Goal: Task Accomplishment & Management: Use online tool/utility

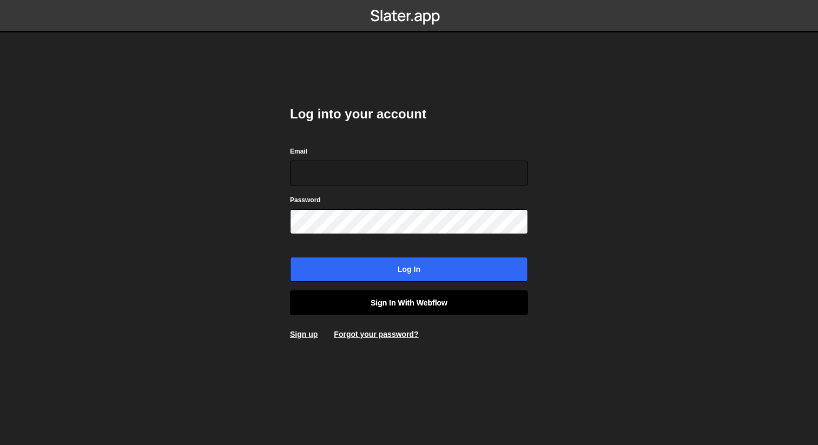
click at [390, 310] on link "Sign in with Webflow" at bounding box center [409, 303] width 238 height 25
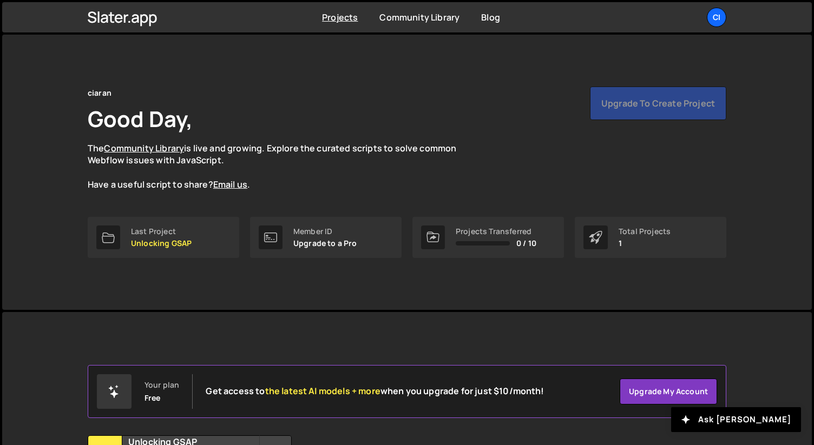
click at [636, 112] on div "Upgrade to create project" at bounding box center [658, 104] width 136 height 34
click at [646, 392] on link "Upgrade my account" at bounding box center [668, 392] width 97 height 26
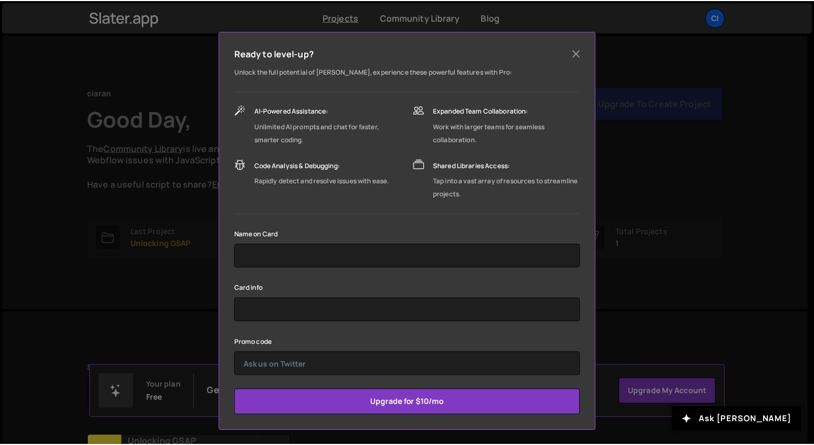
scroll to position [77, 0]
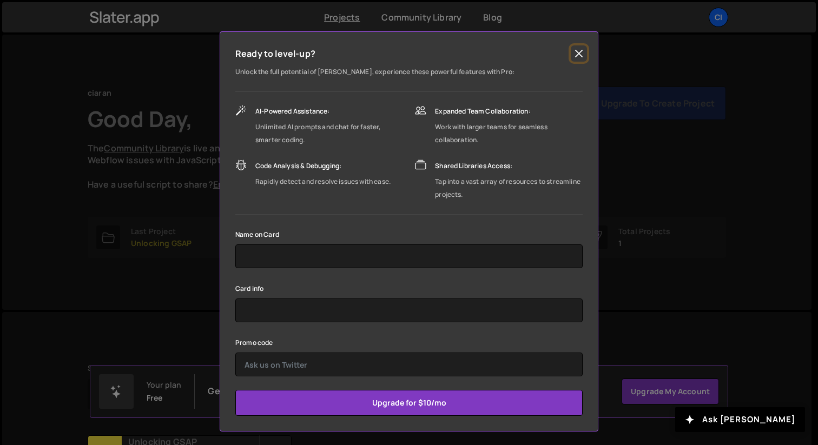
click at [571, 55] on button "Close" at bounding box center [579, 53] width 16 height 16
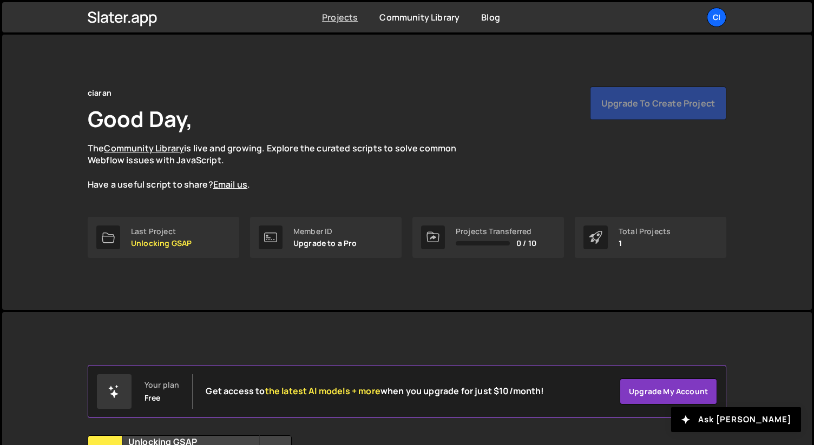
click at [340, 18] on link "Projects" at bounding box center [340, 17] width 36 height 12
click at [127, 20] on icon at bounding box center [123, 17] width 70 height 18
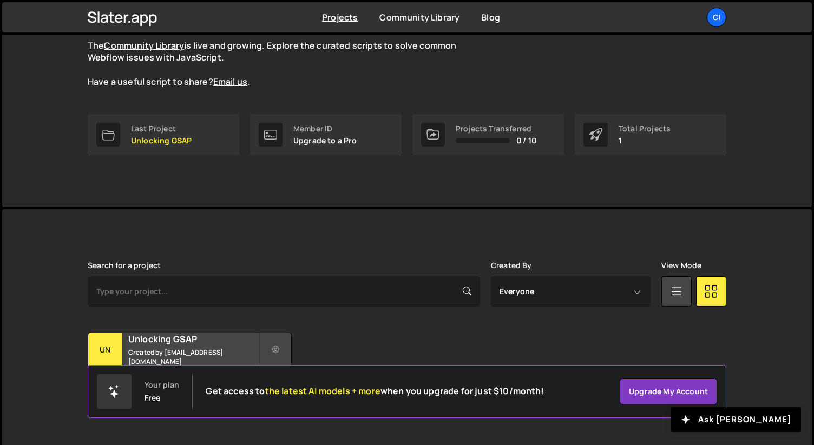
scroll to position [112, 0]
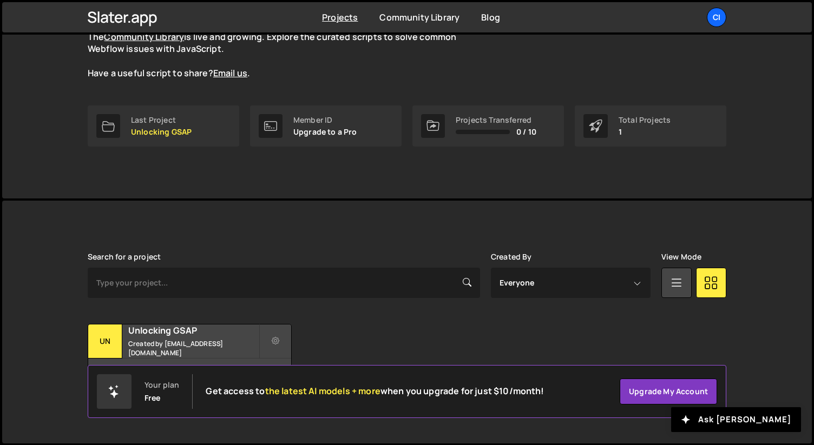
click at [159, 390] on div "Your plan" at bounding box center [162, 385] width 35 height 9
click at [145, 402] on div "Free" at bounding box center [153, 398] width 16 height 9
click at [114, 393] on icon at bounding box center [114, 394] width 8 height 8
drag, startPoint x: 292, startPoint y: 394, endPoint x: 457, endPoint y: 396, distance: 165.1
click at [450, 396] on h2 "Get access to the latest AI models + more when you upgrade for just $10/month!" at bounding box center [375, 391] width 338 height 10
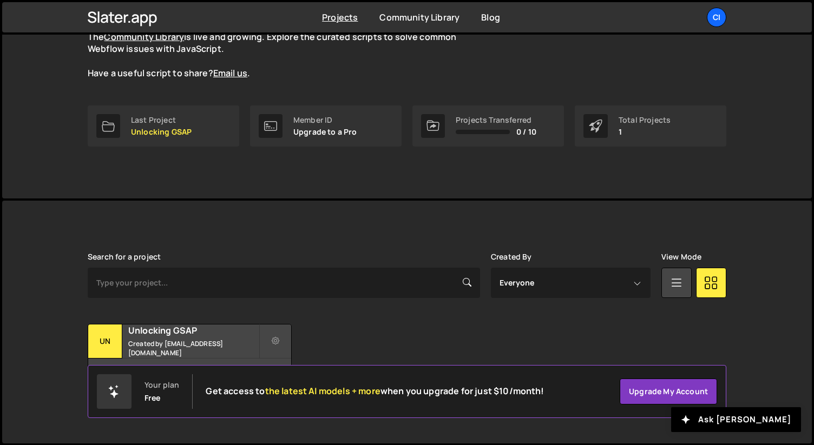
click at [517, 396] on h2 "Get access to the latest AI models + more when you upgrade for just $10/month!" at bounding box center [375, 391] width 338 height 10
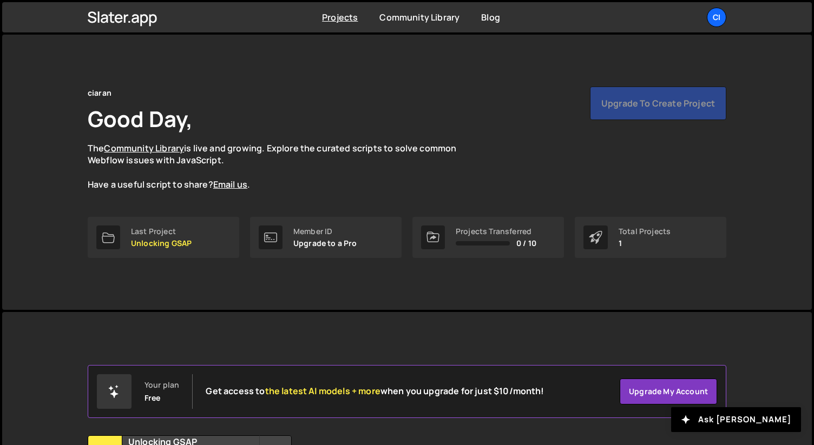
scroll to position [0, 0]
click at [652, 109] on div "Upgrade to create project" at bounding box center [658, 104] width 136 height 34
click at [152, 248] on link "Last Project Unlocking GSAP" at bounding box center [164, 237] width 152 height 41
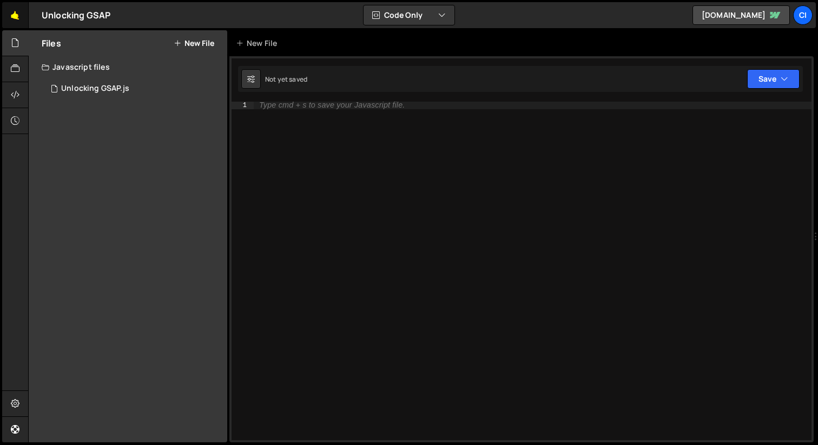
click at [19, 17] on link "🤙" at bounding box center [15, 15] width 27 height 26
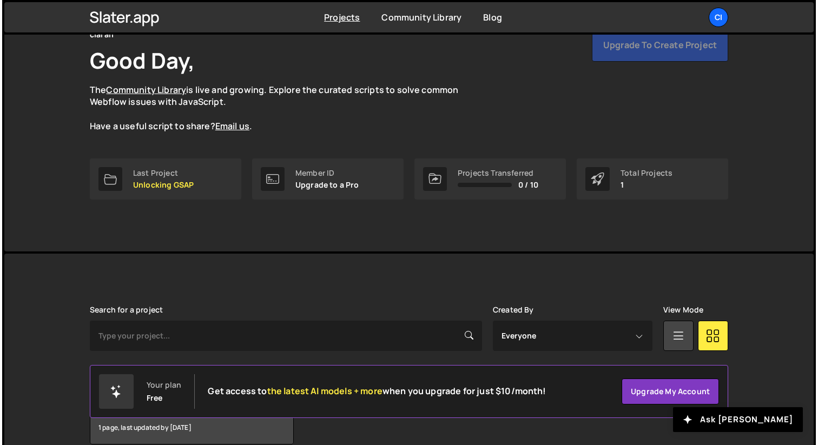
scroll to position [112, 0]
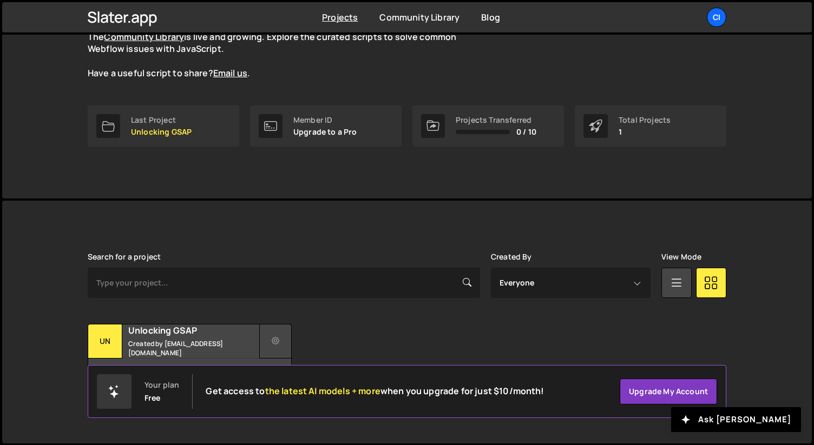
click at [279, 345] on button at bounding box center [275, 341] width 32 height 35
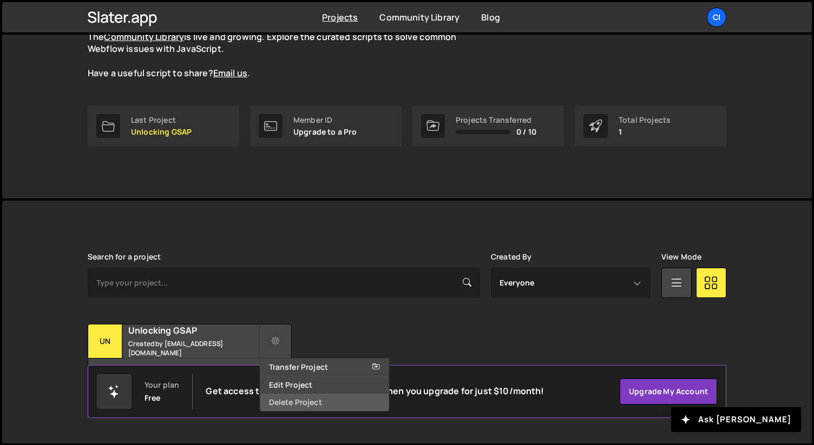
click at [287, 399] on link "Delete Project" at bounding box center [324, 402] width 129 height 17
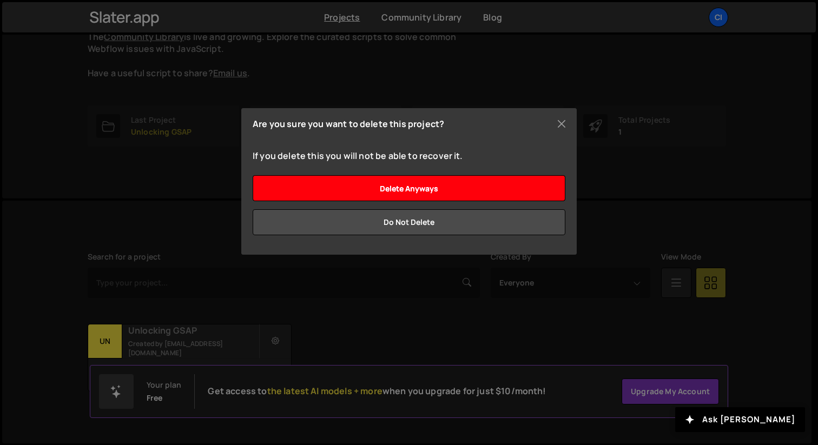
click at [436, 185] on input "Delete anyways" at bounding box center [409, 188] width 313 height 26
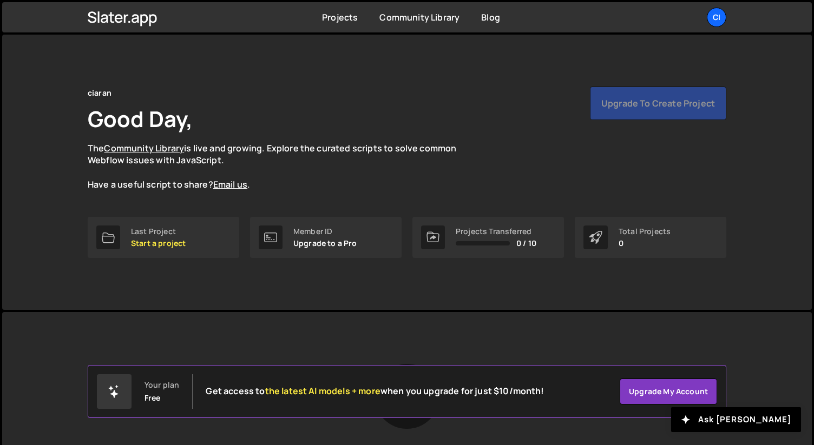
click at [637, 111] on div "Upgrade to create project" at bounding box center [658, 104] width 136 height 34
click at [614, 103] on div "Upgrade to create project" at bounding box center [658, 104] width 136 height 34
click at [348, 21] on link "Projects" at bounding box center [340, 17] width 36 height 12
click at [419, 18] on link "Community Library" at bounding box center [419, 17] width 80 height 12
click at [115, 18] on icon at bounding box center [119, 18] width 8 height 9
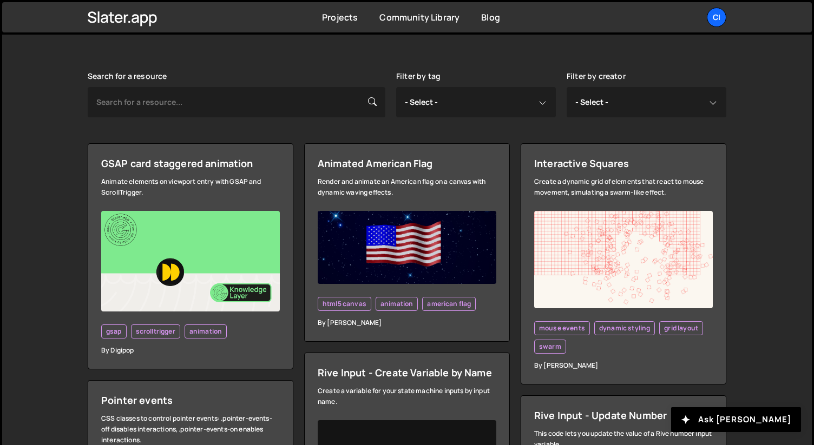
scroll to position [255, 0]
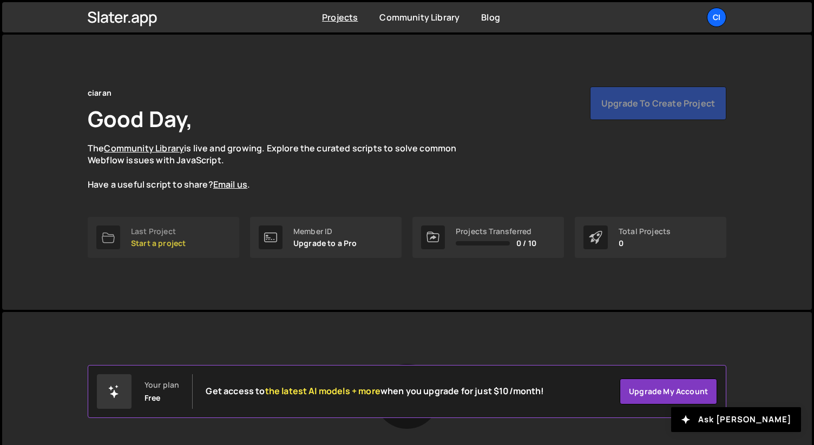
click at [152, 244] on p "Start a project" at bounding box center [158, 243] width 55 height 9
click at [149, 243] on p "Start a project" at bounding box center [158, 243] width 55 height 9
click at [324, 241] on p "Upgrade to a Pro" at bounding box center [325, 243] width 64 height 9
click at [496, 238] on div "Projects Transferred 0 / 10" at bounding box center [496, 237] width 81 height 21
click at [640, 239] on p "0" at bounding box center [645, 243] width 52 height 9
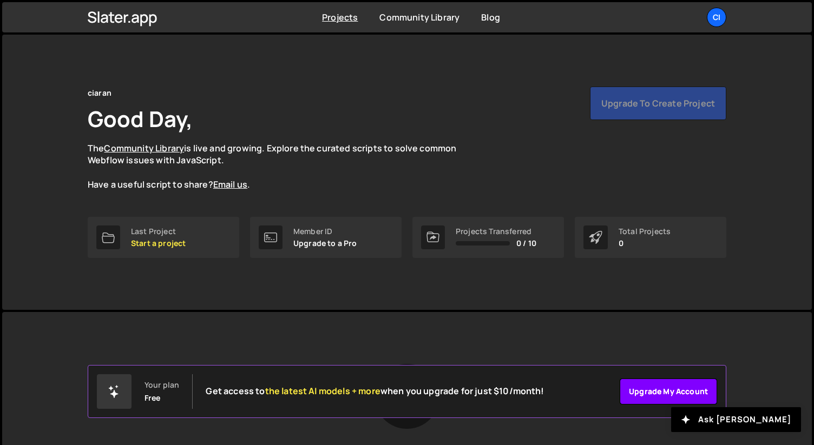
click at [666, 396] on link "Upgrade my account" at bounding box center [668, 392] width 97 height 26
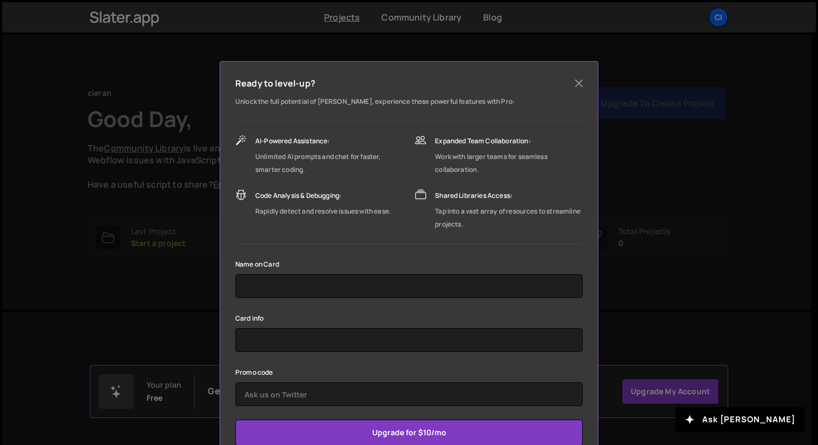
scroll to position [77, 0]
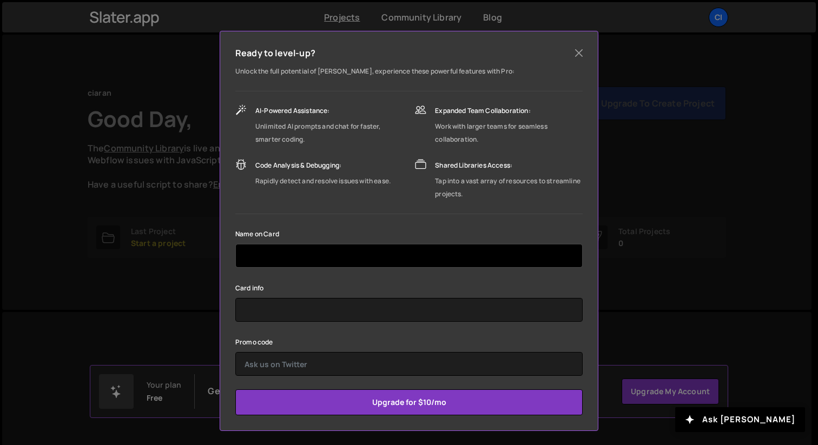
click at [316, 260] on input "text" at bounding box center [409, 256] width 348 height 24
type input "Ciaran Kelly"
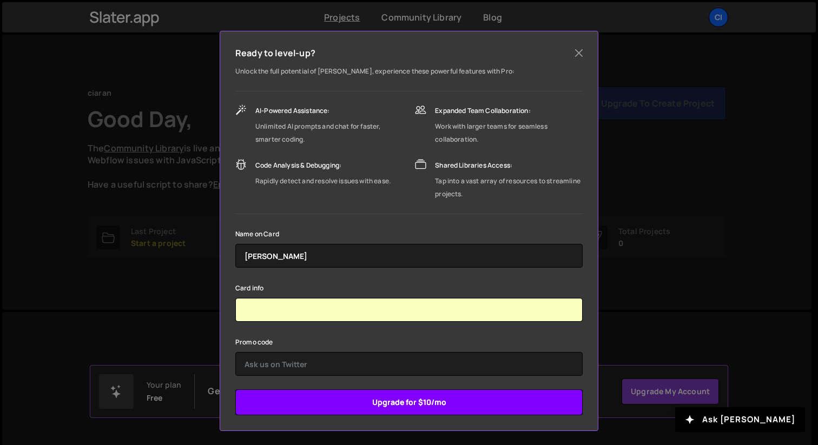
click at [408, 397] on input "Upgrade for $10/mo" at bounding box center [409, 403] width 348 height 26
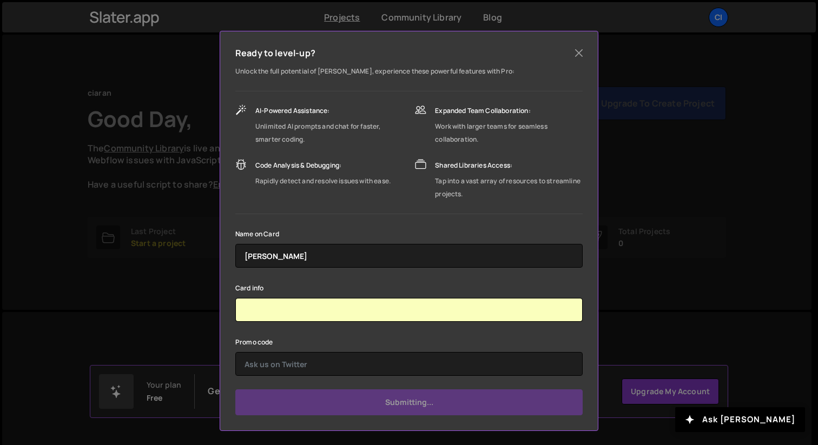
type input "Submit"
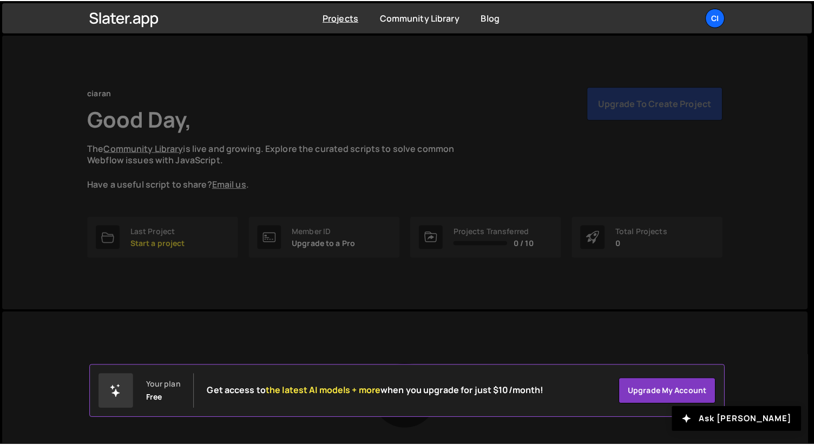
scroll to position [0, 0]
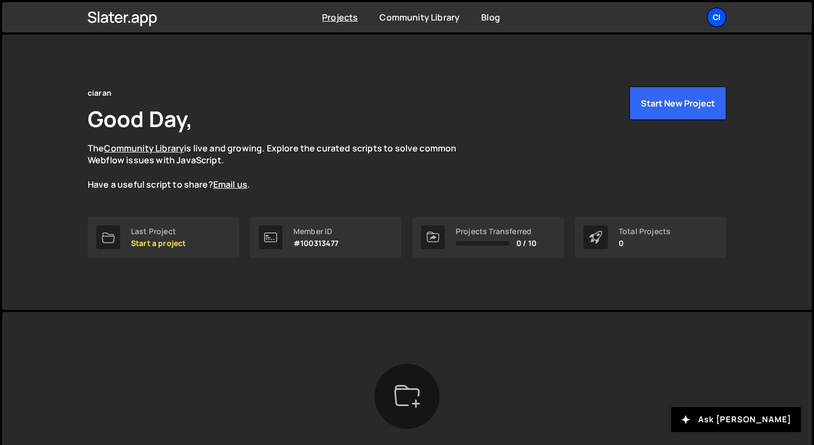
click at [712, 24] on div "ci" at bounding box center [716, 17] width 19 height 19
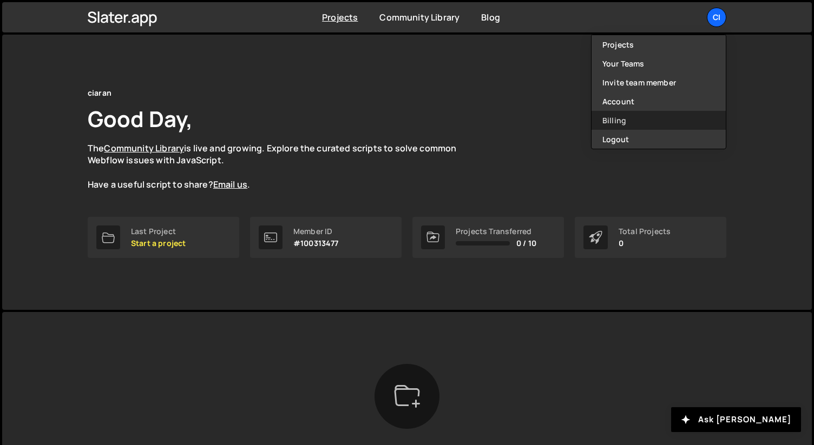
click at [606, 115] on link "Billing" at bounding box center [659, 120] width 134 height 19
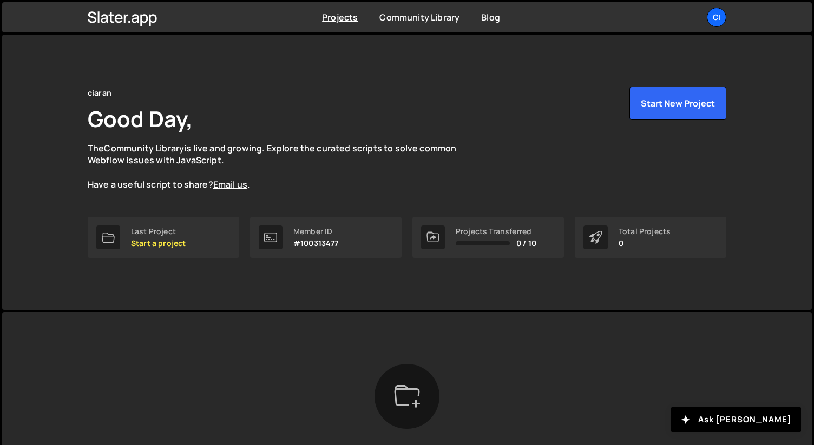
click at [415, 392] on icon at bounding box center [407, 397] width 26 height 26
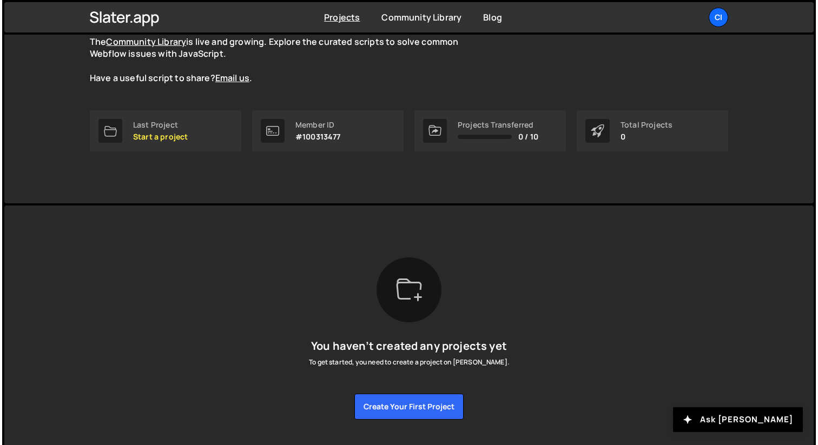
scroll to position [135, 0]
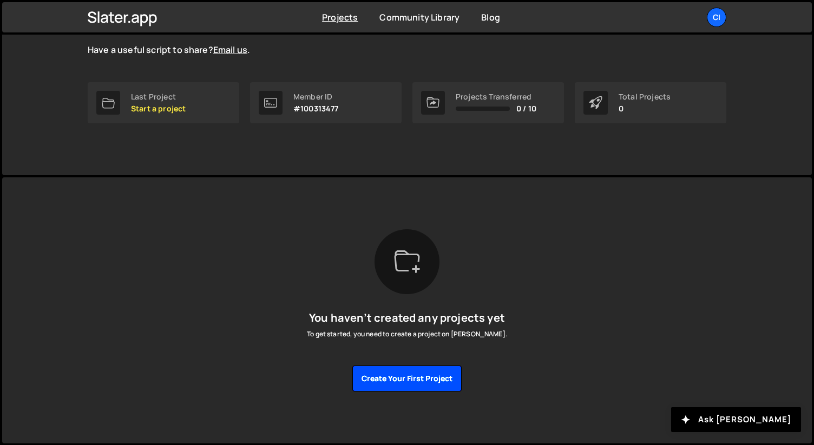
click at [406, 379] on button "Create your first project" at bounding box center [406, 379] width 109 height 26
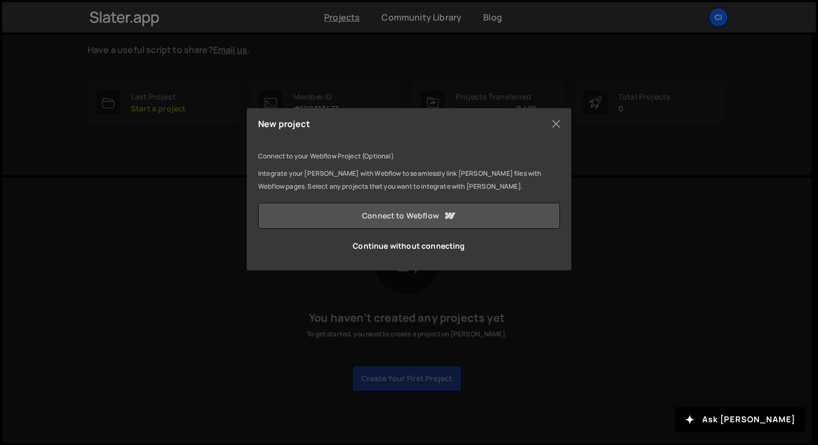
click at [413, 217] on link "Connect to Webflow" at bounding box center [409, 216] width 302 height 26
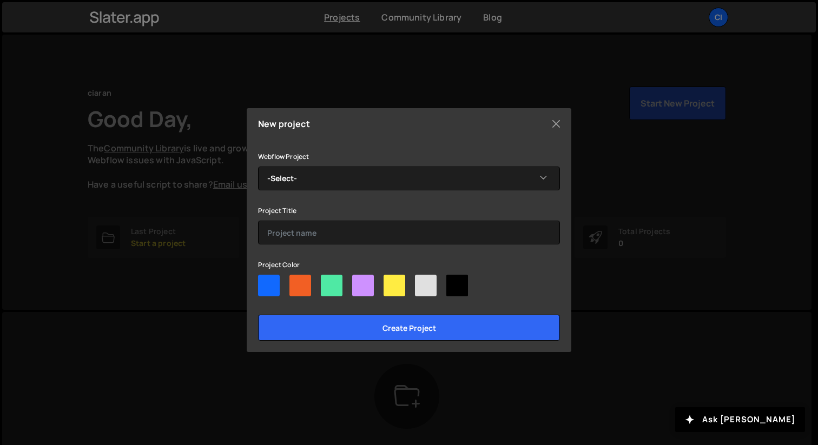
click at [361, 285] on div at bounding box center [363, 286] width 22 height 22
click at [359, 282] on input"] "radio" at bounding box center [355, 278] width 7 height 7
radio input"] "true"
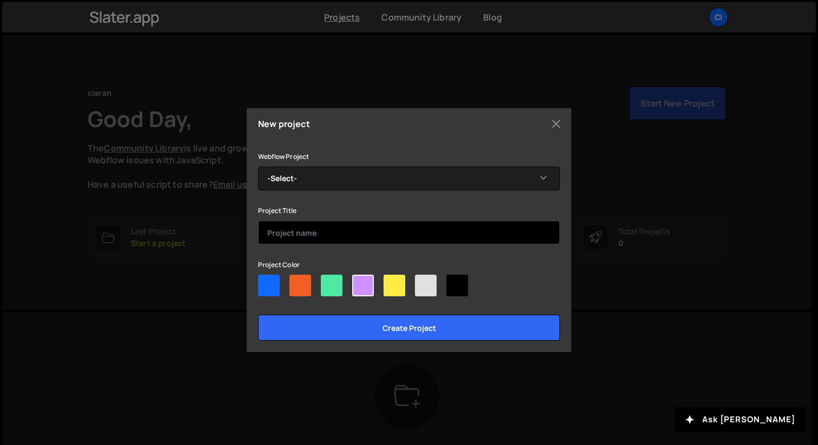
click at [320, 227] on input "text" at bounding box center [409, 233] width 302 height 24
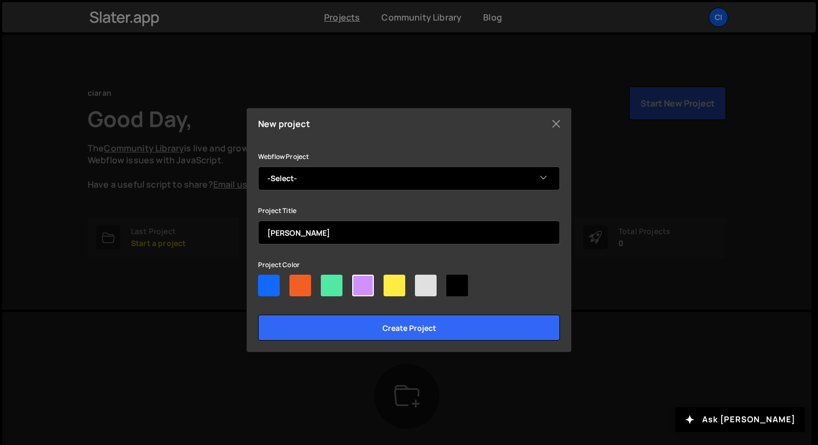
type input "[PERSON_NAME]"
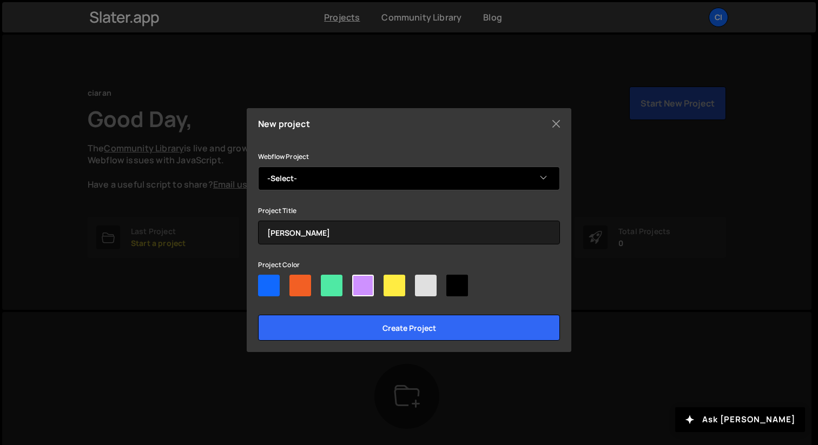
click at [436, 175] on select "-Select- orla-kelly" at bounding box center [409, 179] width 302 height 24
select select "643029a4b59b2b2d26f55226"
click at [258, 167] on select "-Select- orla-kelly" at bounding box center [409, 179] width 302 height 24
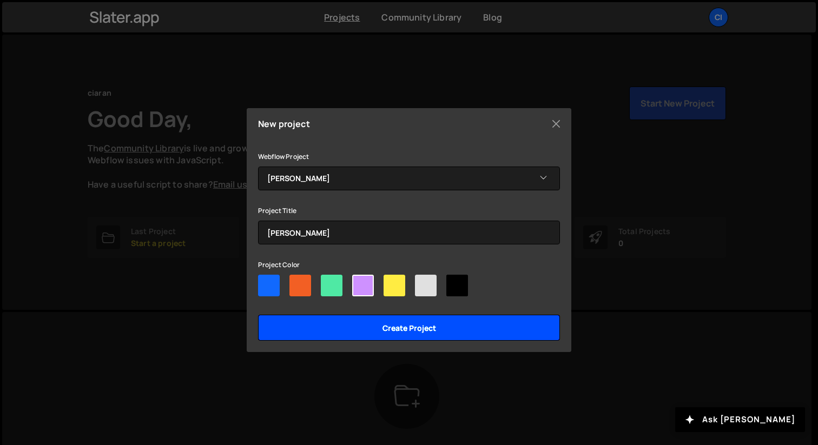
click at [438, 332] on input "Create project" at bounding box center [409, 328] width 302 height 26
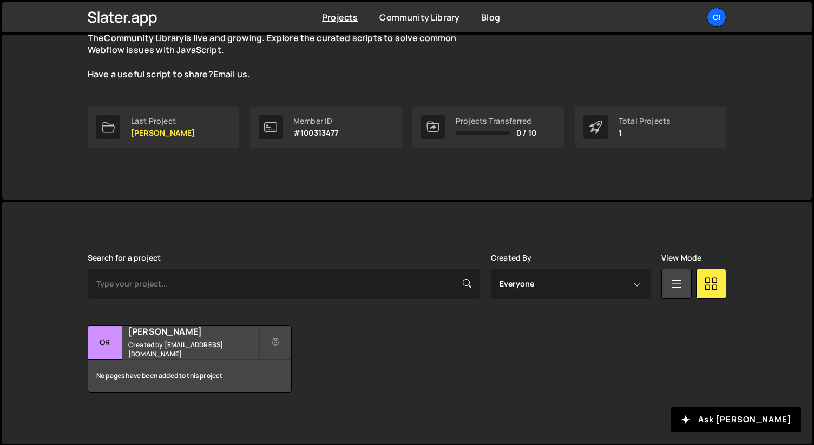
scroll to position [112, 0]
click at [210, 342] on div "Orla-kelly Created by ck@ciarankelly.design" at bounding box center [189, 342] width 203 height 34
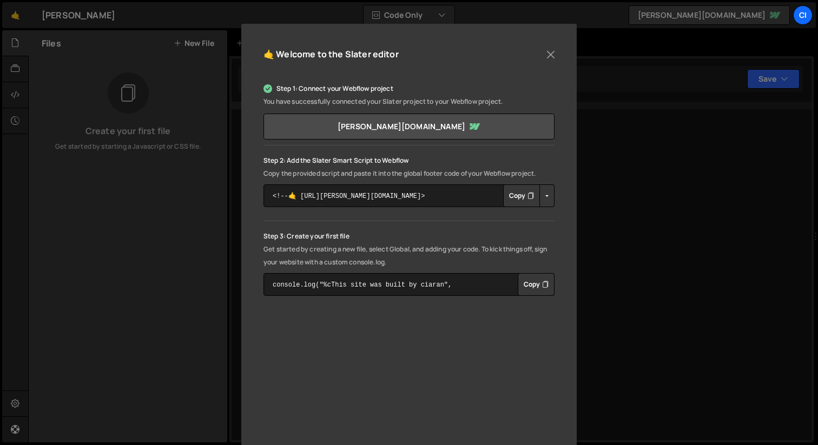
scroll to position [99, 0]
click at [516, 199] on button "Copy" at bounding box center [521, 195] width 37 height 23
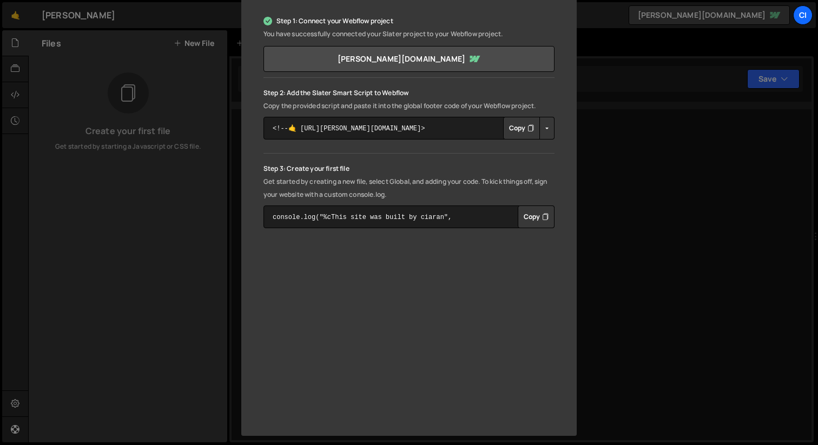
scroll to position [171, 0]
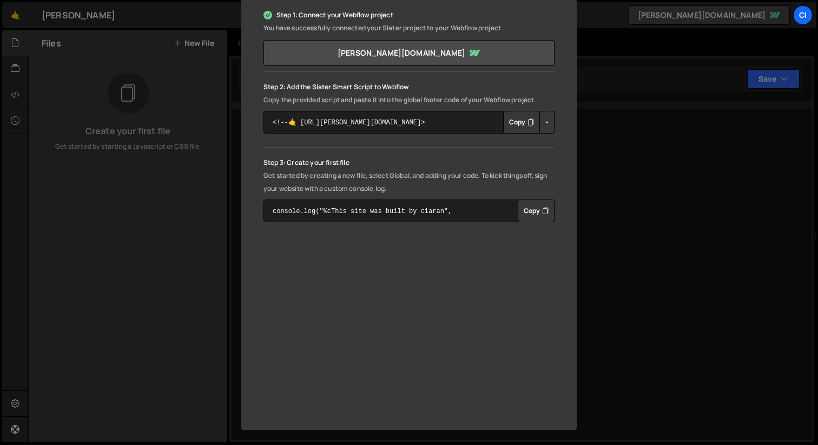
click at [539, 213] on button "Copy" at bounding box center [536, 211] width 37 height 23
click at [672, 208] on div "🤙 Welcome to the [PERSON_NAME] editor Step 1: Connect your Webflow project You …" at bounding box center [409, 222] width 818 height 445
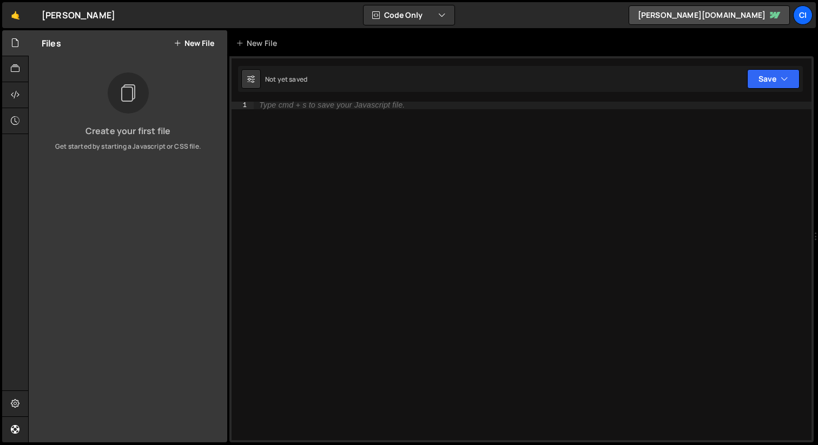
click at [179, 45] on icon at bounding box center [178, 43] width 8 height 9
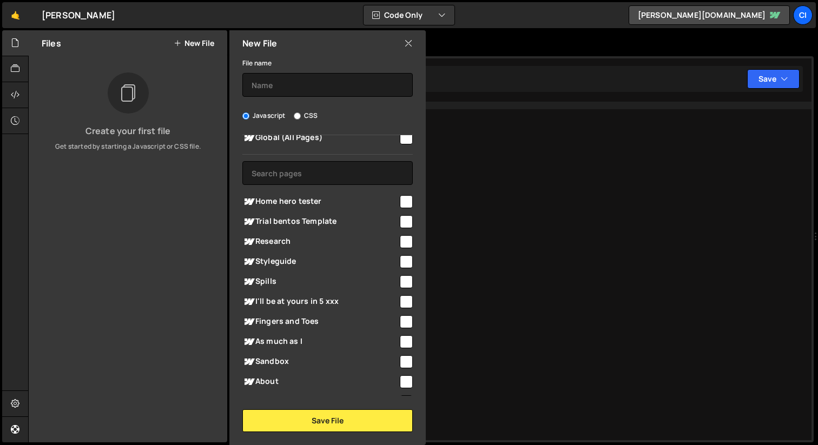
scroll to position [0, 0]
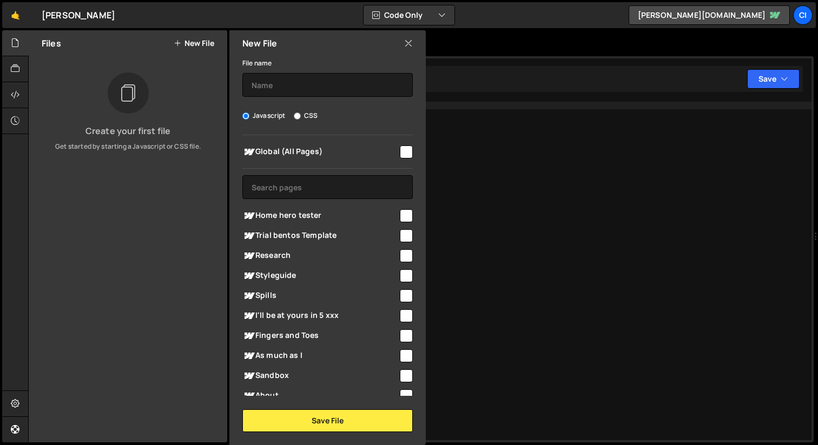
click at [404, 215] on input "checkbox" at bounding box center [406, 215] width 13 height 13
checkbox input "true"
click at [269, 81] on input "text" at bounding box center [328, 85] width 171 height 24
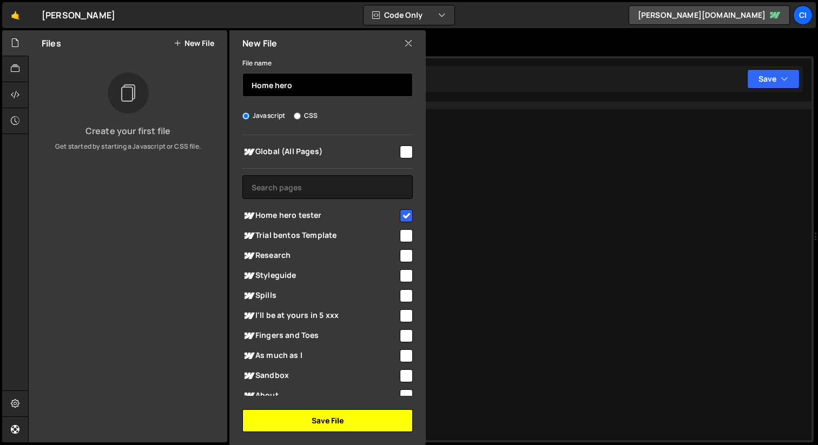
type input "Home hero"
click at [337, 422] on button "Save File" at bounding box center [328, 421] width 171 height 23
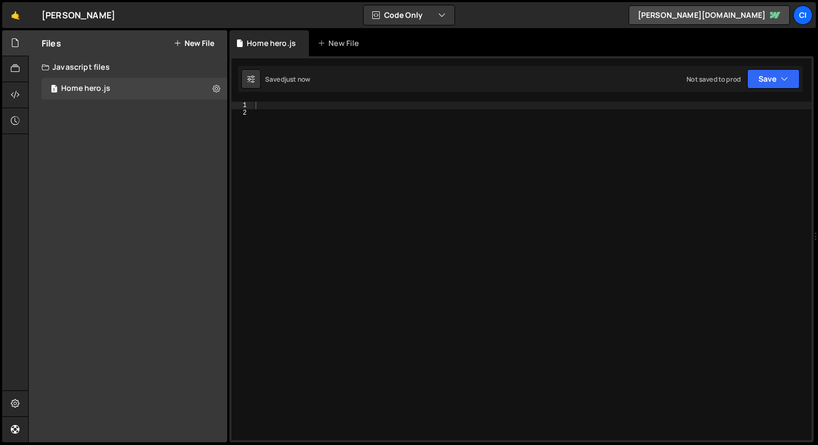
click at [275, 108] on div at bounding box center [532, 279] width 559 height 354
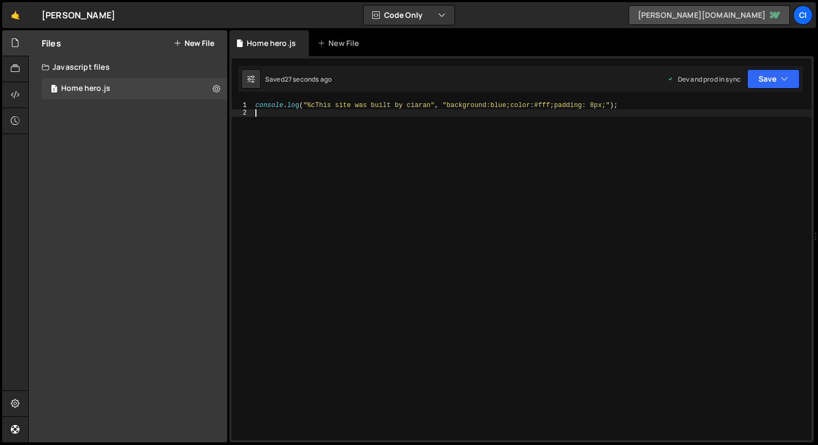
click at [670, 18] on link "[PERSON_NAME][DOMAIN_NAME]" at bounding box center [709, 14] width 161 height 19
click at [629, 14] on link "[PERSON_NAME][DOMAIN_NAME]" at bounding box center [709, 14] width 161 height 19
click at [267, 23] on div "🤙 Orla-kelly ⚠️ Code is being edited in another browser Code Only Code Only Cod…" at bounding box center [409, 15] width 814 height 26
click at [508, 10] on div "🤙 Orla-kelly ⚠️ Code is being edited in another browser Code Only Code Only Cod…" at bounding box center [409, 15] width 814 height 26
click at [444, 15] on icon "button" at bounding box center [442, 15] width 8 height 11
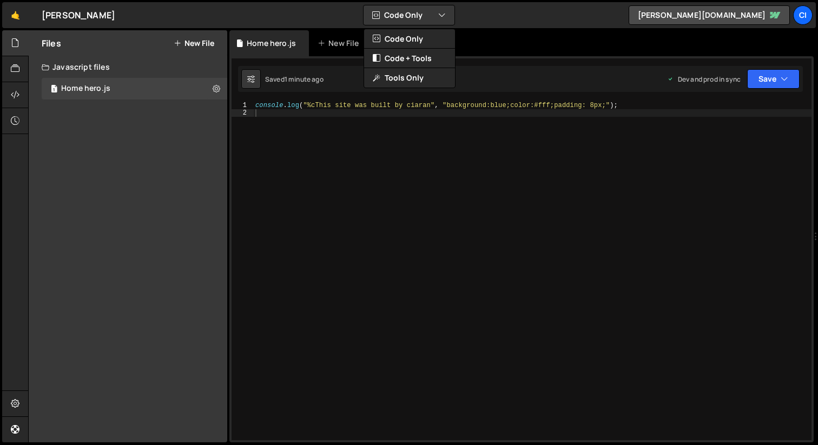
click at [231, 8] on div "🤙 Orla-kelly ⚠️ Code is being edited in another browser Code Only Code Only Cod…" at bounding box center [409, 15] width 814 height 26
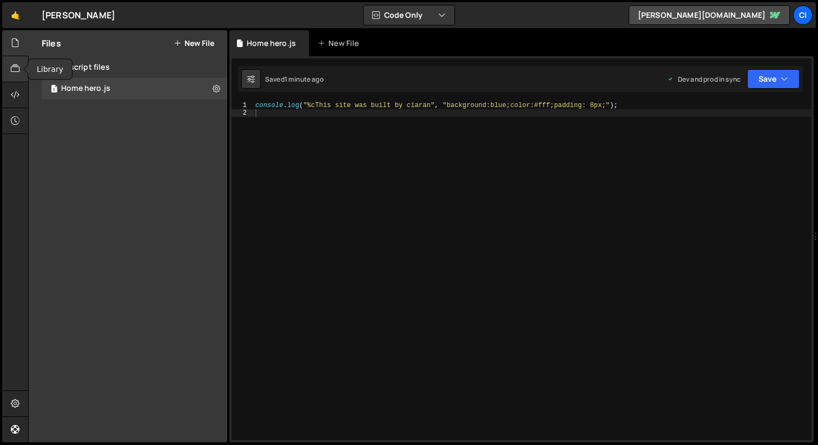
click at [19, 73] on icon at bounding box center [15, 69] width 9 height 12
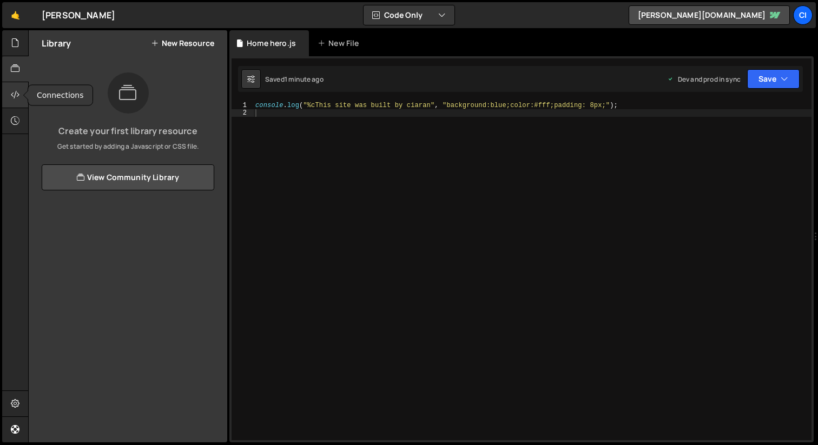
click at [16, 95] on icon at bounding box center [15, 95] width 9 height 12
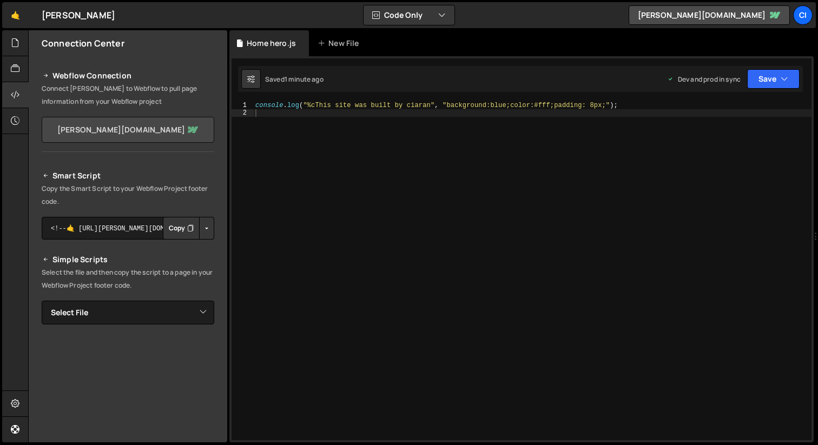
click at [81, 128] on link "orla-kelly-fbc50f0f036d75e062ec74492865.webflow.io" at bounding box center [128, 130] width 173 height 26
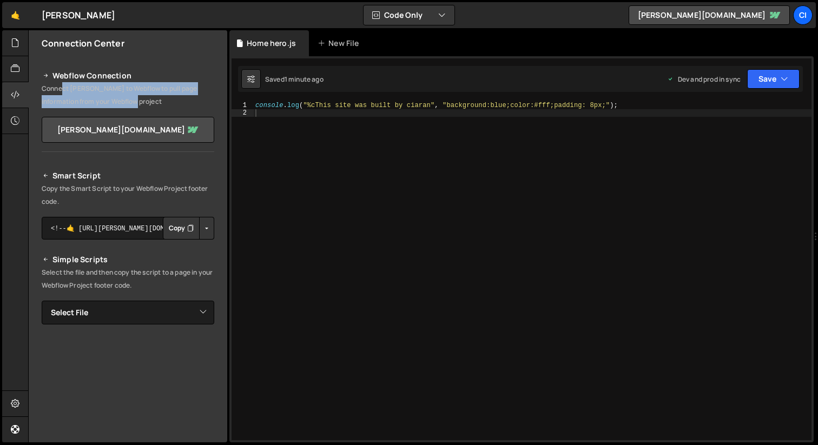
drag, startPoint x: 64, startPoint y: 89, endPoint x: 123, endPoint y: 106, distance: 61.3
click at [122, 106] on p "Connect Slater to Webflow to pull page information from your Webflow project" at bounding box center [128, 95] width 173 height 26
click at [159, 108] on div "Webflow Connection Connect Slater to Webflow to pull page information from your…" at bounding box center [128, 104] width 199 height 96
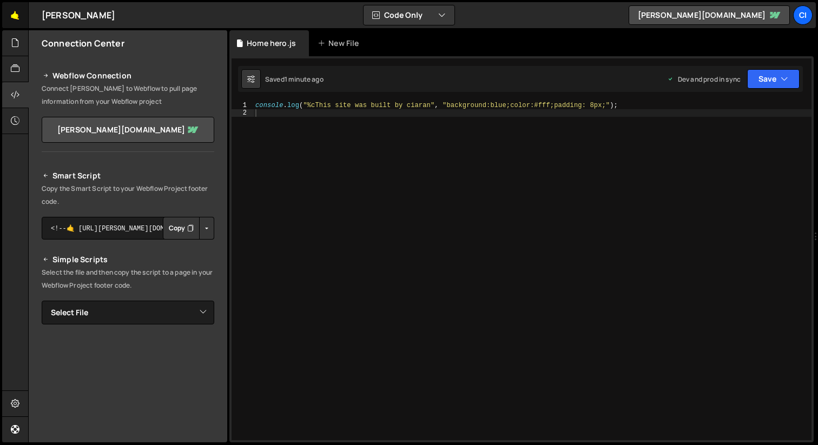
click at [10, 16] on link "🤙" at bounding box center [15, 15] width 27 height 26
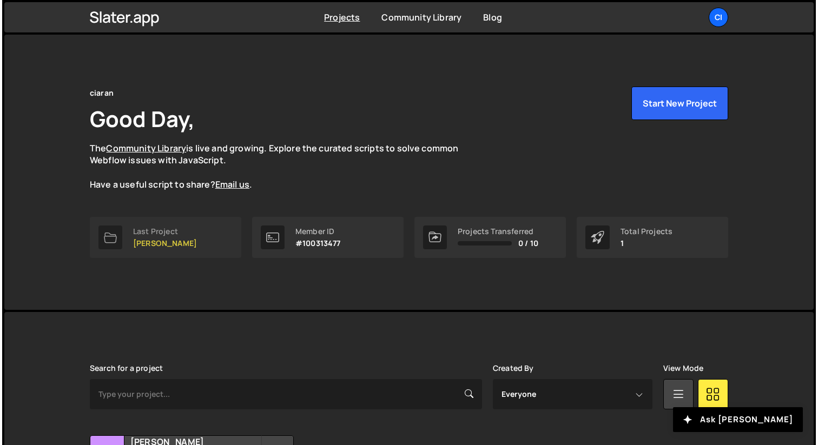
scroll to position [112, 0]
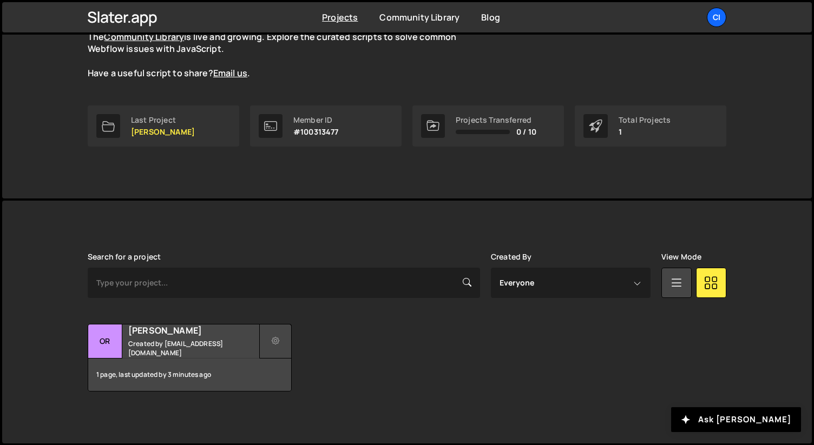
click at [279, 341] on button at bounding box center [275, 341] width 32 height 35
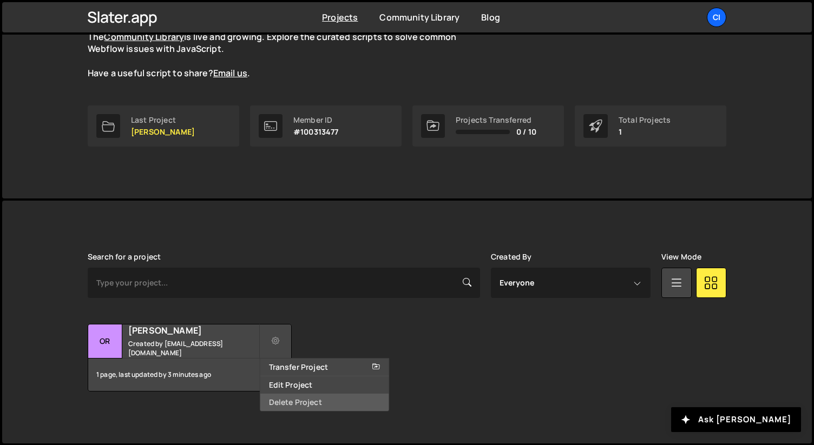
click at [297, 399] on link "Delete Project" at bounding box center [324, 402] width 129 height 17
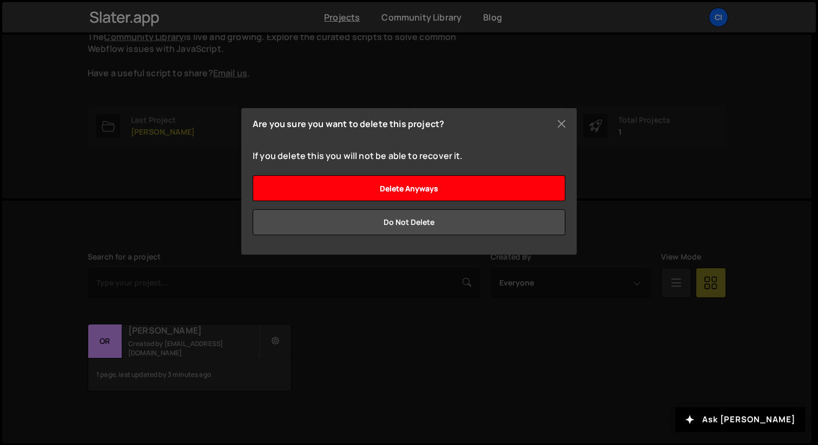
click at [410, 193] on input "Delete anyways" at bounding box center [409, 188] width 313 height 26
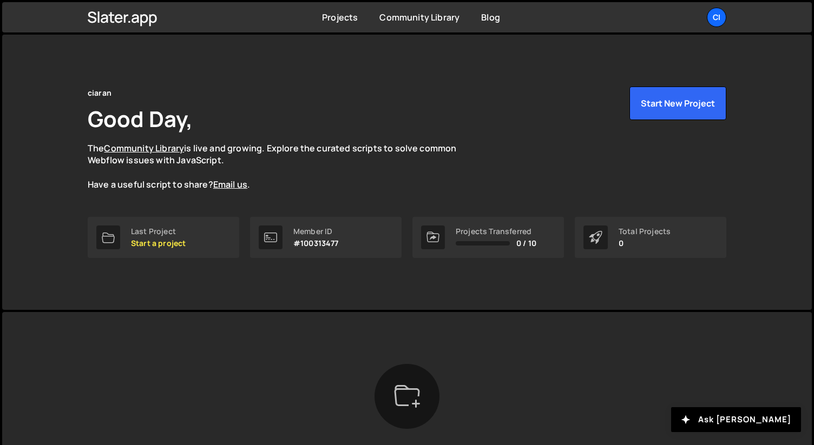
click at [406, 402] on icon at bounding box center [407, 397] width 26 height 26
click at [414, 400] on icon at bounding box center [407, 397] width 26 height 26
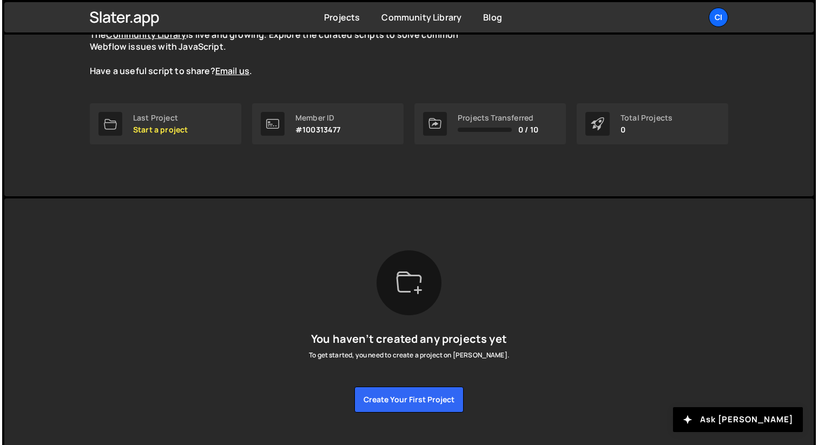
scroll to position [135, 0]
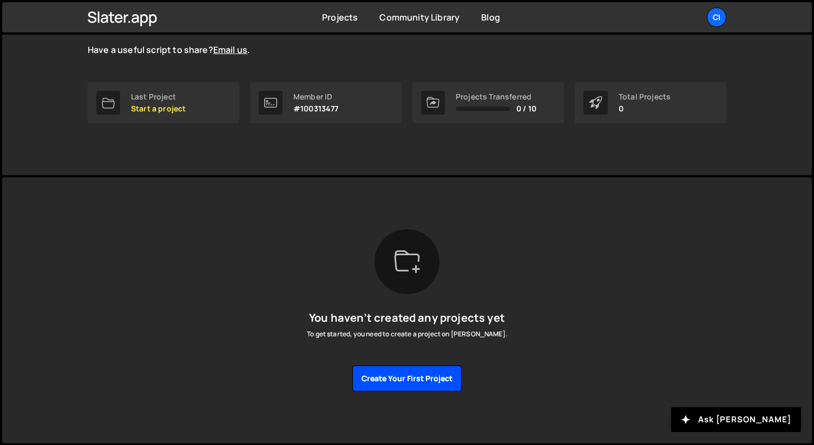
click at [395, 367] on button "Create your first project" at bounding box center [406, 379] width 109 height 26
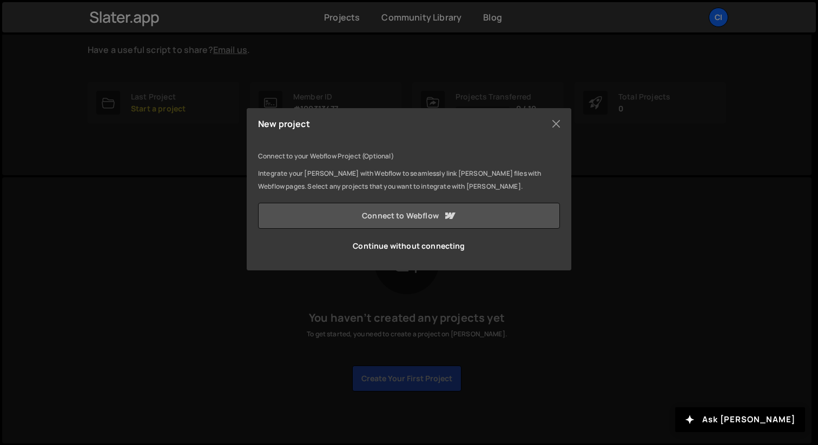
click at [403, 215] on link "Connect to Webflow" at bounding box center [409, 216] width 302 height 26
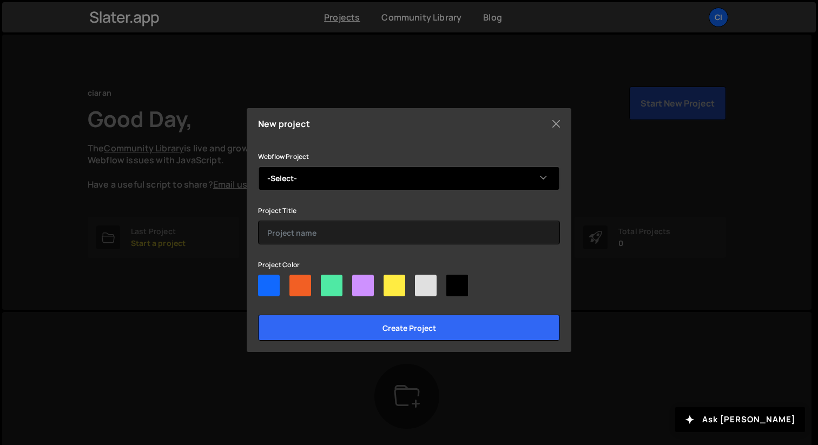
click at [332, 181] on select "-Select- [PERSON_NAME]" at bounding box center [409, 179] width 302 height 24
select select "643029a4b59b2b2d26f55226"
click at [258, 167] on select "-Select- [PERSON_NAME]" at bounding box center [409, 179] width 302 height 24
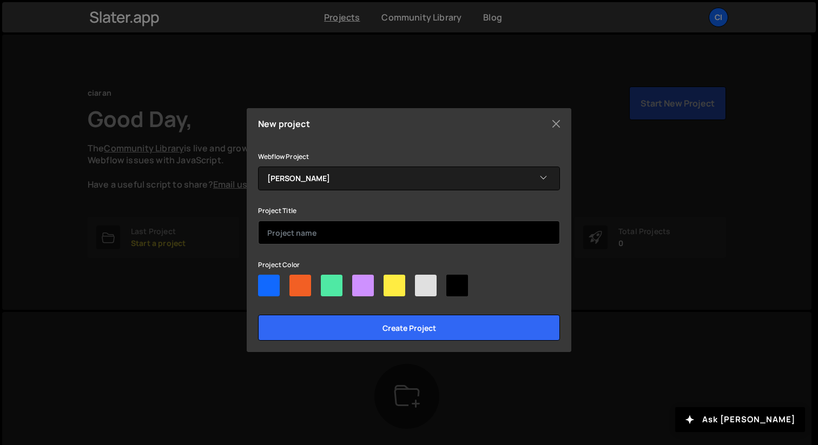
click at [316, 234] on input "text" at bounding box center [409, 233] width 302 height 24
type input "[PERSON_NAME]"
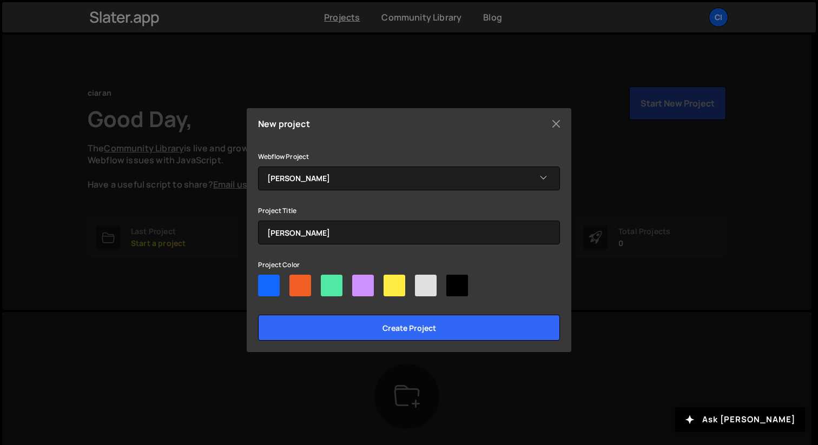
click at [370, 284] on div at bounding box center [363, 286] width 22 height 22
click at [359, 282] on input"] "radio" at bounding box center [355, 278] width 7 height 7
radio input"] "true"
click at [389, 342] on div "New project Connect to your Webflow Project (Optional) Integrate your Slater wi…" at bounding box center [409, 230] width 325 height 244
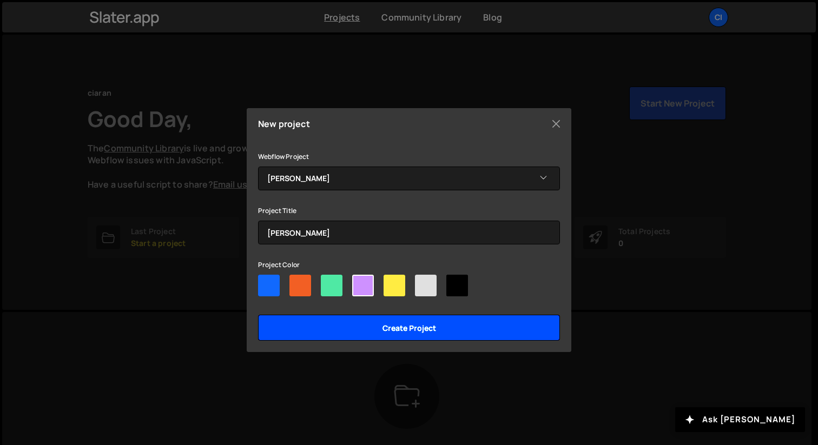
click at [395, 331] on input "Create project" at bounding box center [409, 328] width 302 height 26
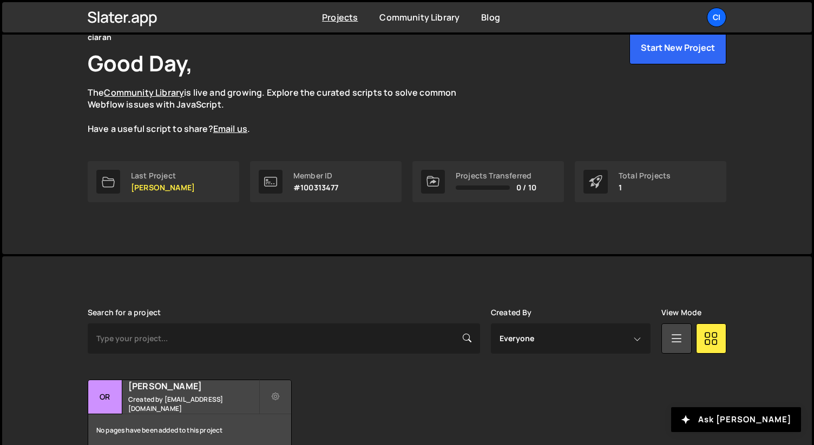
scroll to position [112, 0]
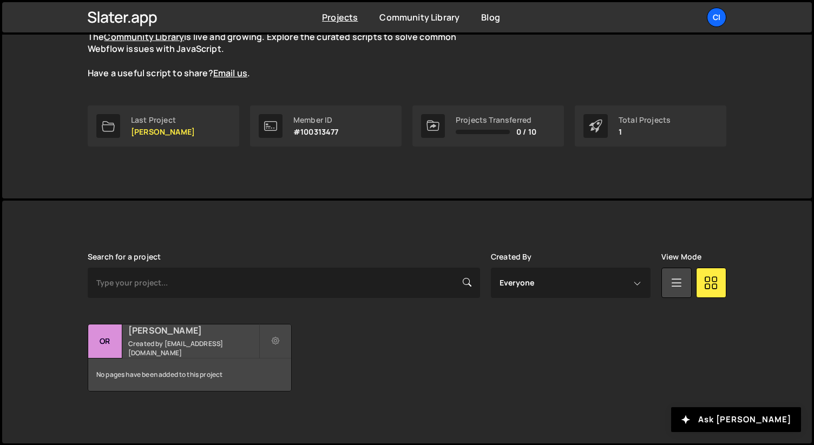
click at [184, 333] on h2 "[PERSON_NAME]" at bounding box center [193, 331] width 130 height 12
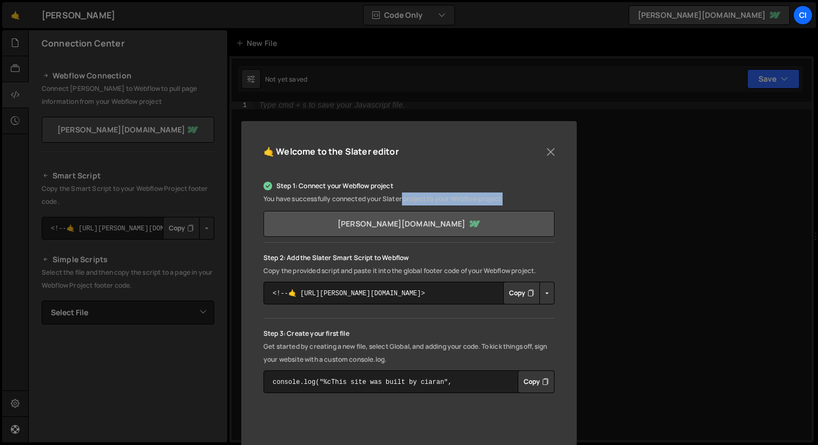
drag, startPoint x: 402, startPoint y: 199, endPoint x: 516, endPoint y: 219, distance: 115.4
click at [523, 199] on p "You have successfully connected your Slater project to your Webflow project." at bounding box center [409, 199] width 291 height 13
click at [498, 224] on link "orla-kelly-fbc50f0f036d75e062ec74492865.webflow.io" at bounding box center [409, 224] width 291 height 26
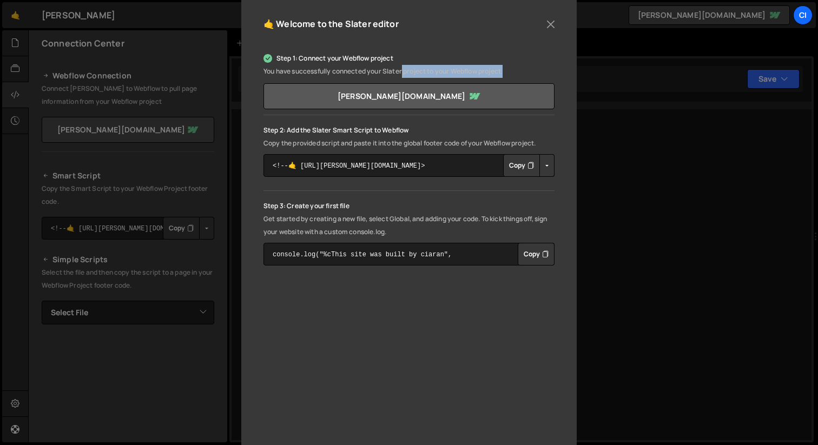
scroll to position [119, 0]
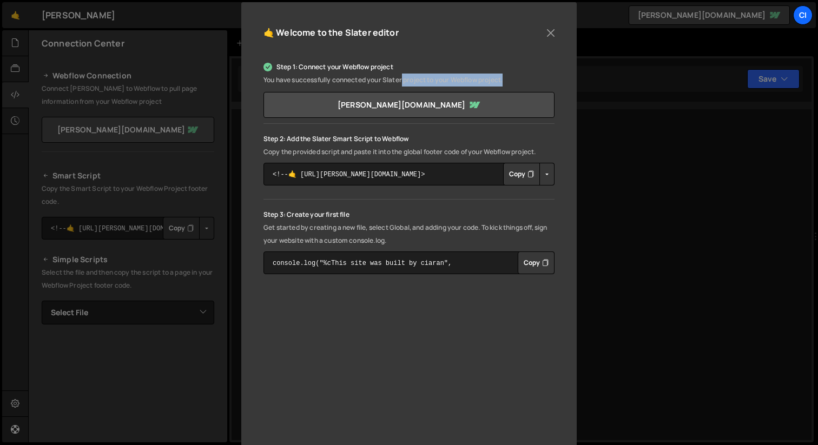
click at [513, 174] on button "Copy" at bounding box center [521, 174] width 37 height 23
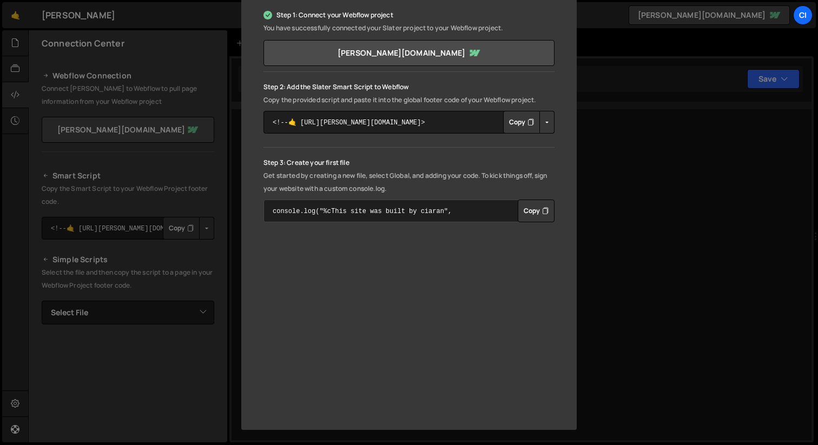
scroll to position [0, 0]
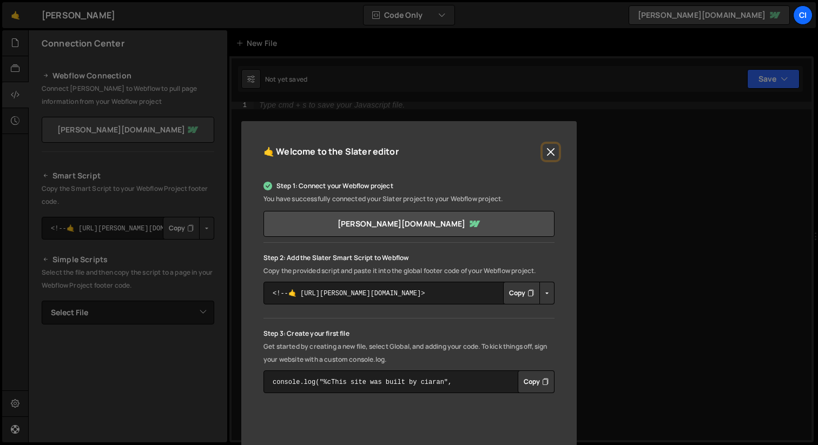
click at [551, 153] on button "Close" at bounding box center [551, 152] width 16 height 16
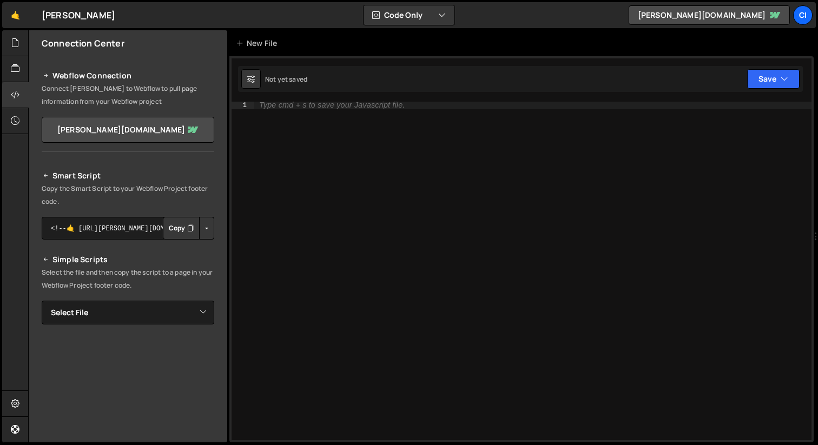
click at [202, 228] on button "Button group with nested dropdown" at bounding box center [206, 228] width 15 height 23
click at [18, 409] on icon at bounding box center [15, 404] width 9 height 12
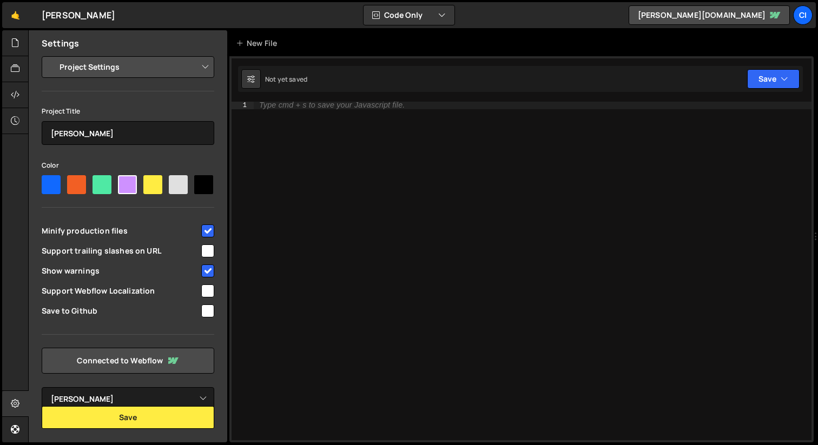
click at [169, 71] on select "Project Settings Code Editor Settings Chat Settings" at bounding box center [130, 67] width 159 height 24
click at [51, 55] on select "Project Settings Code Editor Settings Chat Settings" at bounding box center [130, 67] width 159 height 24
click at [204, 399] on select "Select Project orla-kelly" at bounding box center [128, 400] width 173 height 24
click at [156, 361] on link "Connected to Webflow" at bounding box center [128, 361] width 173 height 26
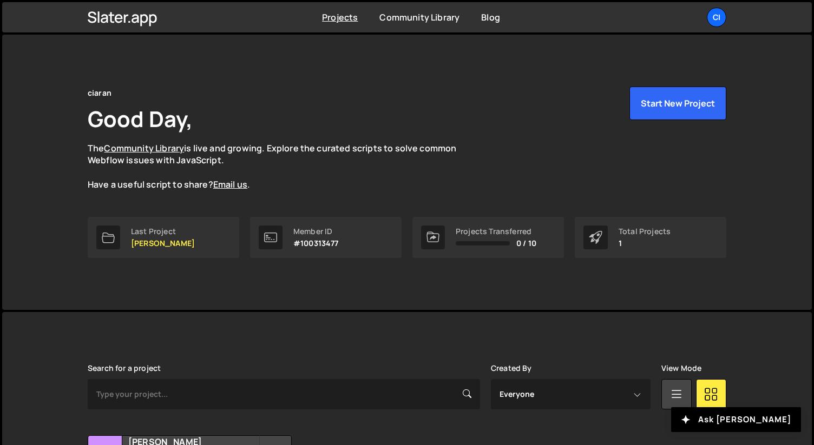
scroll to position [112, 0]
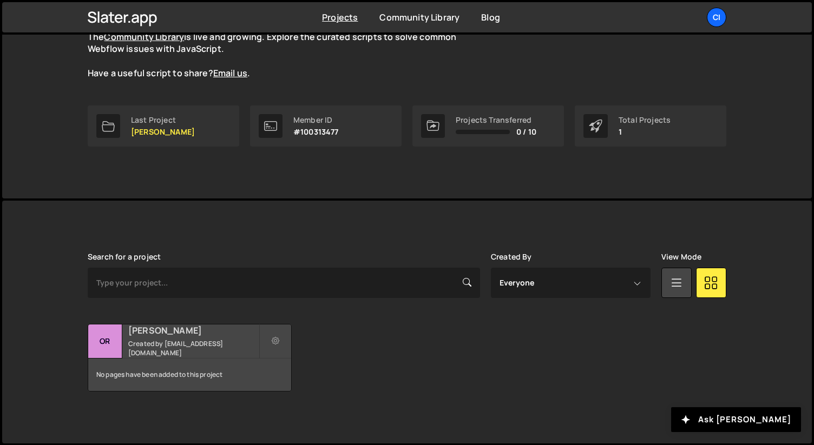
click at [190, 345] on small "Created by [EMAIL_ADDRESS][DOMAIN_NAME]" at bounding box center [193, 348] width 130 height 18
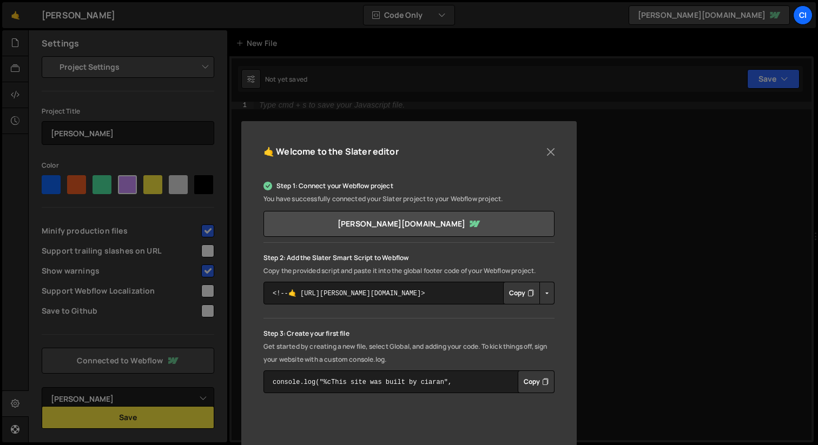
select select "643029a4b59b2b2d26f55226"
click at [547, 152] on button "Close" at bounding box center [551, 152] width 16 height 16
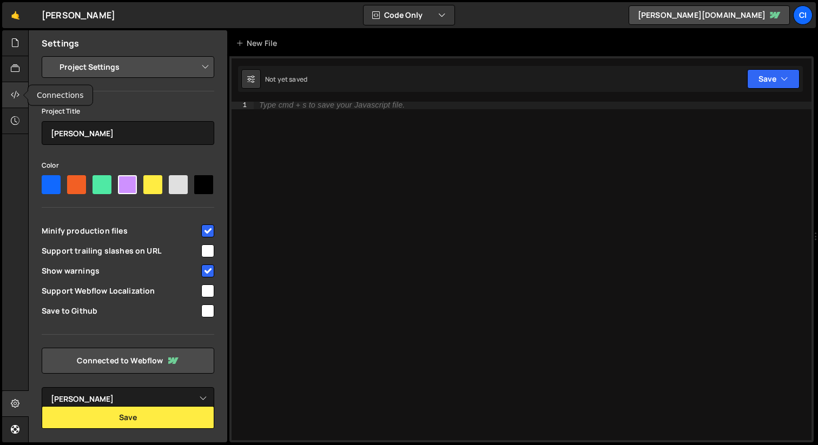
click at [15, 97] on icon at bounding box center [15, 95] width 9 height 12
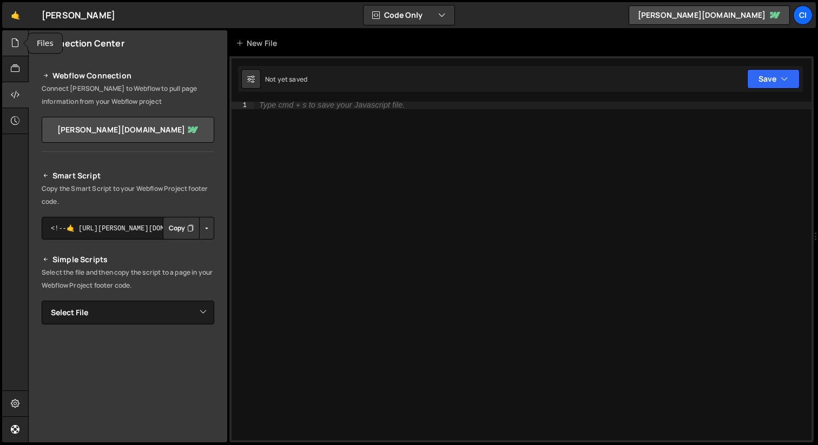
click at [15, 48] on icon at bounding box center [15, 43] width 9 height 12
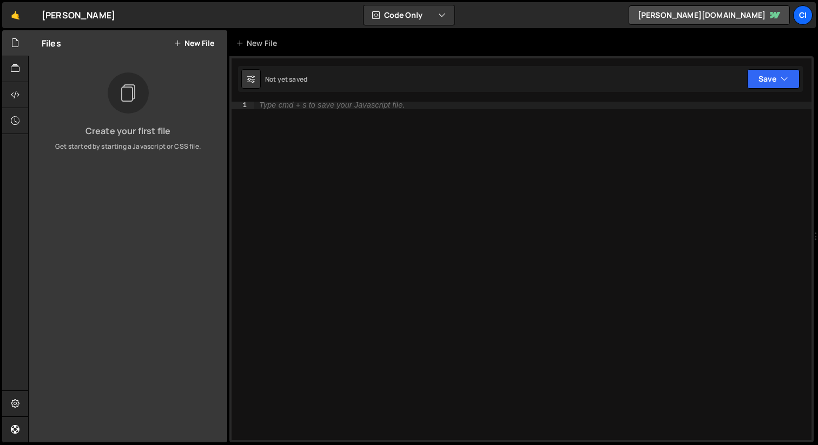
click at [199, 48] on button "New File" at bounding box center [194, 43] width 41 height 9
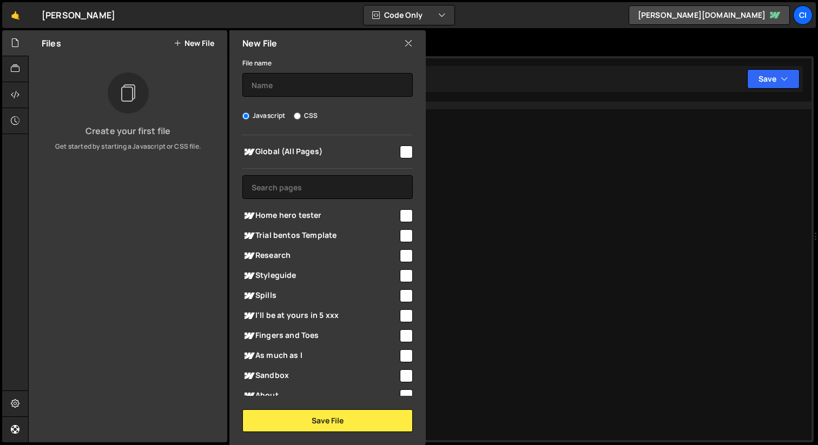
click at [402, 214] on input "checkbox" at bounding box center [406, 215] width 13 height 13
checkbox input "true"
click at [323, 89] on input "text" at bounding box center [328, 85] width 171 height 24
type input "home-hero"
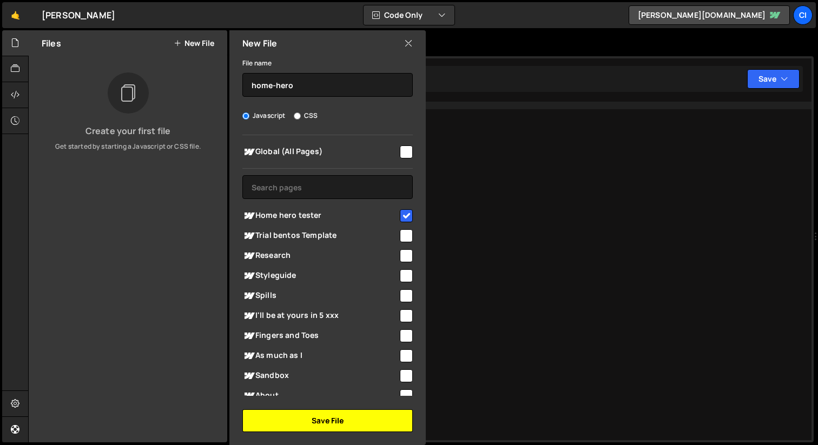
click at [347, 422] on button "Save File" at bounding box center [328, 421] width 171 height 23
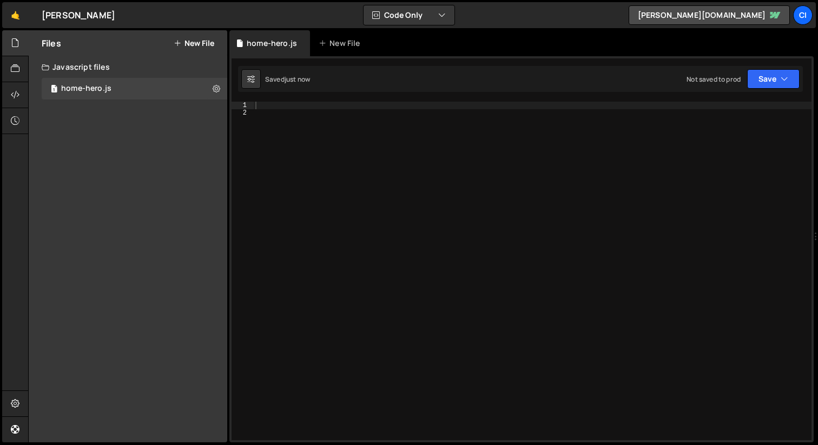
click at [306, 176] on div at bounding box center [532, 279] width 559 height 354
click at [10, 409] on div at bounding box center [15, 404] width 27 height 26
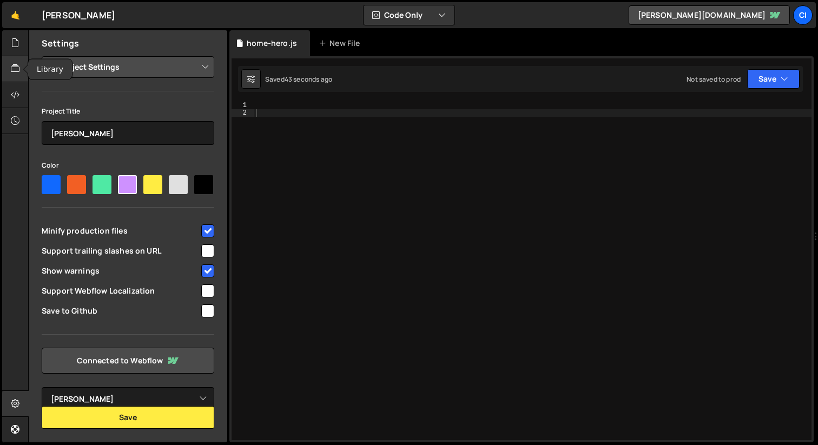
click at [12, 66] on icon at bounding box center [15, 69] width 9 height 12
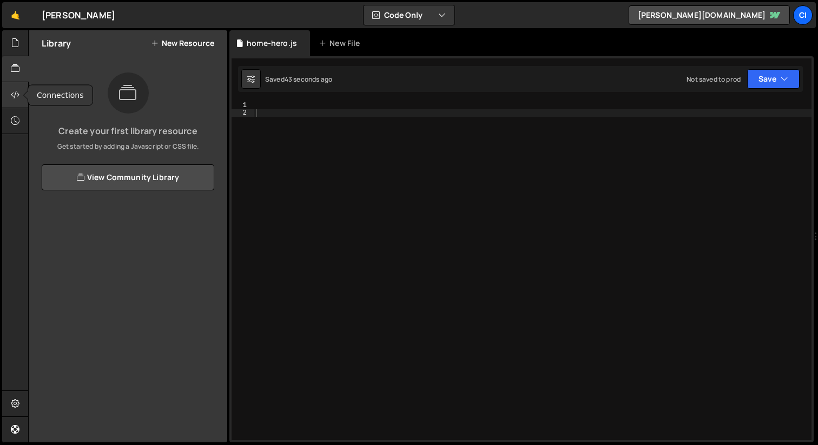
click at [12, 88] on div at bounding box center [15, 95] width 27 height 26
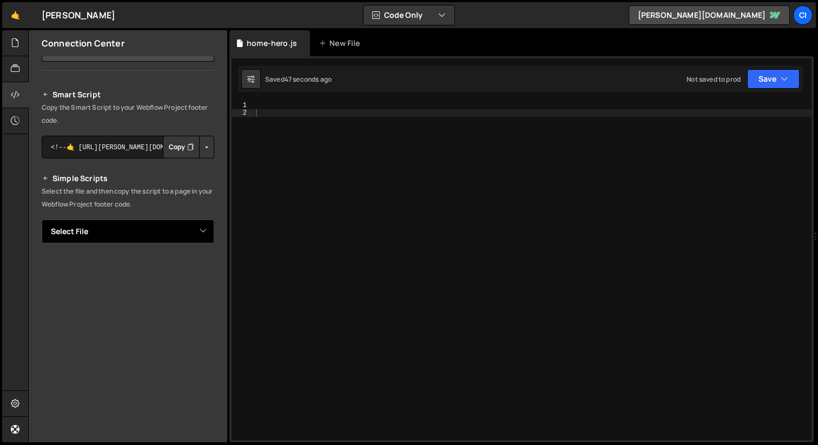
scroll to position [82, 0]
click at [148, 227] on select "Select File home-hero.js" at bounding box center [128, 231] width 173 height 24
select select "48282"
click at [42, 219] on select "Select File home-hero.js" at bounding box center [128, 231] width 173 height 24
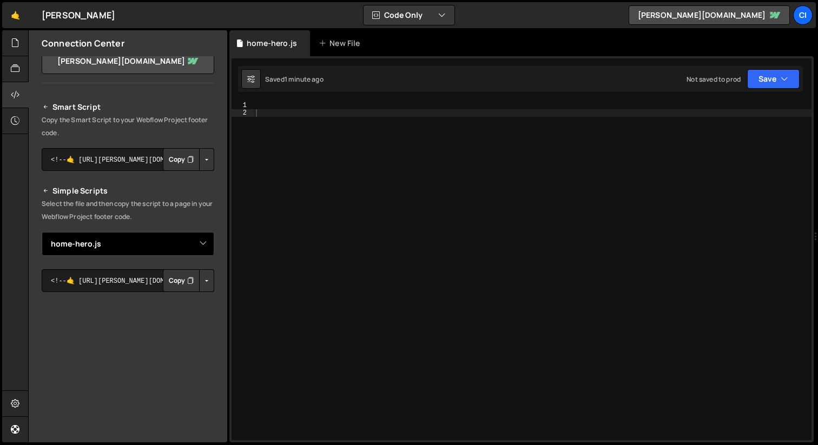
scroll to position [0, 0]
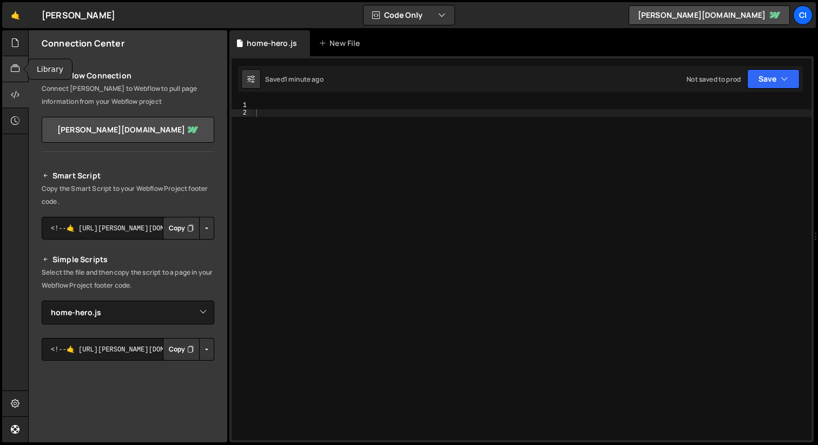
click at [13, 71] on icon at bounding box center [15, 69] width 9 height 12
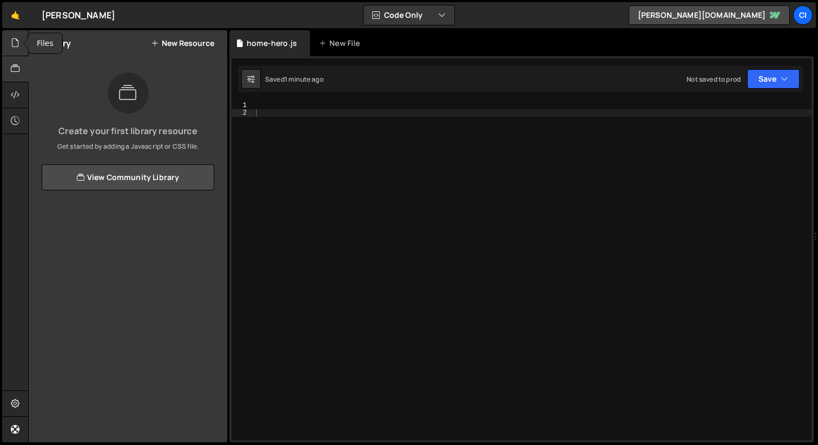
click at [12, 45] on icon at bounding box center [15, 43] width 9 height 12
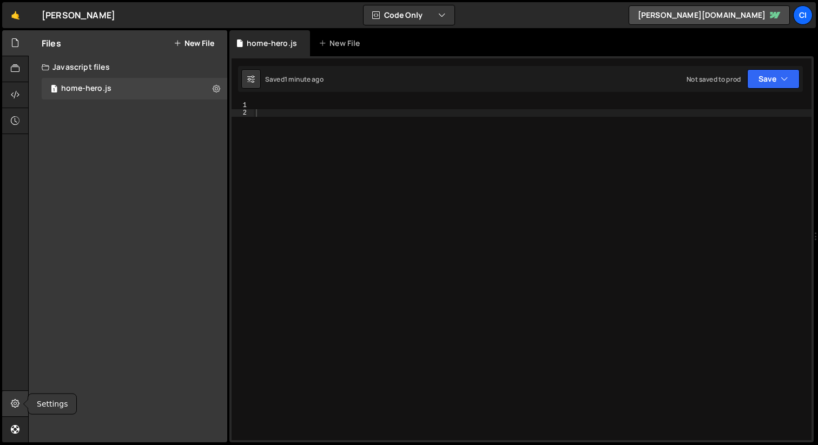
click at [14, 403] on icon at bounding box center [15, 404] width 9 height 12
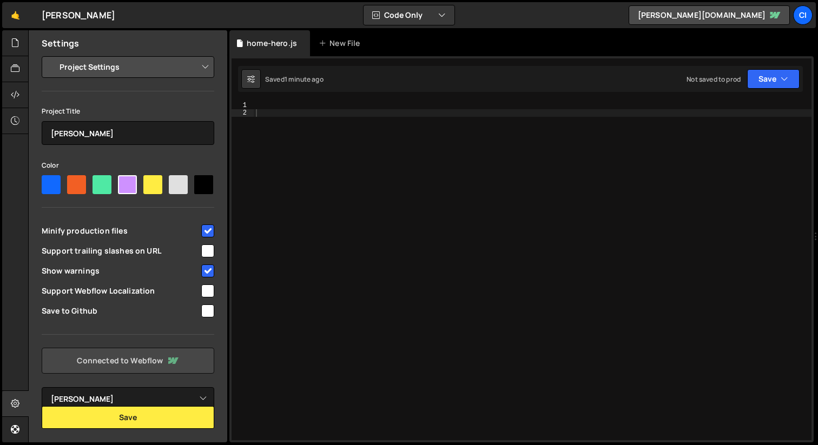
click at [109, 355] on link "Connected to Webflow" at bounding box center [128, 361] width 173 height 26
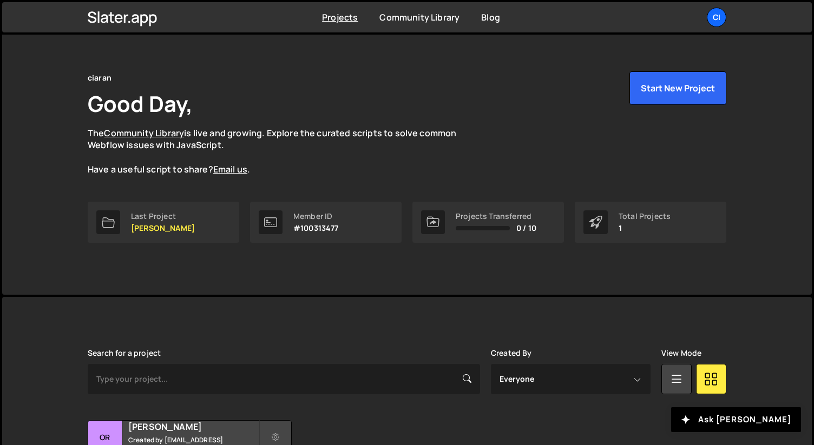
scroll to position [112, 0]
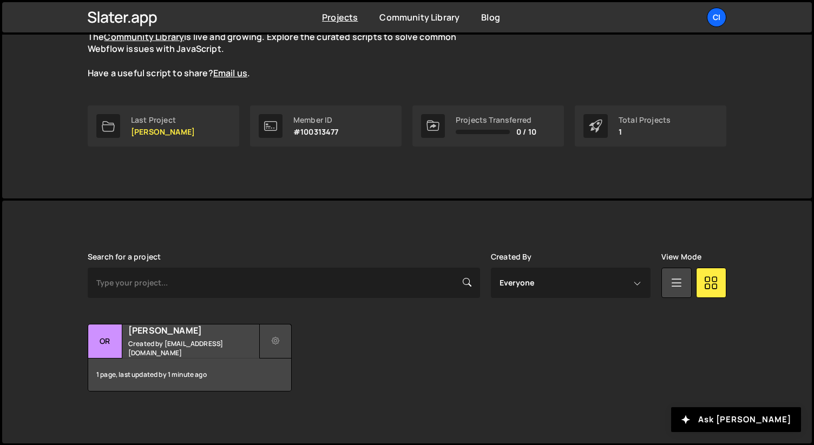
click at [284, 343] on button at bounding box center [275, 341] width 32 height 35
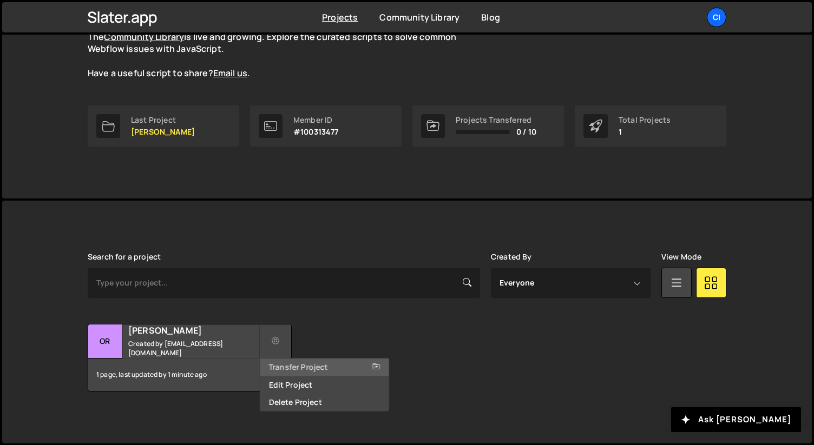
click at [275, 370] on link "Transfer Project" at bounding box center [324, 367] width 129 height 17
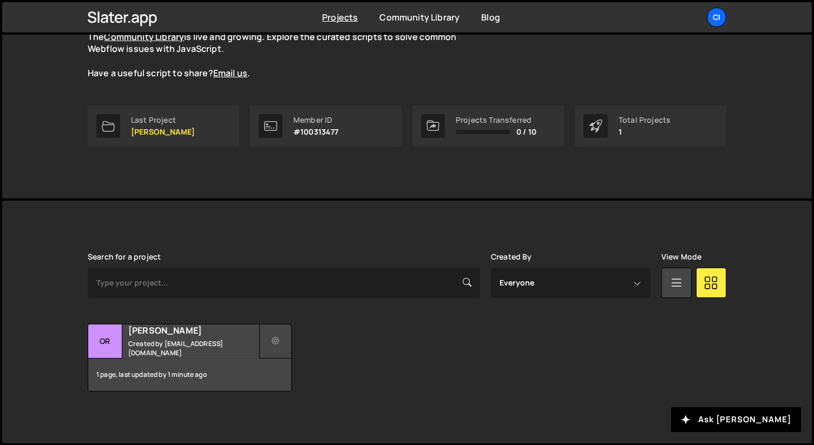
click at [273, 342] on icon at bounding box center [276, 341] width 8 height 11
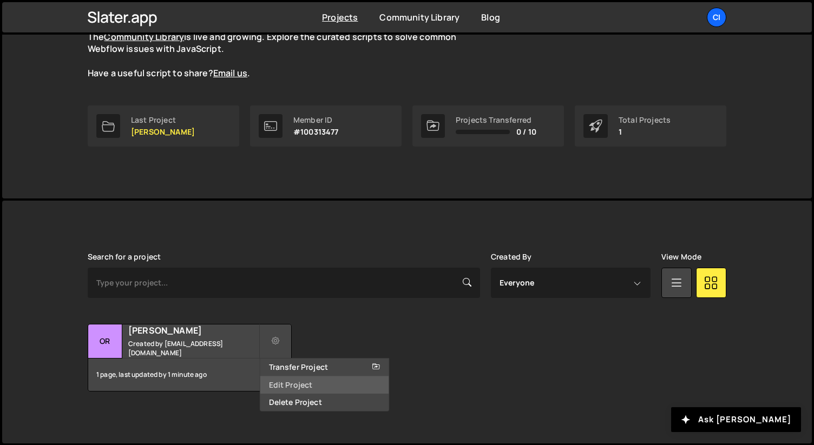
click at [289, 382] on link "Edit Project" at bounding box center [324, 385] width 129 height 17
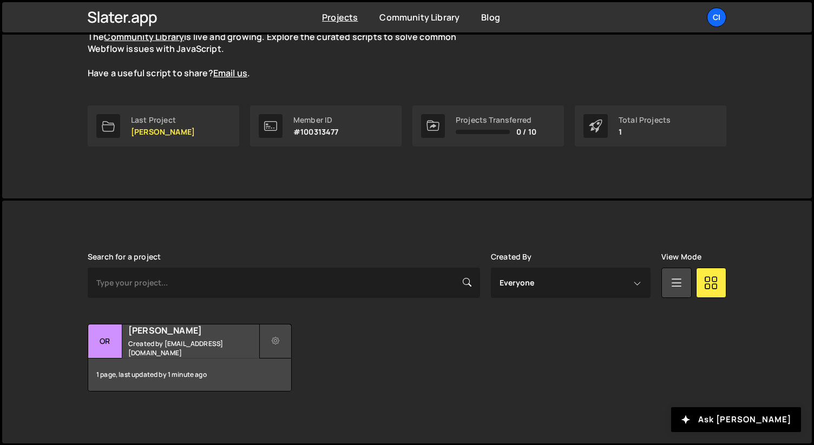
click at [277, 336] on icon at bounding box center [276, 341] width 8 height 11
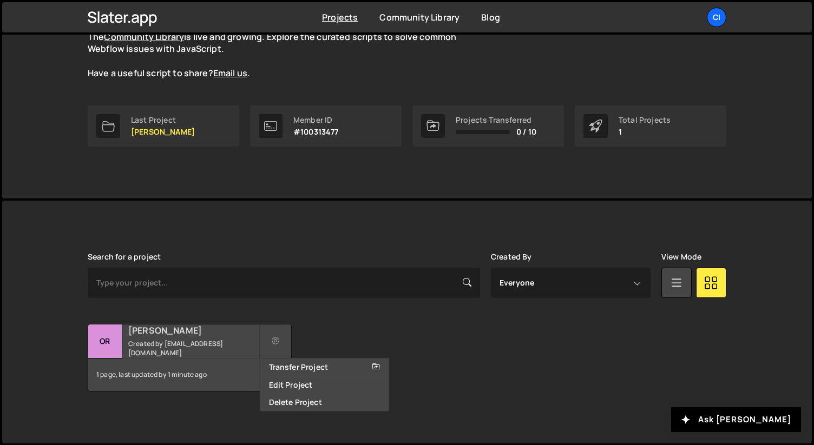
click at [192, 335] on h2 "[PERSON_NAME]" at bounding box center [193, 331] width 130 height 12
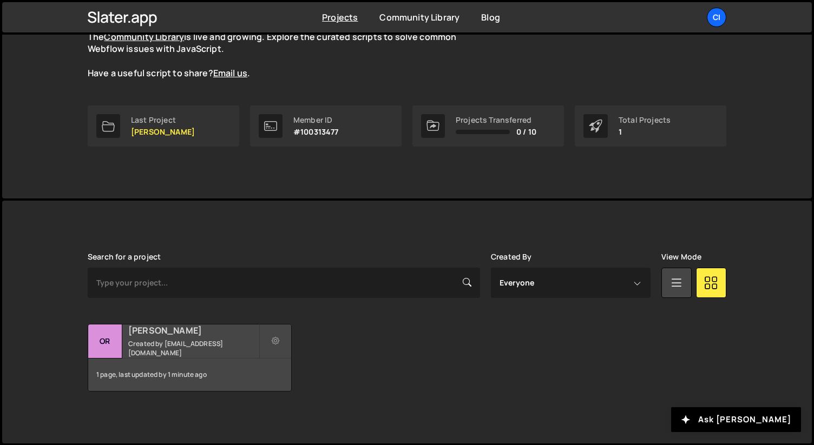
click at [192, 335] on h2 "[PERSON_NAME]" at bounding box center [193, 331] width 130 height 12
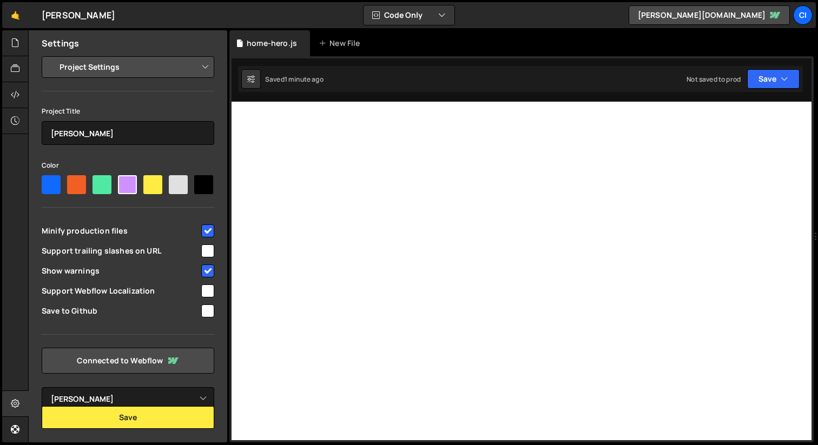
select select "643029a4b59b2b2d26f55226"
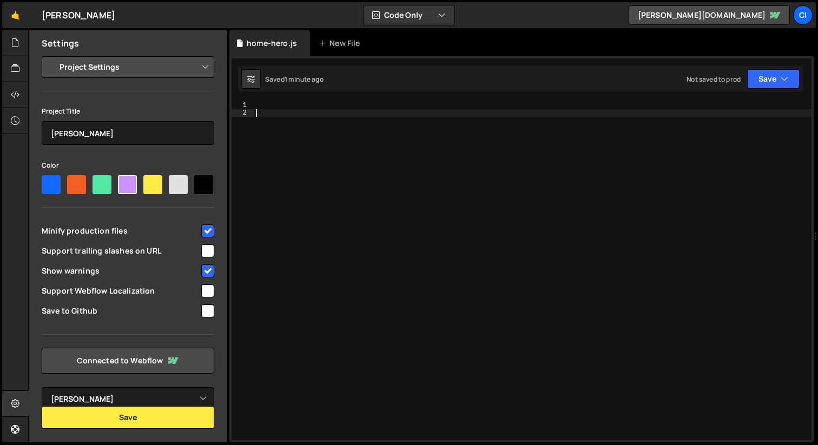
click at [301, 114] on div at bounding box center [533, 279] width 558 height 354
click at [297, 109] on div at bounding box center [533, 279] width 558 height 354
paste textarea "console.log('Test message');"
type textarea "console.log('Test message');"
click at [759, 81] on button "Save" at bounding box center [774, 78] width 53 height 19
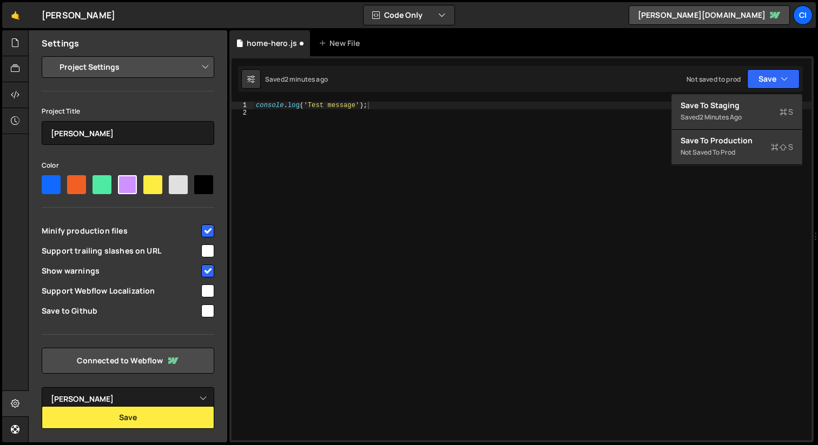
click at [670, 167] on div "console . log ( 'Test message' ) ;" at bounding box center [533, 279] width 558 height 354
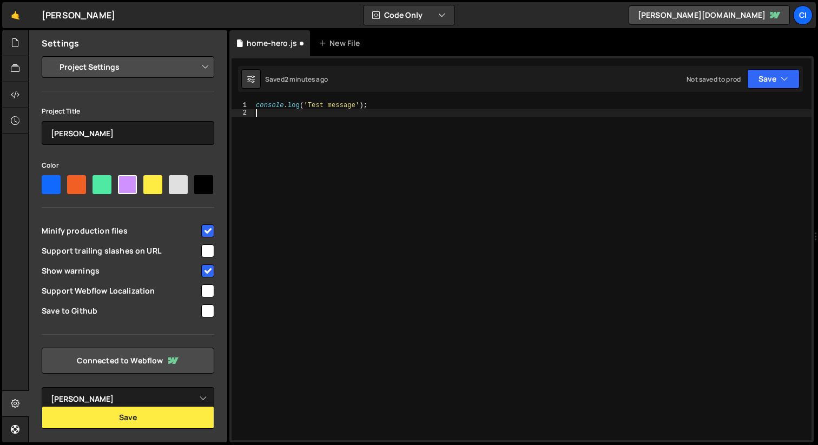
click at [607, 175] on div "console . log ( 'Test message' ) ;" at bounding box center [533, 279] width 558 height 354
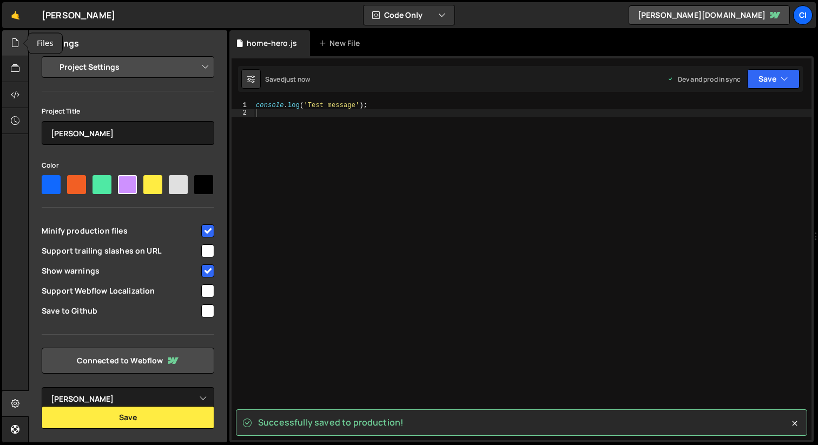
click at [14, 45] on icon at bounding box center [15, 43] width 9 height 12
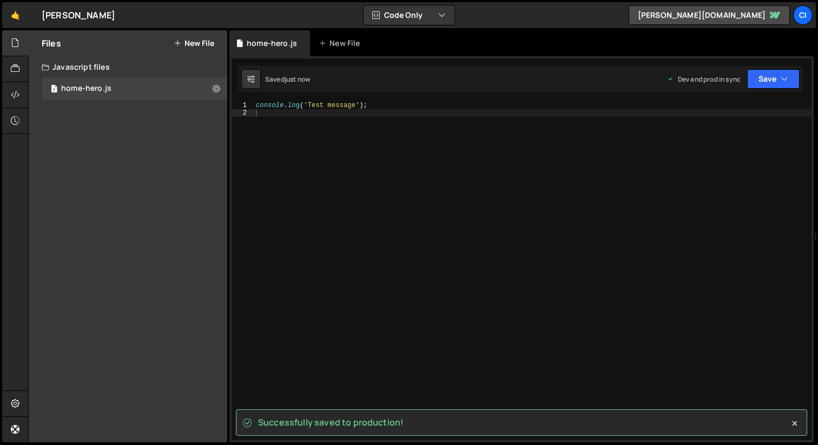
click at [388, 185] on div "console . log ( 'Test message' ) ;" at bounding box center [533, 279] width 558 height 354
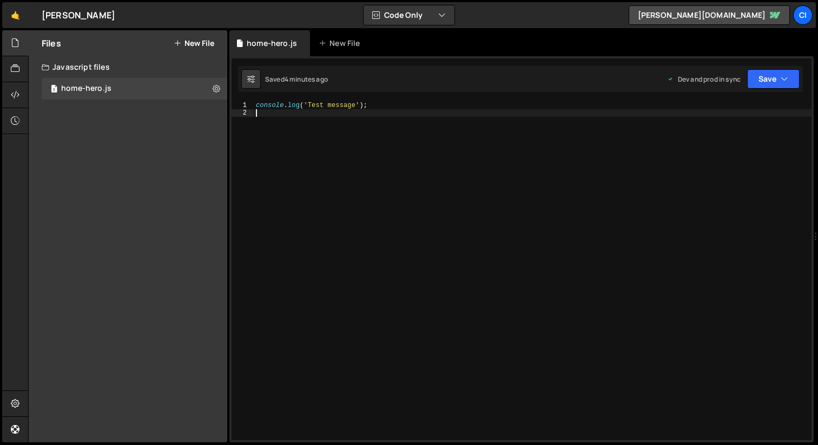
click at [261, 126] on div "console . log ( 'Test message' ) ;" at bounding box center [533, 279] width 558 height 354
paste textarea "</svg>"
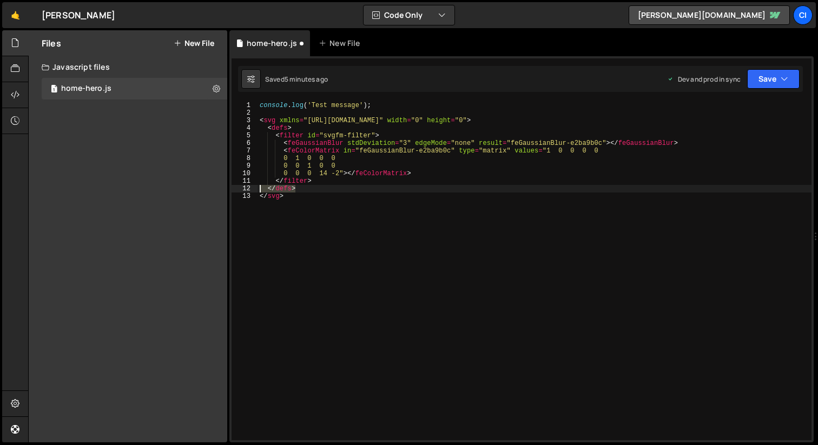
drag, startPoint x: 299, startPoint y: 190, endPoint x: 266, endPoint y: 175, distance: 36.6
click at [255, 190] on div "</svg> 1 2 3 4 5 6 7 8 9 10 11 12 13 console . log ( 'Test message' ) ; < svg x…" at bounding box center [522, 271] width 580 height 339
type textarea "</defs>"
drag, startPoint x: 300, startPoint y: 130, endPoint x: 241, endPoint y: 130, distance: 58.5
click at [242, 130] on div "1 2 3 4 5 6 7 8 9 10 11 12 13 console . log ( 'Test message' ) ; < svg xmlns = …" at bounding box center [522, 271] width 580 height 339
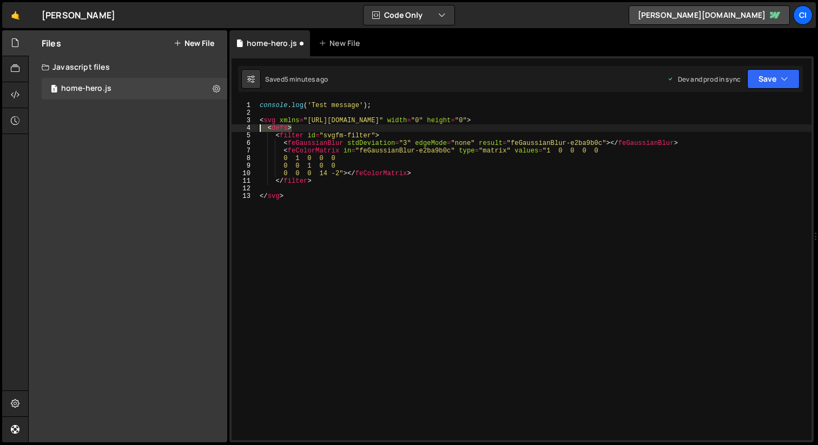
type textarea "<defs>"
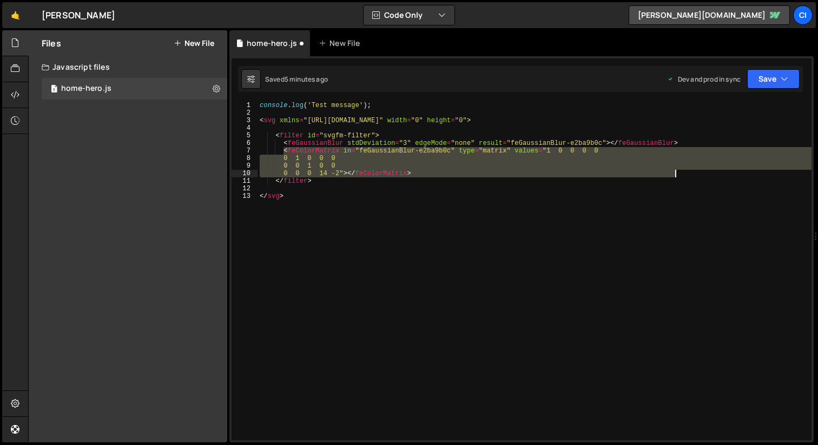
drag, startPoint x: 284, startPoint y: 151, endPoint x: 680, endPoint y: 175, distance: 396.9
click at [681, 175] on div "console . log ( 'Test message' ) ; < svg xmlns = "http://www.w3.org/2000/svg" w…" at bounding box center [535, 279] width 554 height 354
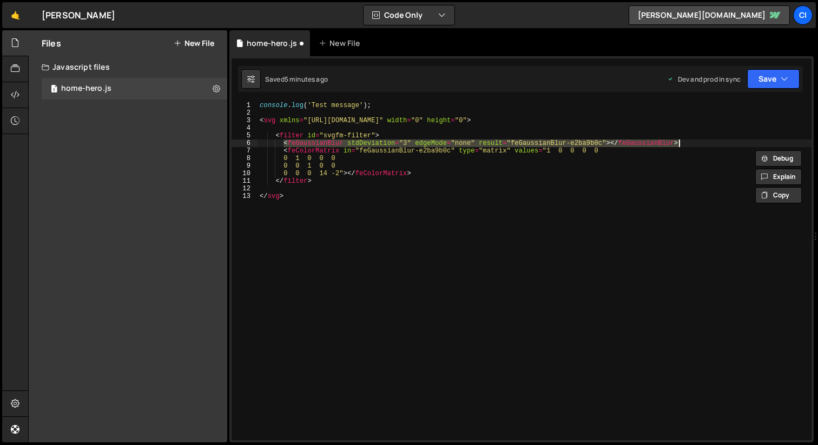
drag, startPoint x: 283, startPoint y: 144, endPoint x: 685, endPoint y: 141, distance: 402.2
click at [686, 141] on div "console . log ( 'Test message' ) ; < svg xmlns = "http://www.w3.org/2000/svg" w…" at bounding box center [535, 279] width 554 height 354
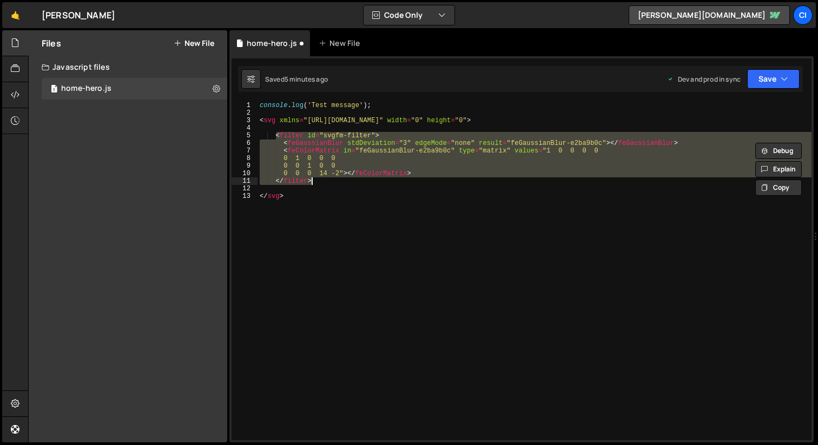
drag, startPoint x: 276, startPoint y: 136, endPoint x: 332, endPoint y: 184, distance: 73.7
click at [332, 184] on div "console . log ( 'Test message' ) ; < svg xmlns = "http://www.w3.org/2000/svg" w…" at bounding box center [535, 279] width 554 height 354
paste textarea "<feGaussianBlur stdDeviation="3" edgeMode="none" result="feGaussianBlur-e2ba9b0…"
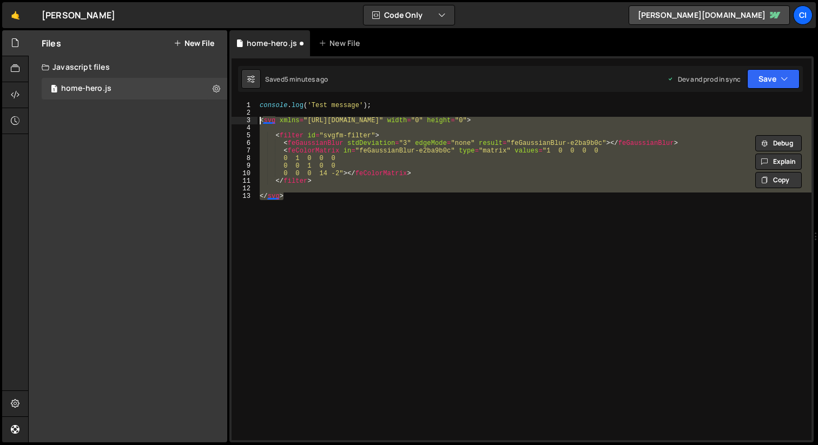
drag, startPoint x: 293, startPoint y: 197, endPoint x: 228, endPoint y: 119, distance: 101.5
click at [228, 119] on div "Files New File Javascript files 1 home-hero.js 0 CSS files Copy share link Edit…" at bounding box center [423, 236] width 790 height 413
click at [522, 233] on div "console . log ( 'Test message' ) ; < svg xmlns = "http://www.w3.org/2000/svg" w…" at bounding box center [535, 279] width 554 height 354
drag, startPoint x: 343, startPoint y: 203, endPoint x: 225, endPoint y: 122, distance: 142.8
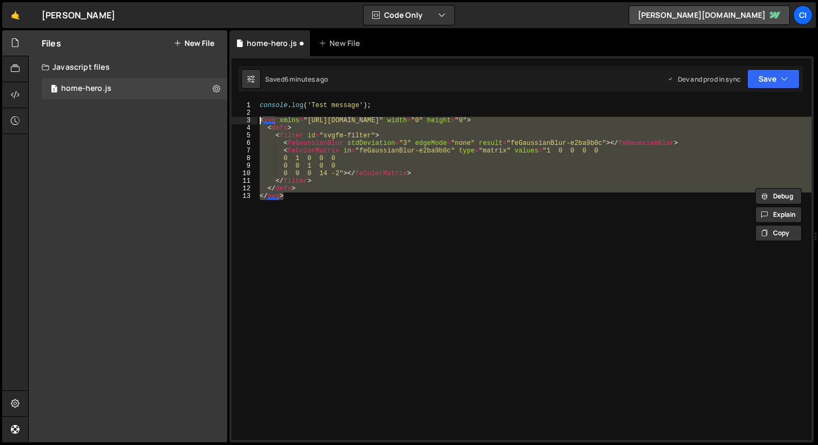
click at [225, 122] on div "Files New File Javascript files 1 home-hero.js 0 CSS files Copy share link Edit…" at bounding box center [423, 236] width 790 height 413
type textarea "<svg xmlns="http://www.w3.org/2000/svg" width="0" height="0"> <defs>"
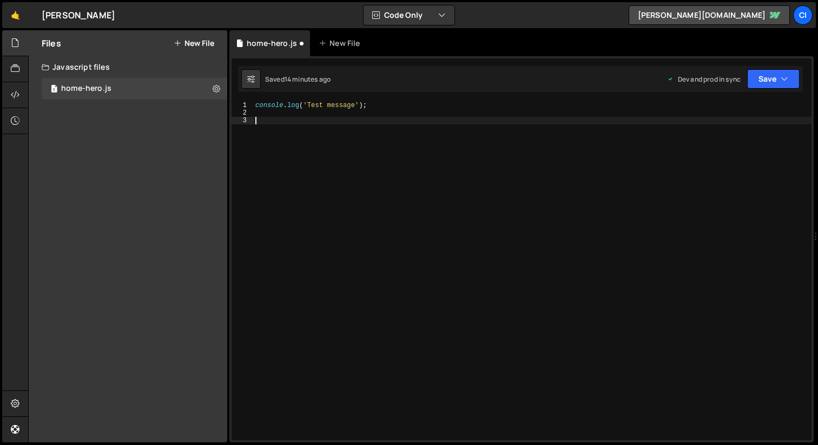
paste textarea "});"
type textarea "});"
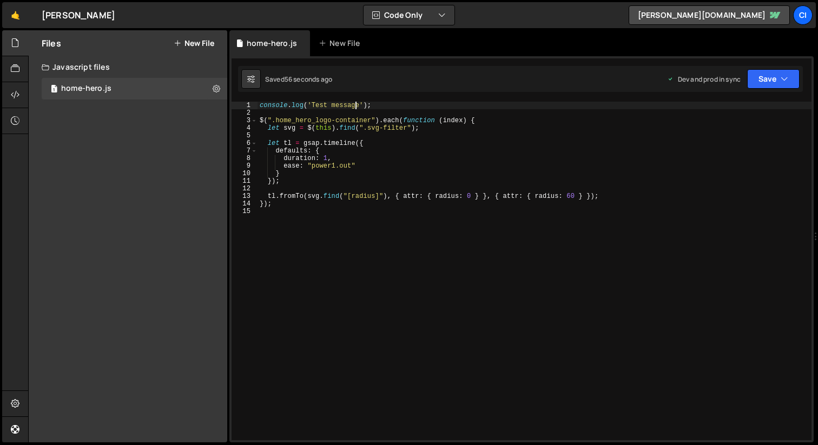
click at [356, 107] on div "console . log ( 'Test message' ) ; $ ( ".home_hero_logo-container" ) . each ( f…" at bounding box center [535, 279] width 554 height 354
click at [358, 106] on div "console . log ( 'Test message' ) ; $ ( ".home_hero_logo-container" ) . each ( f…" at bounding box center [535, 279] width 554 height 354
click at [381, 131] on div "console . log ( 'Test message again' ) ; $ ( ".home_hero_logo-container" ) . ea…" at bounding box center [535, 279] width 554 height 354
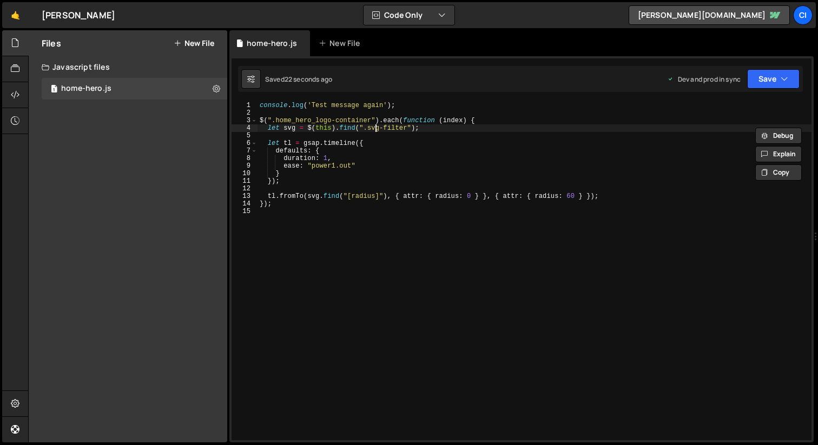
click at [374, 129] on div "console . log ( 'Test message again' ) ; $ ( ".home_hero_logo-container" ) . ea…" at bounding box center [535, 279] width 554 height 354
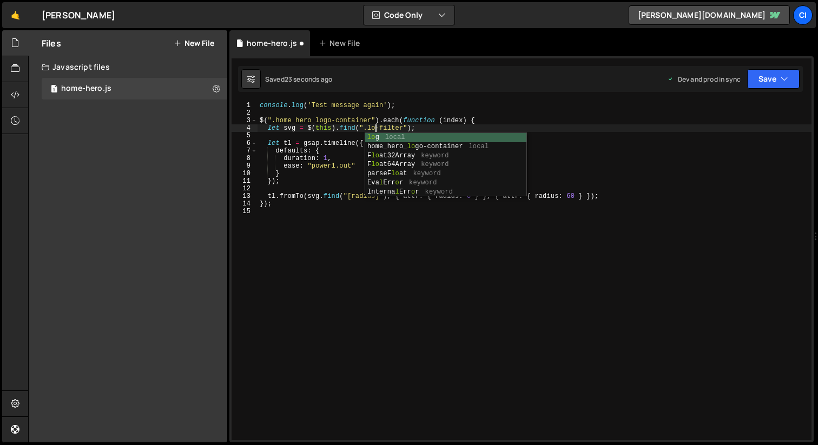
type textarea "let svg = $(this).find(".logo-filter");"
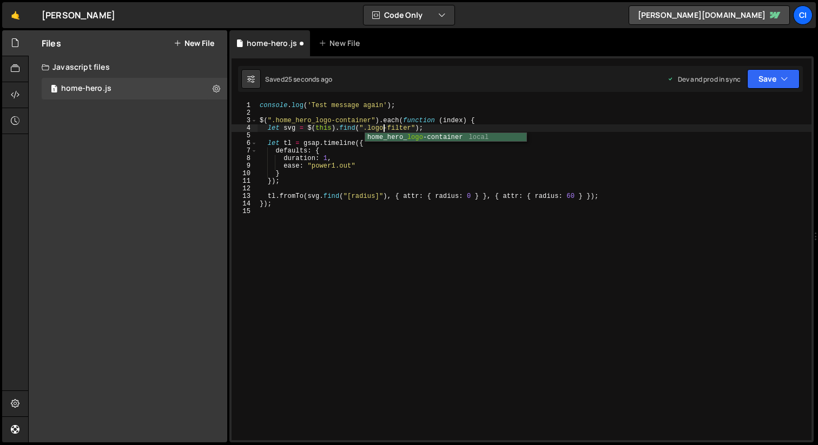
click at [455, 264] on div "console . log ( 'Test message again' ) ; $ ( ".home_hero_logo-container" ) . ea…" at bounding box center [535, 279] width 554 height 354
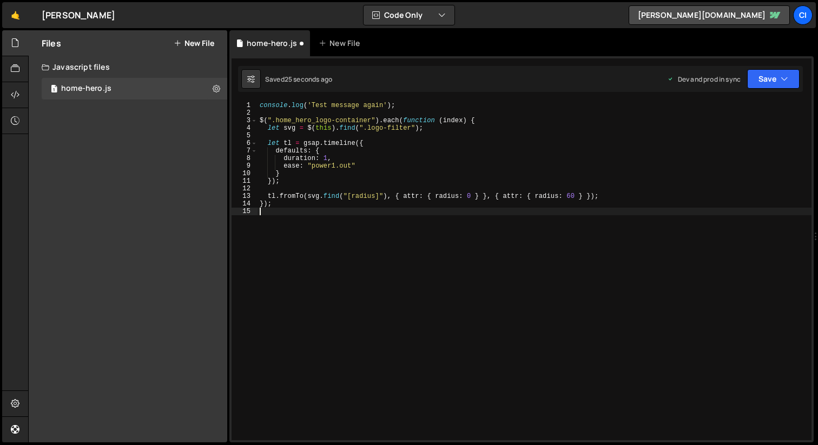
scroll to position [0, 0]
click at [656, 310] on div "console . log ( 'Test message again' ) ; $ ( ".home_hero_logo-container" ) . ea…" at bounding box center [535, 279] width 554 height 354
click at [16, 20] on link "🤙" at bounding box center [15, 15] width 27 height 26
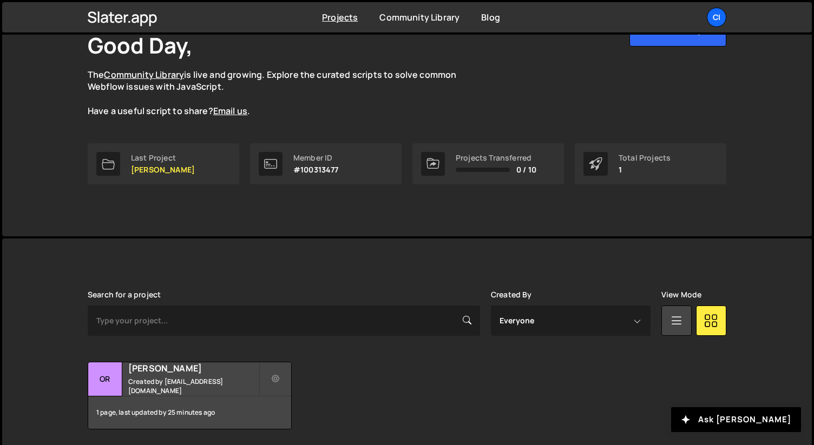
scroll to position [112, 0]
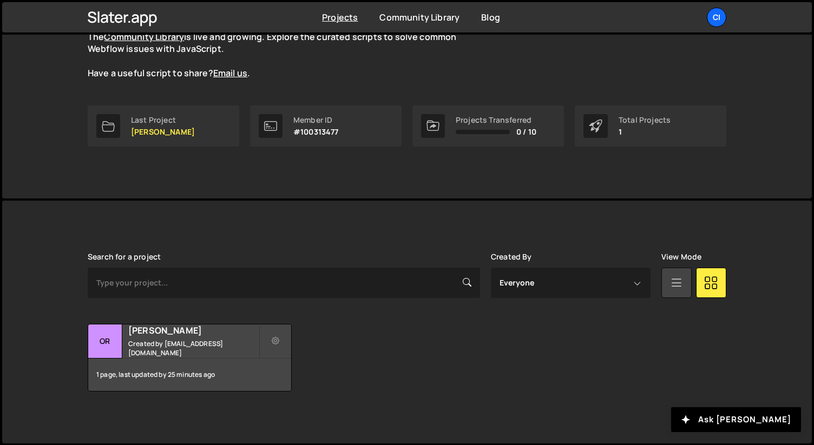
click at [681, 290] on icon at bounding box center [677, 282] width 14 height 19
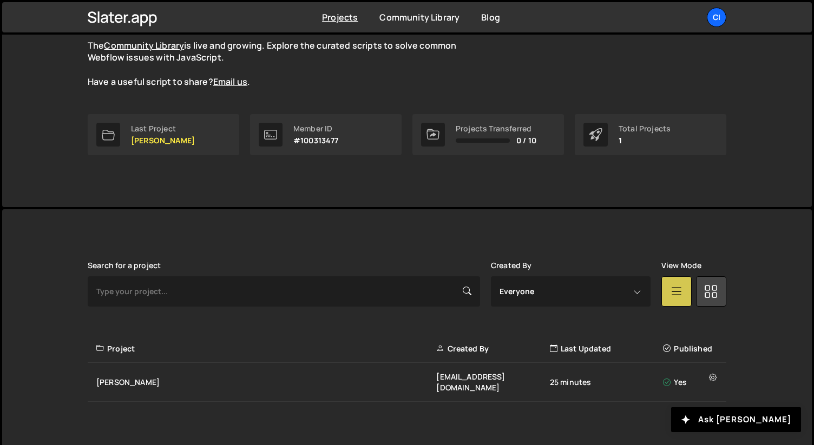
click at [681, 290] on icon at bounding box center [677, 290] width 14 height 19
click at [712, 291] on icon at bounding box center [711, 290] width 14 height 19
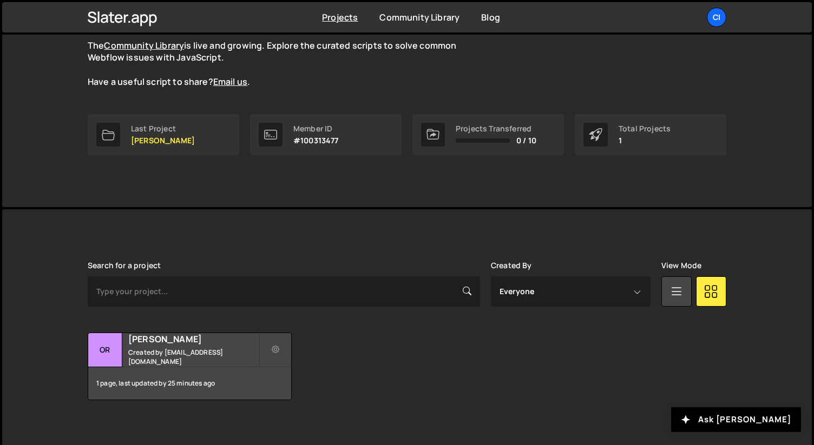
scroll to position [112, 0]
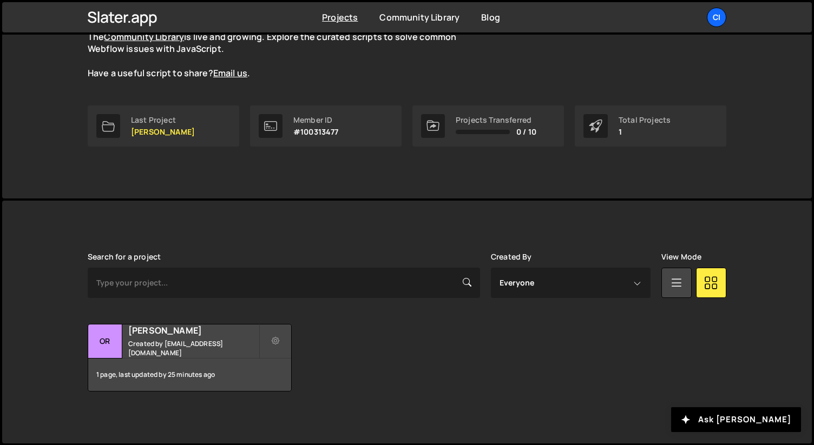
click at [330, 225] on div "Slater is designed for desktop use. Please use a larger screen to access the fu…" at bounding box center [406, 322] width 671 height 243
click at [187, 346] on small "Created by ck@ciarankelly.design" at bounding box center [193, 348] width 130 height 18
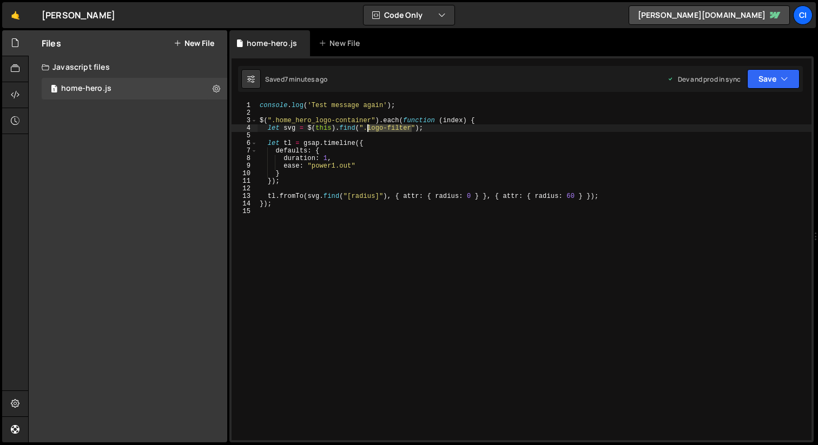
drag, startPoint x: 411, startPoint y: 128, endPoint x: 370, endPoint y: 129, distance: 41.2
click at [370, 129] on div "console . log ( 'Test message again' ) ; $ ( ".home_hero_logo-container" ) . ea…" at bounding box center [535, 279] width 554 height 354
paste textarea "home_hero_"
type textarea "let svg = $(this).find(".home_hero_logo-filter");"
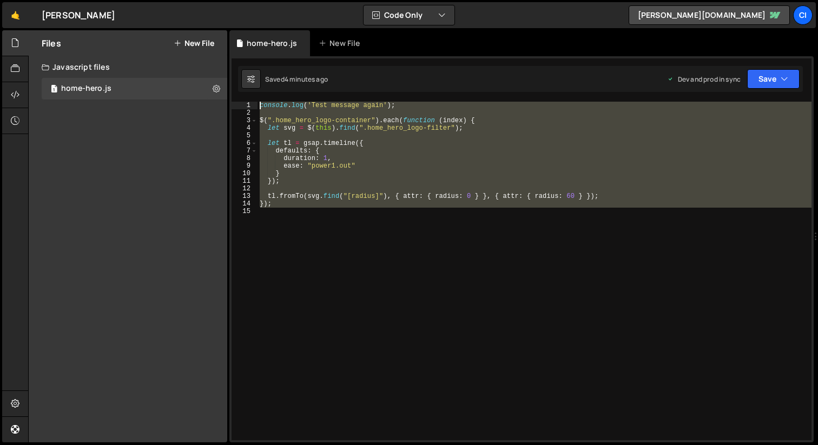
drag, startPoint x: 383, startPoint y: 227, endPoint x: 248, endPoint y: 104, distance: 182.8
click at [248, 104] on div "1 2 3 4 5 6 7 8 9 10 11 12 13 14 15 console . log ( 'Test message again' ) ; $ …" at bounding box center [522, 271] width 580 height 339
type textarea "console.log('Test message again');"
type textarea "});"
type textarea "let tl = gsap.timeline({"
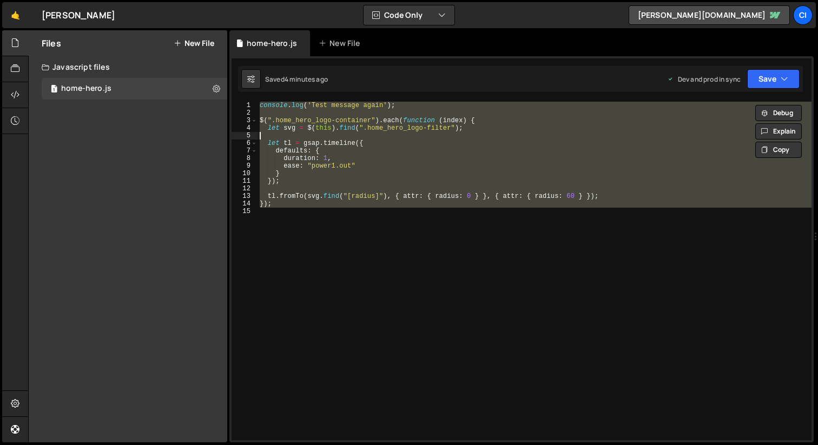
type textarea "let svg = $(this).find(".home_hero_logo-filter");"
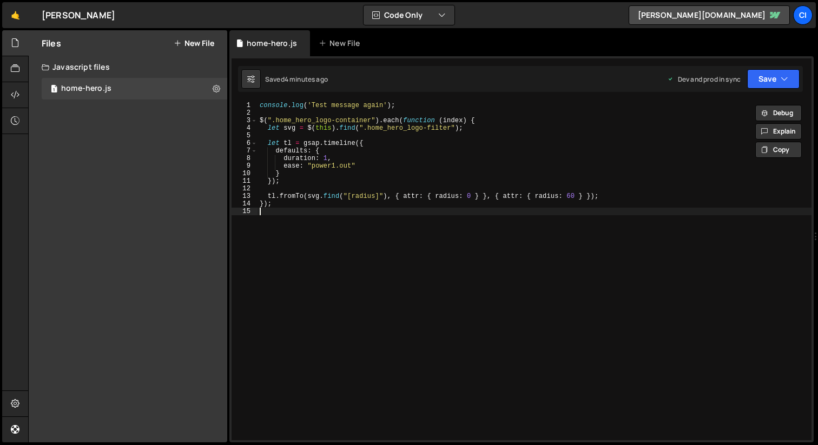
drag, startPoint x: 332, startPoint y: 232, endPoint x: 350, endPoint y: 254, distance: 28.6
click at [332, 232] on div "console . log ( 'Test message again' ) ; $ ( ".home_hero_logo-container" ) . ea…" at bounding box center [535, 279] width 554 height 354
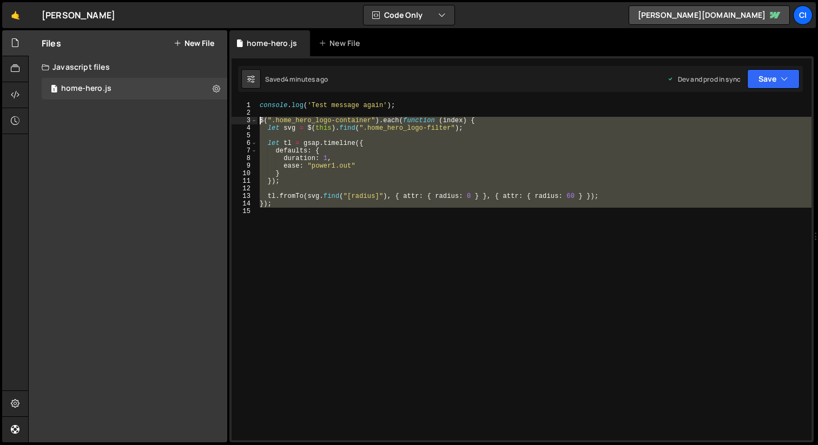
drag, startPoint x: 265, startPoint y: 167, endPoint x: 240, endPoint y: 121, distance: 51.8
click at [240, 121] on div "1 2 3 4 5 6 7 8 9 10 11 12 13 14 15 console . log ( 'Test message again' ) ; $ …" at bounding box center [522, 271] width 580 height 339
type textarea "$(".home_hero_logo-container").each(function (index) { let svg = $(this).find("…"
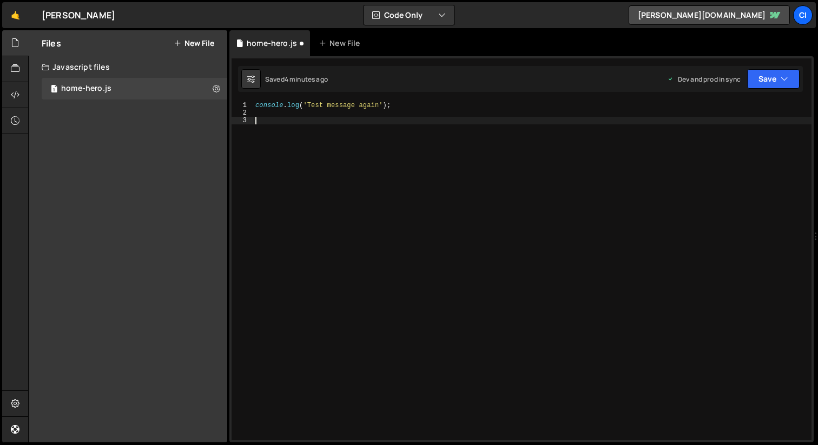
paste textarea "});"
type textarea "});"
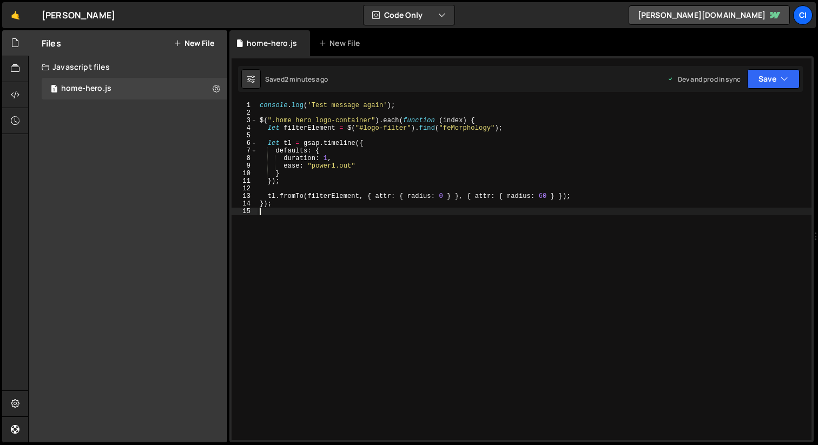
click at [314, 222] on div "console . log ( 'Test message again' ) ; $ ( ".home_hero_logo-container" ) . ea…" at bounding box center [535, 279] width 554 height 354
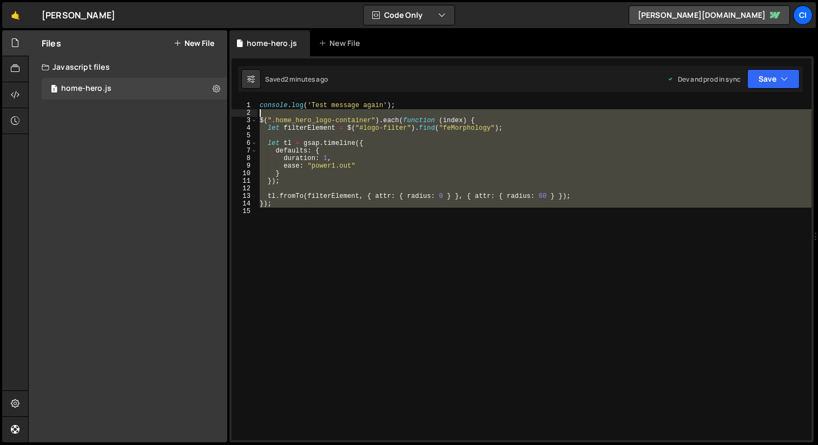
drag, startPoint x: 313, startPoint y: 222, endPoint x: 257, endPoint y: 117, distance: 119.1
click at [257, 117] on div "1 2 3 4 5 6 7 8 9 10 11 12 13 14 15 console . log ( 'Test message again' ) ; $ …" at bounding box center [522, 271] width 580 height 339
type textarea "$(".home_hero_logo-container").each(function (index) { let filterElement = $("#…"
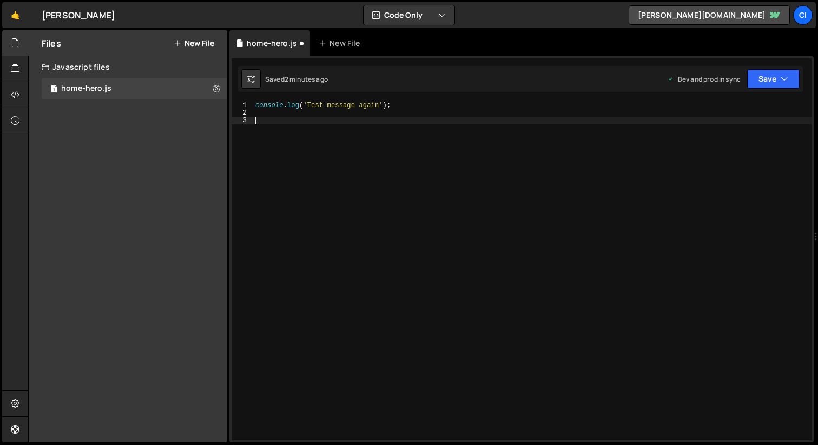
paste textarea "{ attr: { operator: "dilate", radius: 60 } });"
type textarea "{ attr: { operator: "dilate", radius: 60 } });"
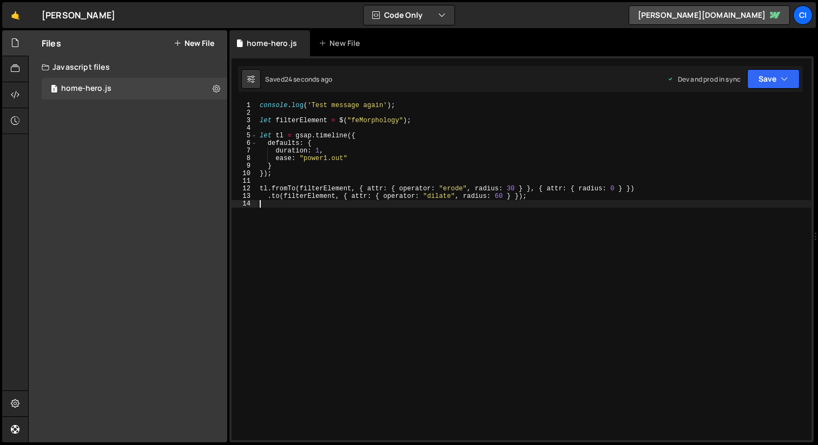
click at [324, 160] on div "console . log ( 'Test message again' ) ; let filterElement = $ ( "feMorphology"…" at bounding box center [535, 279] width 554 height 354
drag, startPoint x: 343, startPoint y: 159, endPoint x: 383, endPoint y: 160, distance: 40.6
click at [305, 161] on div "console . log ( 'Test message again' ) ; let filterElement = $ ( "feMorphology"…" at bounding box center [535, 279] width 554 height 354
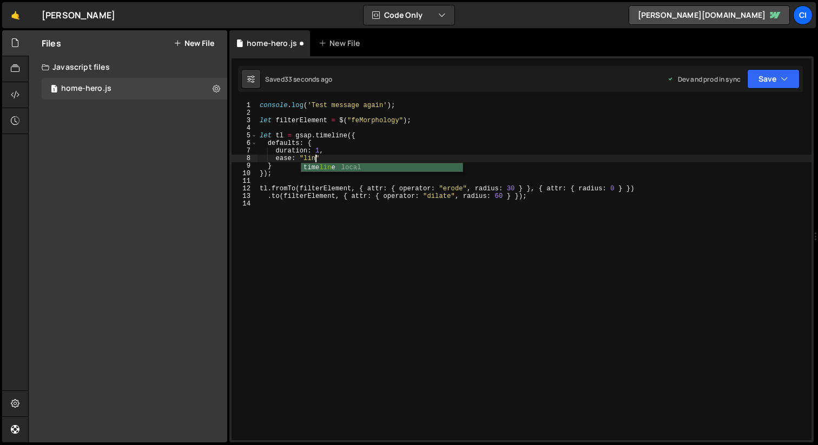
scroll to position [0, 4]
click at [267, 159] on div "console . log ( 'Test message again' ) ; let filterElement = $ ( "feMorphology"…" at bounding box center [535, 279] width 554 height 354
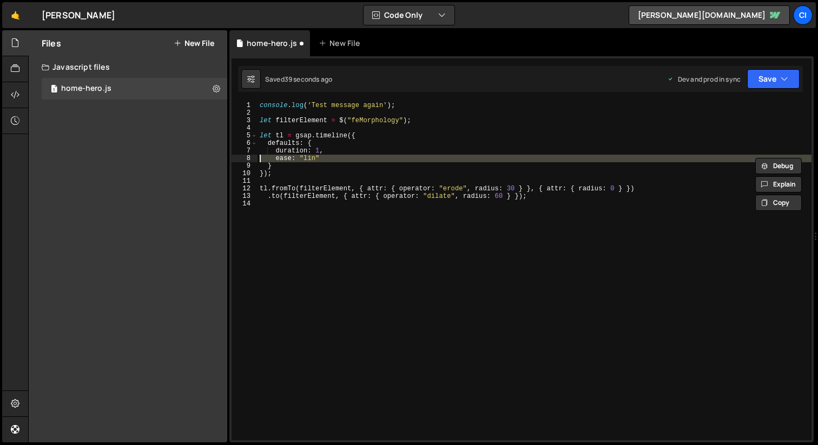
scroll to position [0, 1]
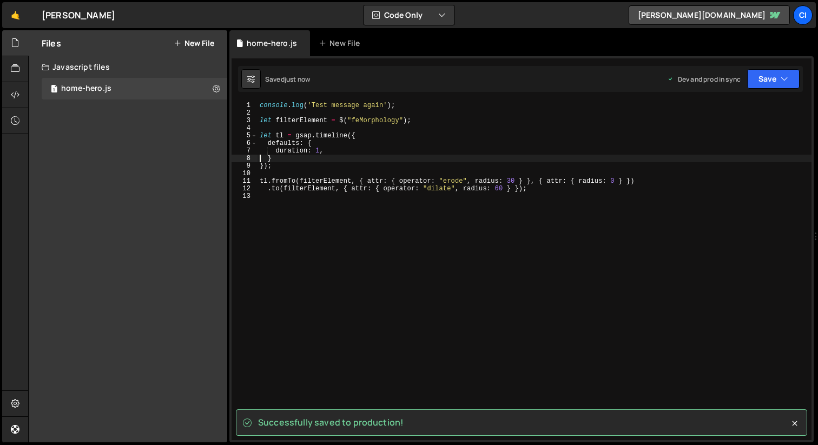
type textarea "}"
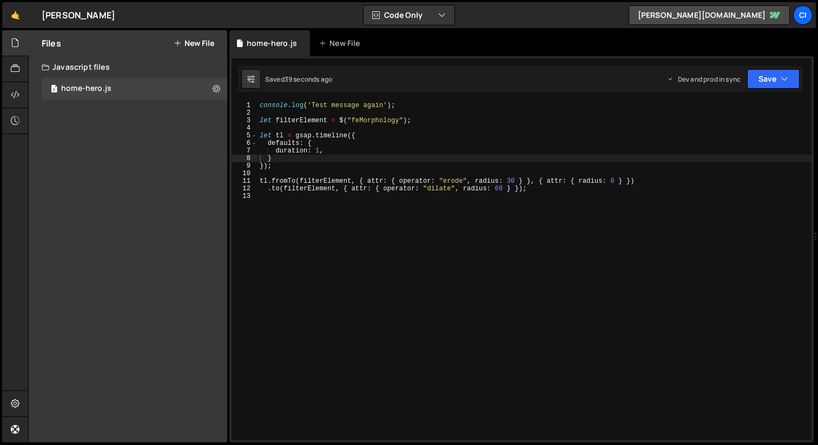
click at [544, 386] on div "console . log ( 'Test message again' ) ; let filterElement = $ ( "feMorphology"…" at bounding box center [535, 279] width 554 height 354
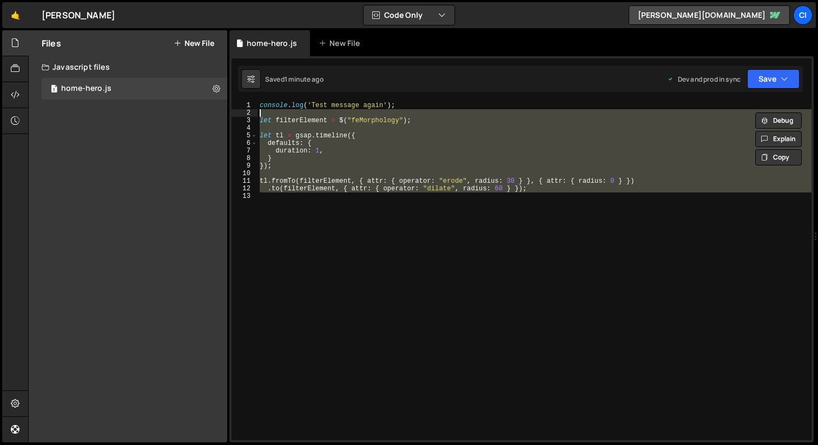
type textarea "let filterElement = $("feMorphology");"
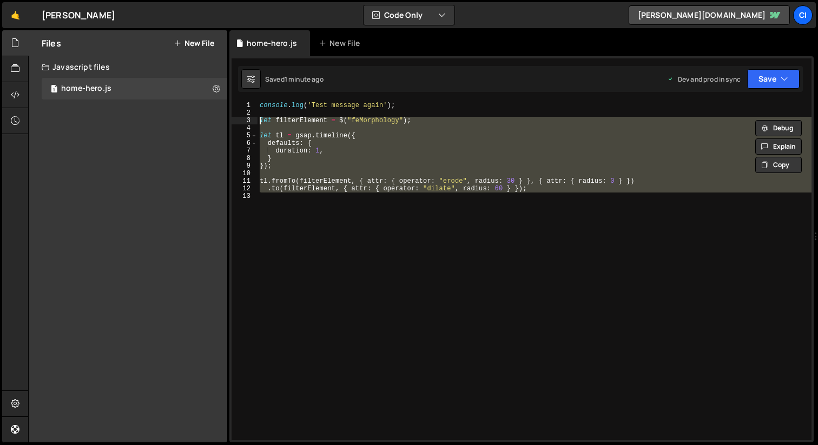
drag, startPoint x: 355, startPoint y: 220, endPoint x: 244, endPoint y: 122, distance: 147.6
click at [244, 122] on div "let filterElement = $("feMorphology"); 1 2 3 4 5 6 7 8 9 10 11 12 13 console . …" at bounding box center [522, 271] width 580 height 339
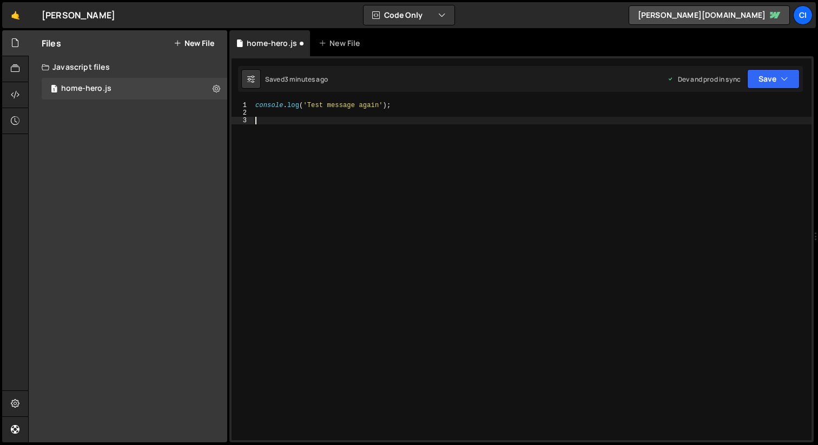
paste textarea "{ attr: { radius: 60 } });"
type textarea "{ attr: { radius: 60 } });"
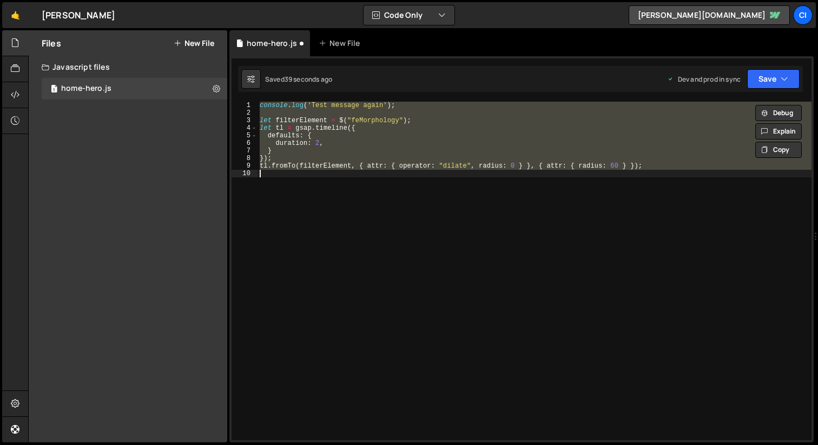
type textarea "{ attr: { operator: "dilate", radius: 0 } }, { attr: { radius: 60 } });"
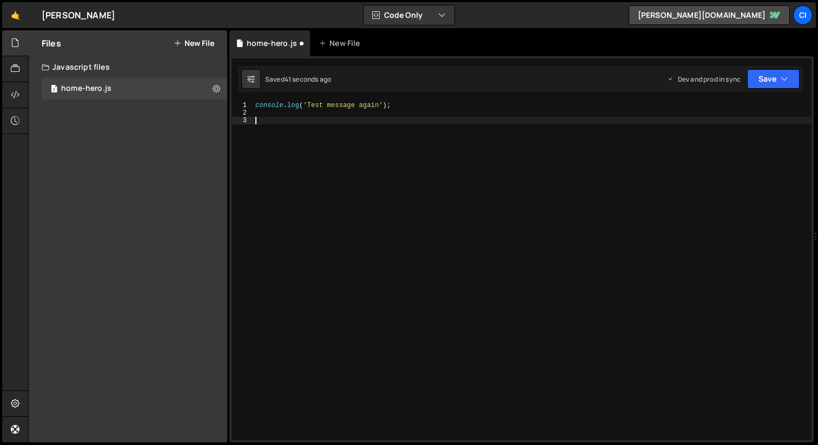
type textarea ".to(filterElement, { attr: { operator: "dilate", radius: 60 } });"
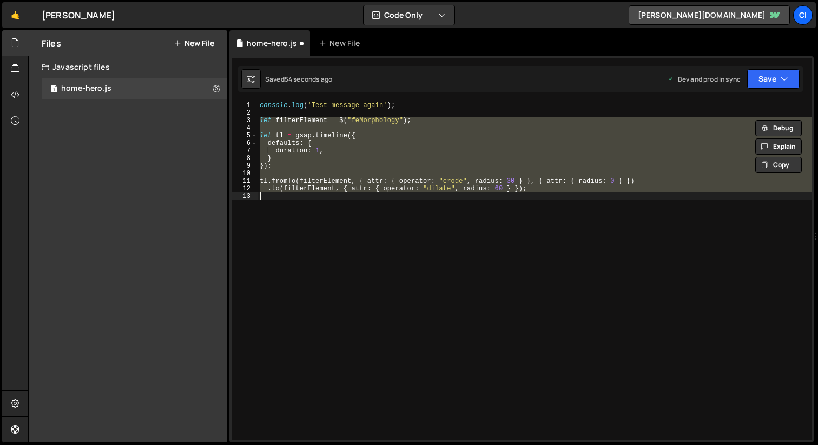
click at [380, 208] on div "console . log ( 'Test message again' ) ; let filterElement = $ ( "feMorphology"…" at bounding box center [535, 271] width 554 height 339
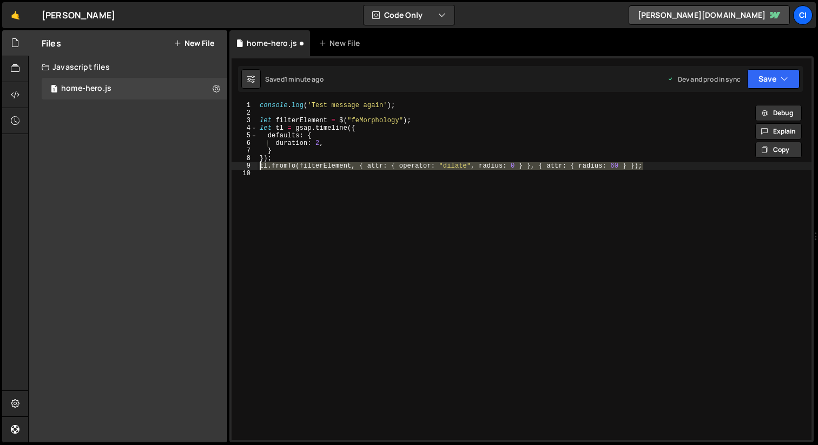
drag, startPoint x: 654, startPoint y: 167, endPoint x: 260, endPoint y: 166, distance: 393.5
click at [260, 166] on div "console . log ( 'Test message again' ) ; let filterElement = $ ( "feMorphology"…" at bounding box center [535, 279] width 554 height 354
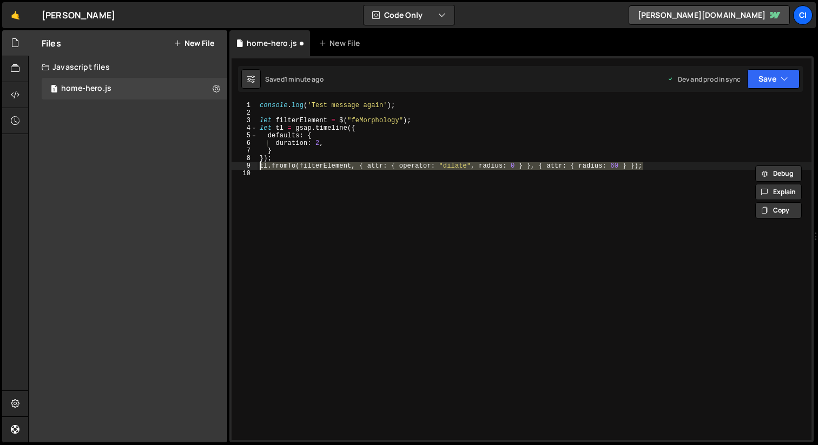
type textarea "{ attr: { operator: "dilate", radius: 0 } }, { attr: { radius: 60 } });"
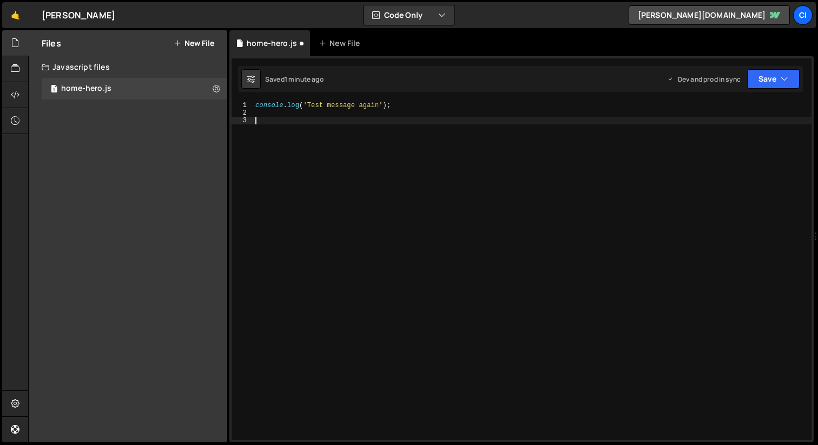
type textarea ".to(filterElement, { attr: { operator: "dilate", radius: 60 } });"
type textarea "{ attr: { operator: "dilate", radius: 0 } }, { attr: { radius: 60 } });"
type textarea ".to(filterElement, { attr: { operator: "dilate", radius: 60 } });"
type textarea "{ attr: { operator: "dilate", radius: 0 } }, { attr: { radius: 60 } });"
type textarea ".to(filterElement, { attr: { operator: "dilate", radius: 60 } });"
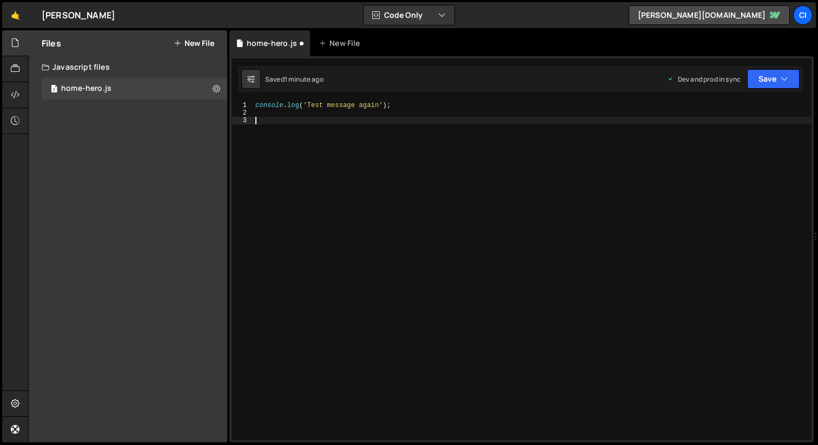
type textarea "{ attr: { operator: "dilate", radius: 0 } }, { attr: { radius: 60 } });"
type textarea ".to(filterElement, { attr: { operator: "dilate", radius: 60 } });"
type textarea "{ attr: { operator: "dilate", radius: 0 } }, { attr: { radius: 60 } });"
type textarea ".to(filterElement, { attr: { operator: "dilate", radius: 60 } });"
type textarea "{ attr: { operator: "dilate", radius: 0 } }, { attr: { radius: 60 } });"
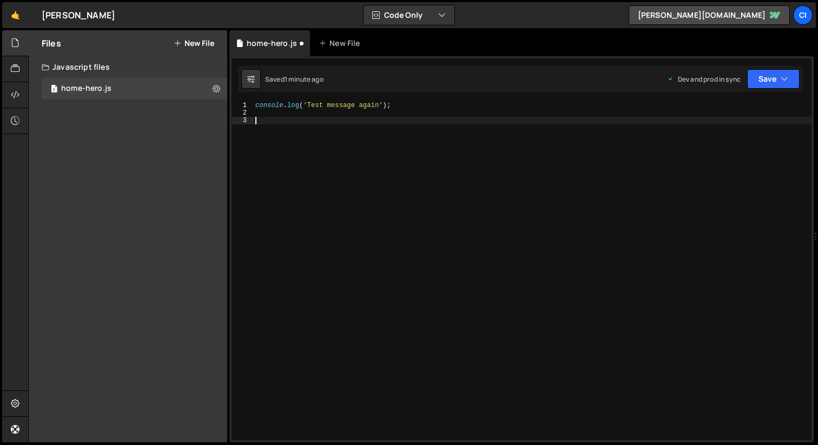
type textarea ".to(filterElement, { attr: { operator: "dilate", radius: 60 } });"
type textarea "{ attr: { operator: "dilate", radius: 0 } }, { attr: { radius: 60 } });"
type textarea ".to(filterElement, { attr: { operator: "dilate", radius: 60 } });"
paste textarea "{ attr: { operator: "dilate", radius: 60 }, ease: "power1.out" });"
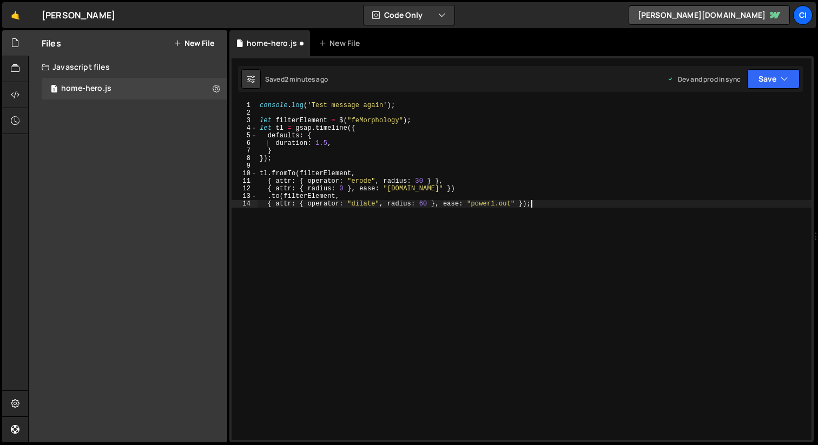
type textarea "})"
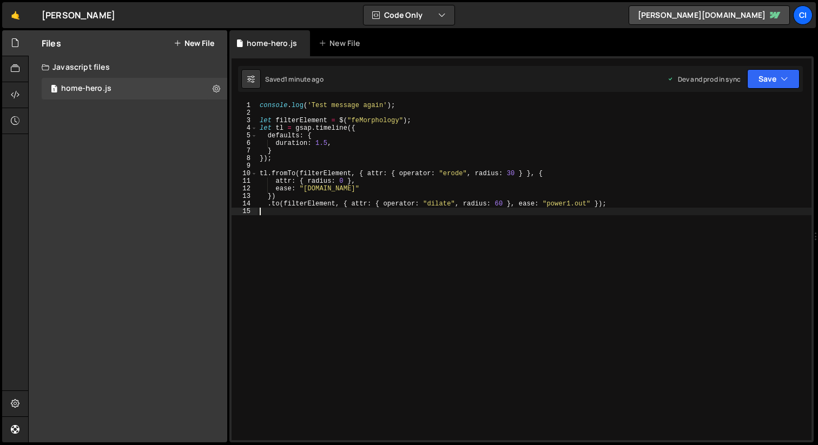
click at [509, 263] on div "console . log ( 'Test message again' ) ; let filterElement = $ ( "feMorphology"…" at bounding box center [535, 279] width 554 height 354
type textarea ".to(filterElement, { attr: { operator: "dilate", radius: 60 }, ease: "power1.ou…"
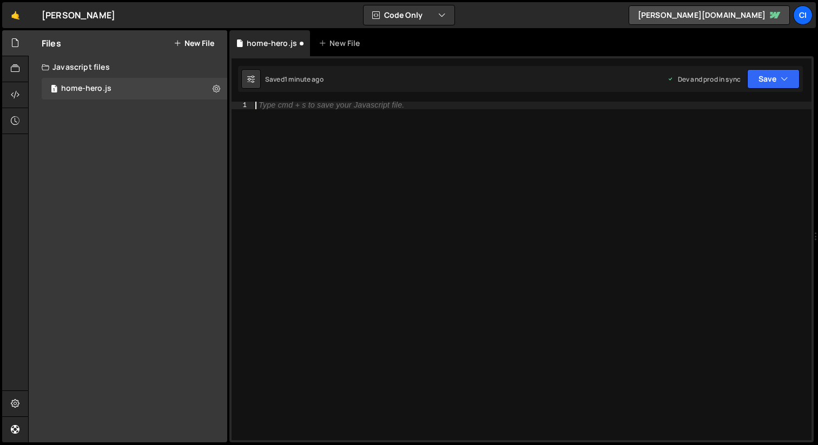
paste textarea "});"
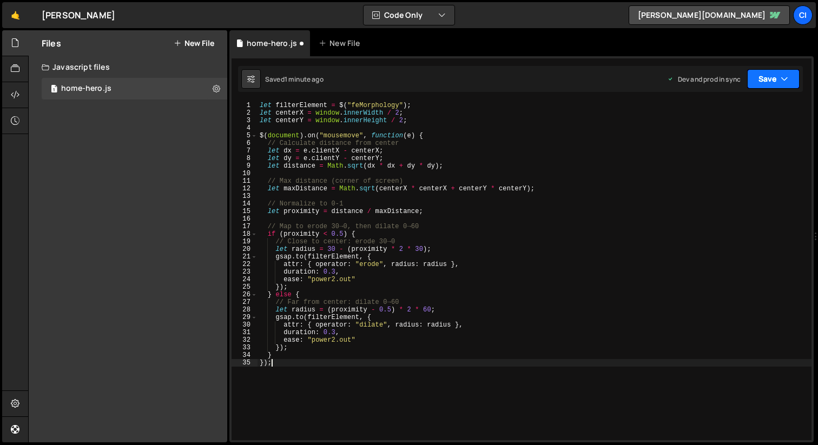
click at [765, 78] on button "Save" at bounding box center [774, 78] width 53 height 19
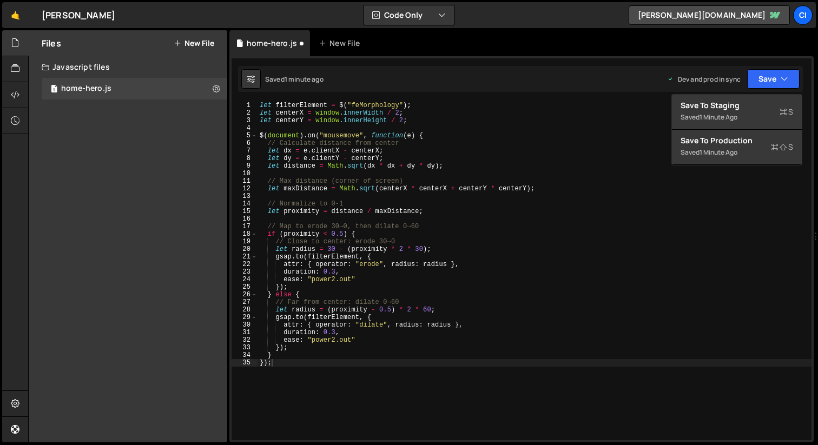
click at [654, 384] on div "let filterElement = $ ( "feMorphology" ) ; let centerX = window . innerWidth / …" at bounding box center [535, 279] width 554 height 354
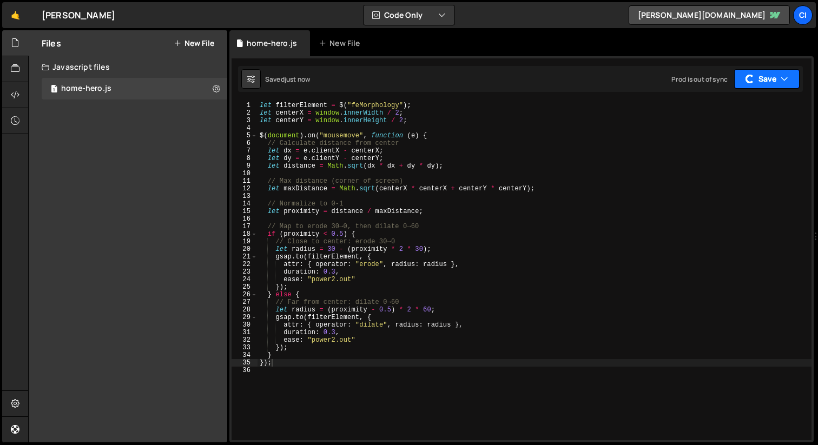
click at [789, 83] on button "Save" at bounding box center [767, 78] width 65 height 19
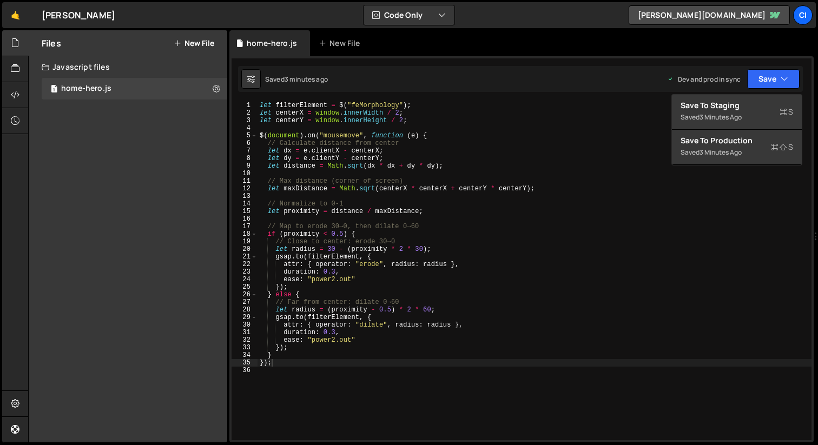
click at [371, 356] on div "let filterElement = $ ( "feMorphology" ) ; let centerX = window . innerWidth / …" at bounding box center [535, 279] width 554 height 354
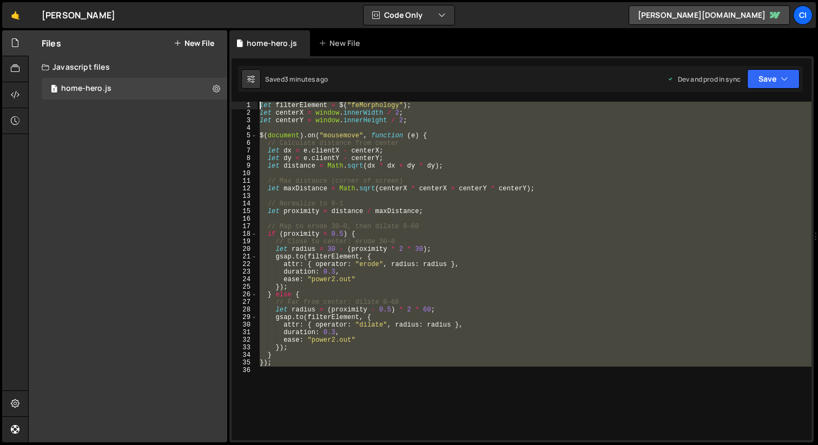
drag, startPoint x: 342, startPoint y: 369, endPoint x: 350, endPoint y: 228, distance: 140.4
click at [255, 101] on div "} 1 2 3 4 5 6 7 8 9 10 11 12 13 14 15 16 17 18 19 20 21 22 23 24 25 26 27 28 29…" at bounding box center [522, 249] width 585 height 386
type textarea "let filterElement = $("feMorphology"); let centerX = window.innerWidth / 2;"
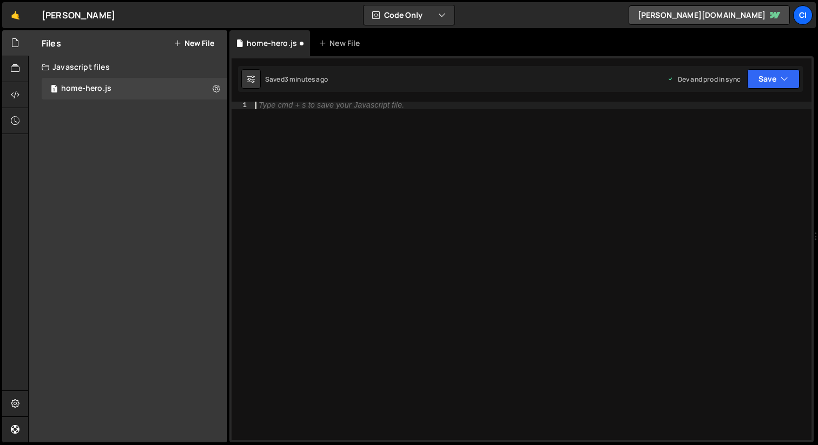
paste textarea "});"
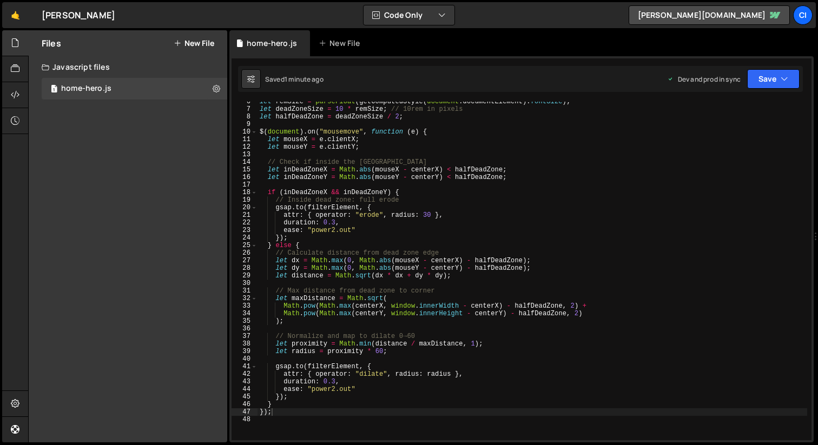
scroll to position [42, 0]
drag, startPoint x: 431, startPoint y: 215, endPoint x: 424, endPoint y: 215, distance: 7.0
click at [424, 215] on div "let remSize = parseFloat ( getComputedStyle ( document . documentElement ) . fo…" at bounding box center [533, 274] width 550 height 354
click at [430, 217] on div "let remSize = parseFloat ( getComputedStyle ( document . documentElement ) . fo…" at bounding box center [533, 274] width 550 height 354
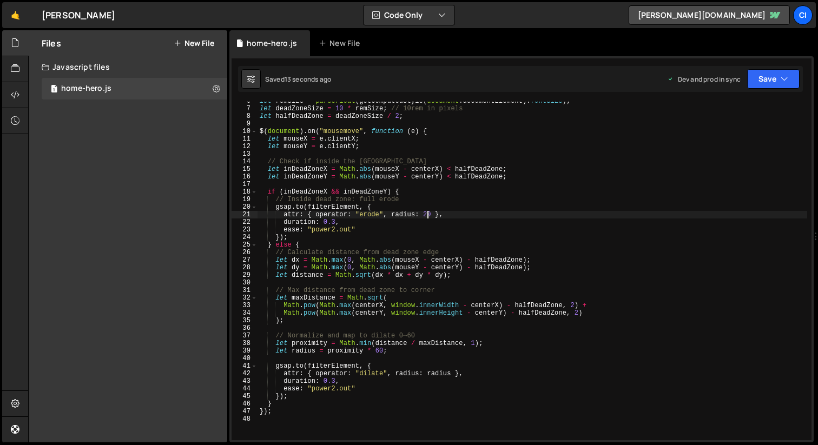
click at [428, 215] on div "let remSize = parseFloat ( getComputedStyle ( document . documentElement ) . fo…" at bounding box center [533, 274] width 550 height 354
click at [480, 407] on div "let remSize = parseFloat ( getComputedStyle ( document . documentElement ) . fo…" at bounding box center [533, 274] width 550 height 354
type textarea "} });"
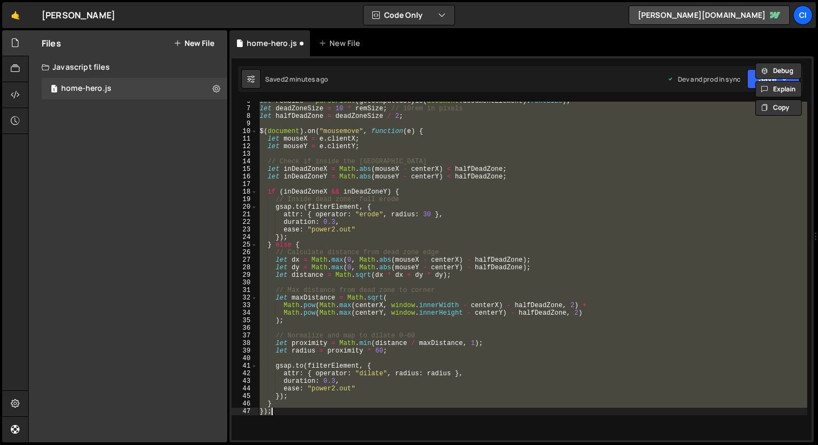
scroll to position [0, 0]
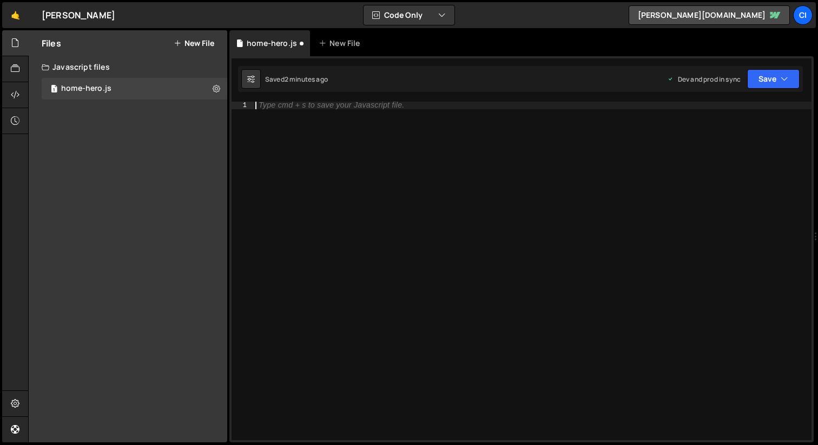
type textarea "});"
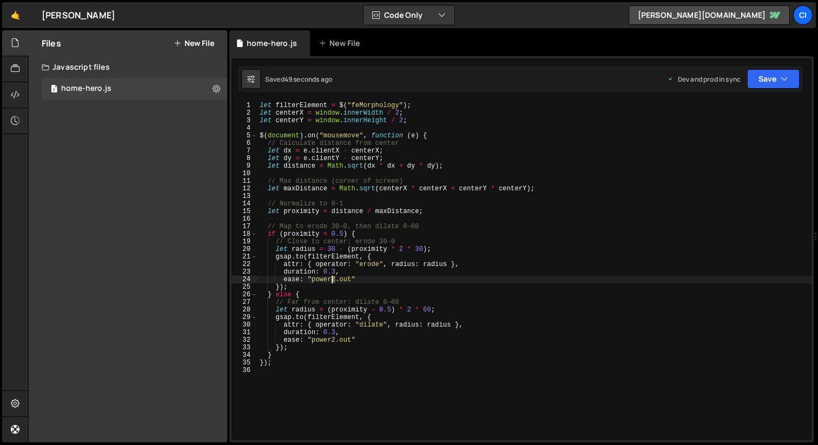
click at [332, 282] on div "let filterElement = $ ( "feMorphology" ) ; let centerX = window . innerWidth / …" at bounding box center [535, 279] width 554 height 354
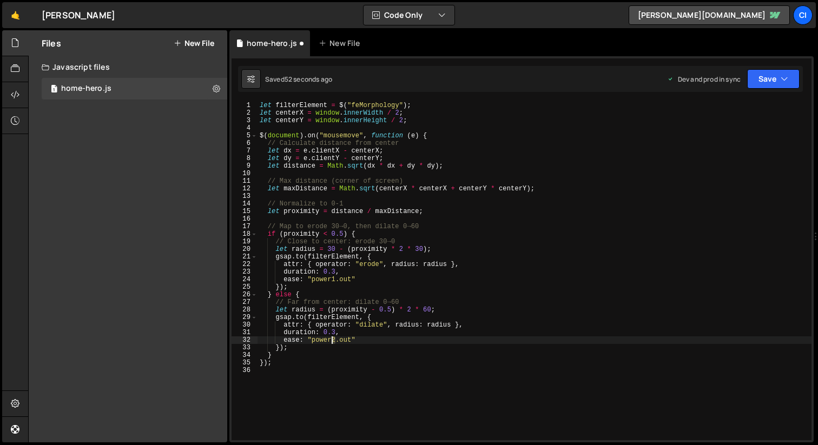
click at [333, 344] on div "let filterElement = $ ( "feMorphology" ) ; let centerX = window . innerWidth / …" at bounding box center [535, 279] width 554 height 354
click at [424, 250] on div "let filterElement = $ ( "feMorphology" ) ; let centerX = window . innerWidth / …" at bounding box center [535, 279] width 554 height 354
click at [329, 250] on div "let filterElement = $ ( "feMorphology" ) ; let centerX = window . innerWidth / …" at bounding box center [535, 279] width 554 height 354
drag, startPoint x: 424, startPoint y: 251, endPoint x: 417, endPoint y: 251, distance: 7.1
click at [417, 251] on div "let filterElement = $ ( "feMorphology" ) ; let centerX = window . innerWidth / …" at bounding box center [535, 279] width 554 height 354
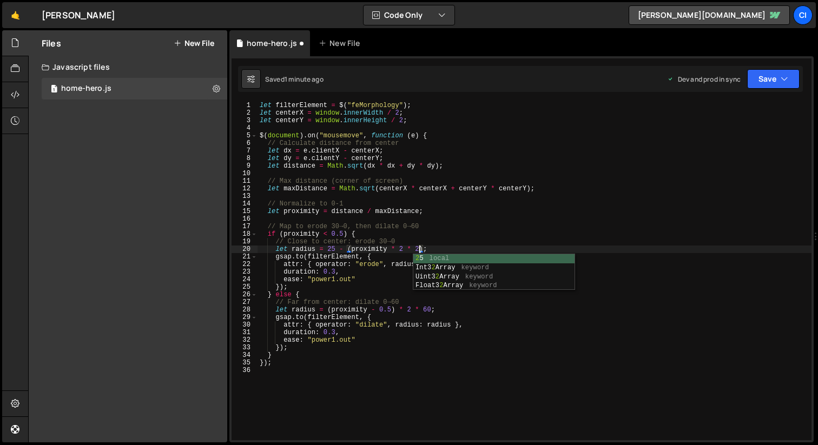
scroll to position [0, 13]
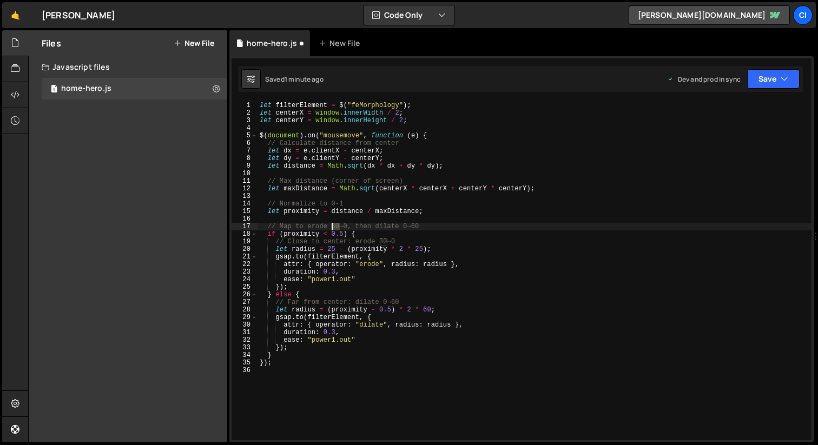
drag, startPoint x: 339, startPoint y: 227, endPoint x: 333, endPoint y: 227, distance: 5.4
click at [333, 227] on div "let filterElement = $ ( "feMorphology" ) ; let centerX = window . innerWidth / …" at bounding box center [535, 279] width 554 height 354
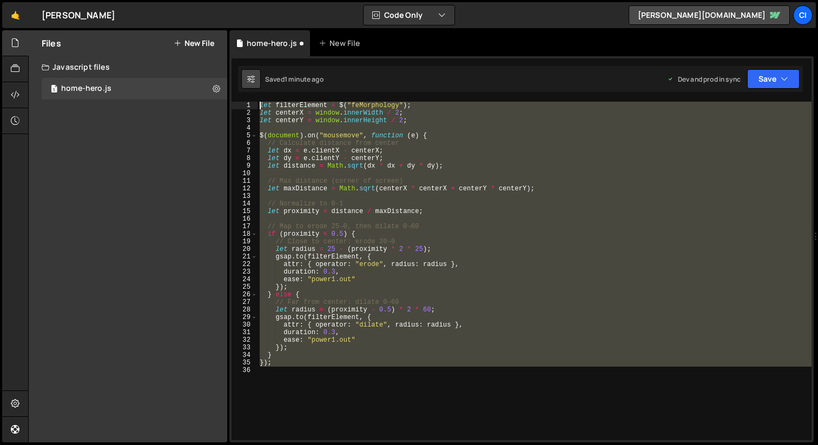
drag, startPoint x: 324, startPoint y: 376, endPoint x: 252, endPoint y: 87, distance: 297.8
click at [253, 87] on div "Debug Explain Copy home-hero.js New File Saved 1 minute ago Dev and prod in syn…" at bounding box center [522, 236] width 585 height 413
type textarea "let filterElement = $("feMorphology"); let centerX = window.innerWidth / 2;"
click at [445, 377] on div "let filterElement = $ ( "feMorphology" ) ; let centerX = window . innerWidth / …" at bounding box center [535, 271] width 554 height 339
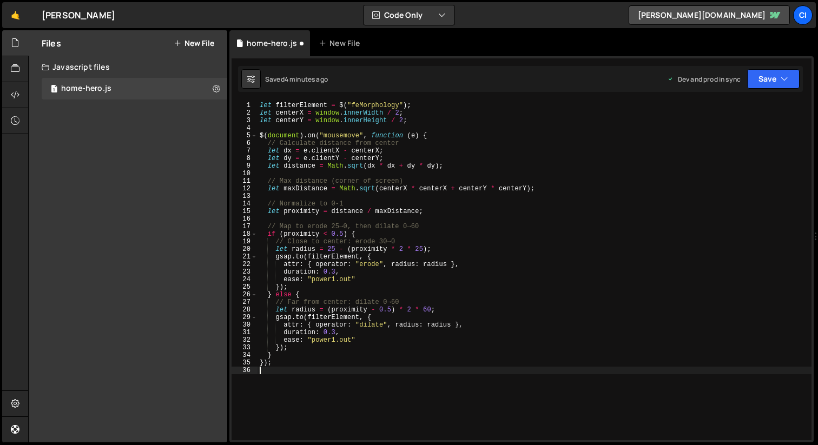
scroll to position [0, 0]
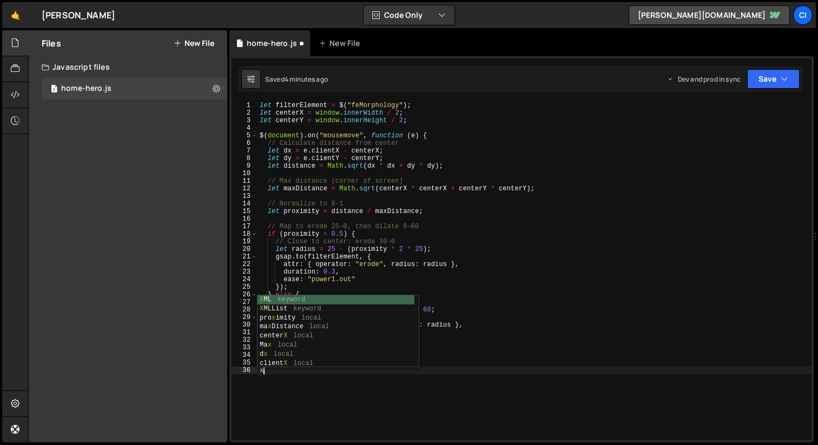
type textarea "}); x"
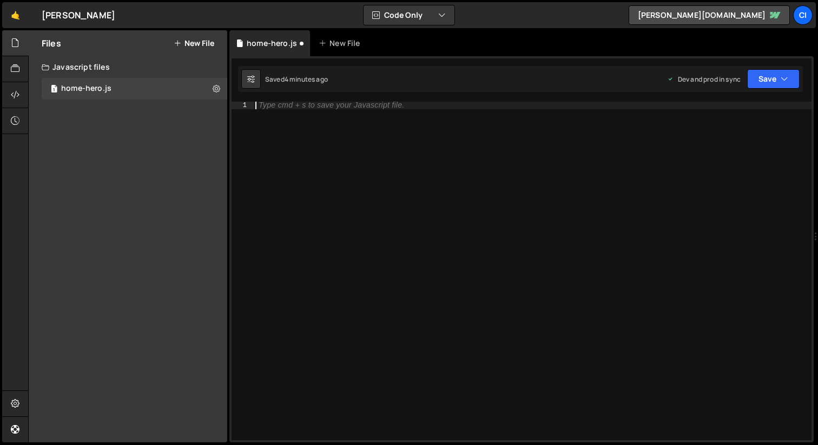
paste textarea "});"
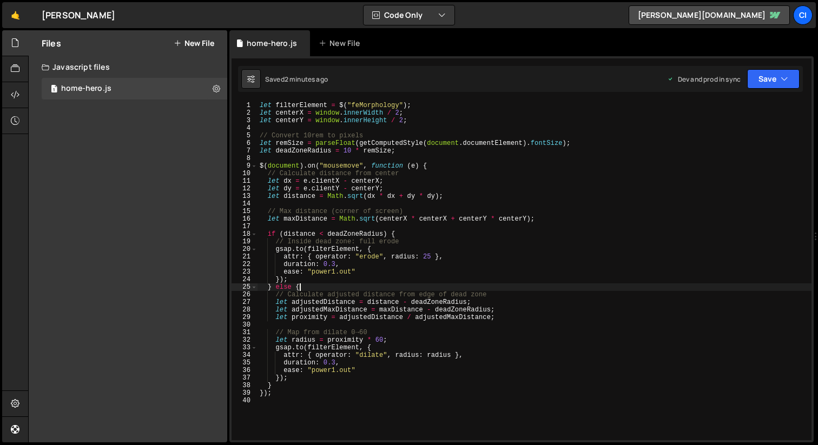
click at [573, 289] on div "let filterElement = $ ( "feMorphology" ) ; let centerX = window . innerWidth / …" at bounding box center [535, 279] width 554 height 354
type textarea "});"
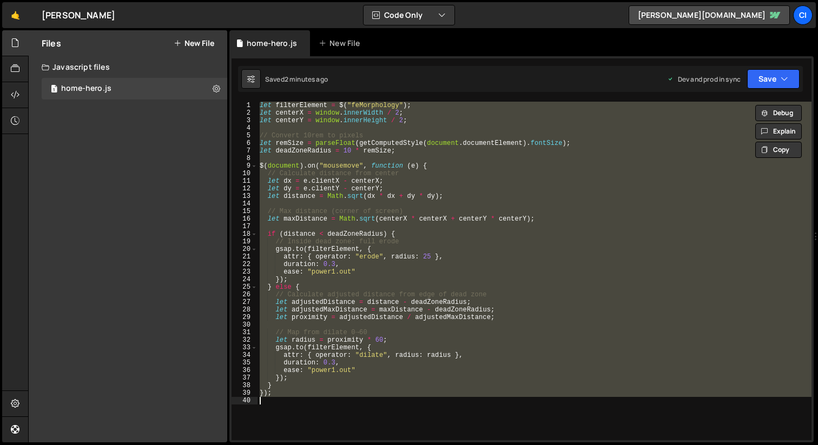
click at [479, 408] on div "let filterElement = $ ( "feMorphology" ) ; let centerX = window . innerWidth / …" at bounding box center [535, 279] width 554 height 354
type textarea "} });"
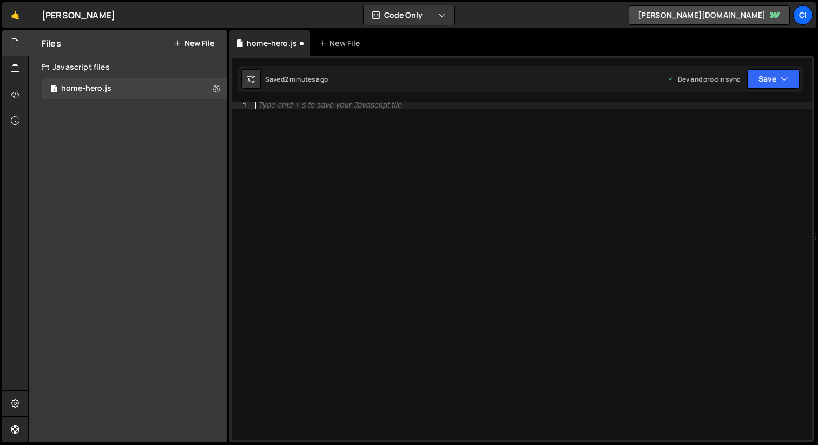
type textarea "}); x"
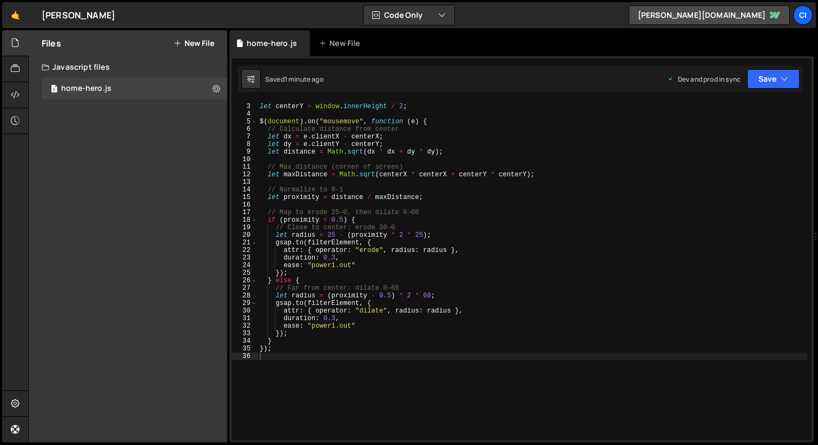
scroll to position [14, 0]
click at [479, 371] on div "let centerX = window . innerWidth / 2 ; let centerY = window . innerHeight / 2 …" at bounding box center [533, 272] width 550 height 354
type textarea "});"
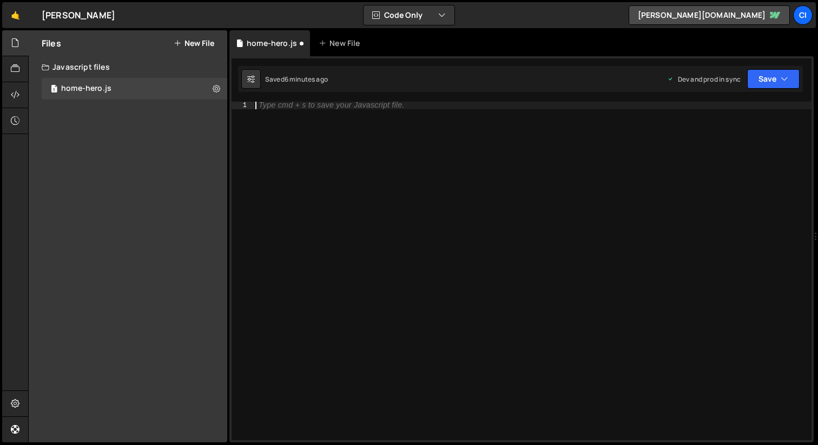
paste textarea "});"
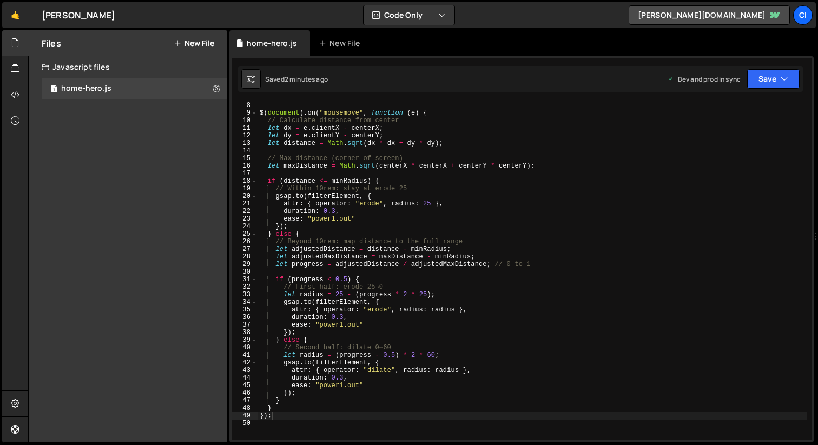
scroll to position [53, 0]
click at [341, 327] on div "$ ( document ) . on ( "mousemove" , function ( e ) { // Calculate distance from…" at bounding box center [533, 279] width 550 height 354
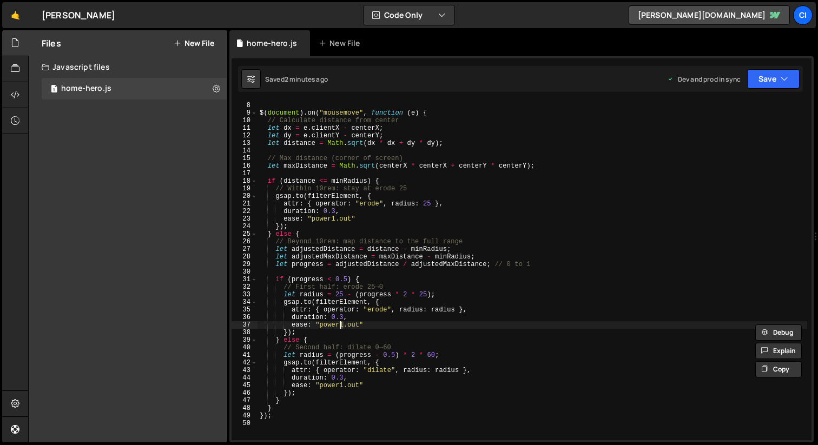
scroll to position [0, 6]
click at [340, 388] on div "$ ( document ) . on ( "mousemove" , function ( e ) { // Calculate distance from…" at bounding box center [533, 279] width 550 height 354
click at [389, 222] on div "$ ( document ) . on ( "mousemove" , function ( e ) { // Calculate distance from…" at bounding box center [533, 279] width 550 height 354
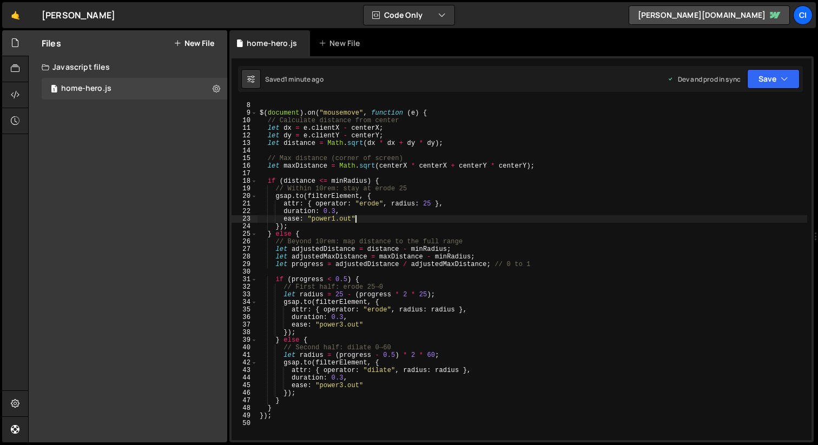
type textarea "});"
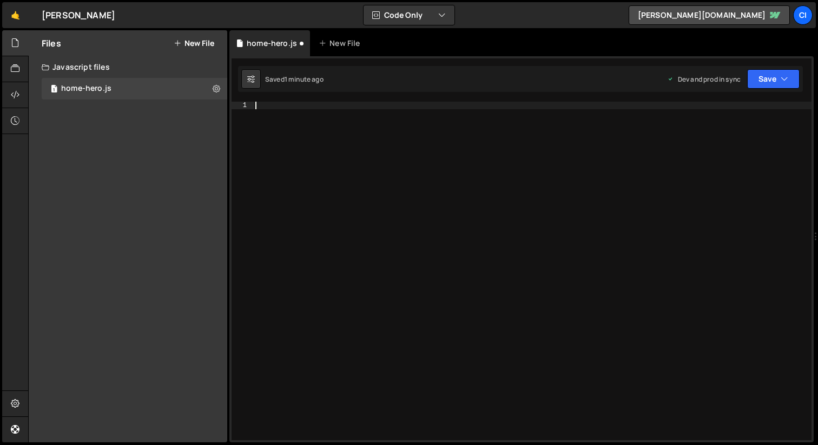
scroll to position [0, 0]
paste textarea "});"
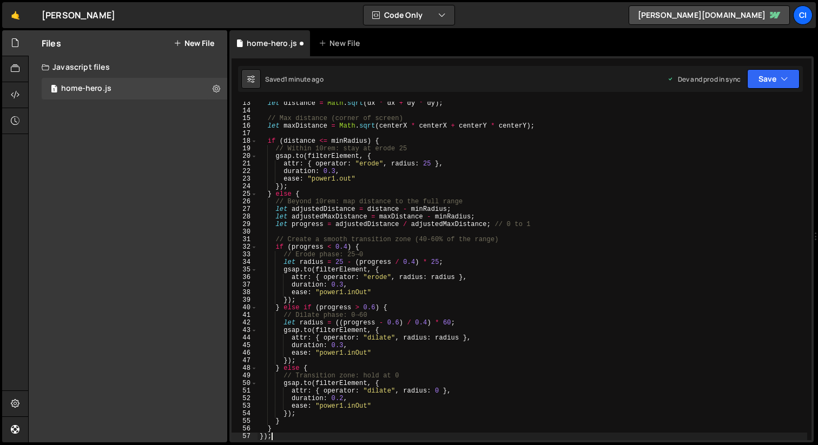
scroll to position [93, 0]
click at [564, 281] on div "let distance = Math . sqrt ( dx * dx + dy * dy ) ; // Max distance (corner of s…" at bounding box center [533, 277] width 550 height 354
click at [383, 215] on div "let distance = Math . sqrt ( dx * dx + dy * dy ) ; // Max distance (corner of s…" at bounding box center [533, 277] width 550 height 354
type textarea "});"
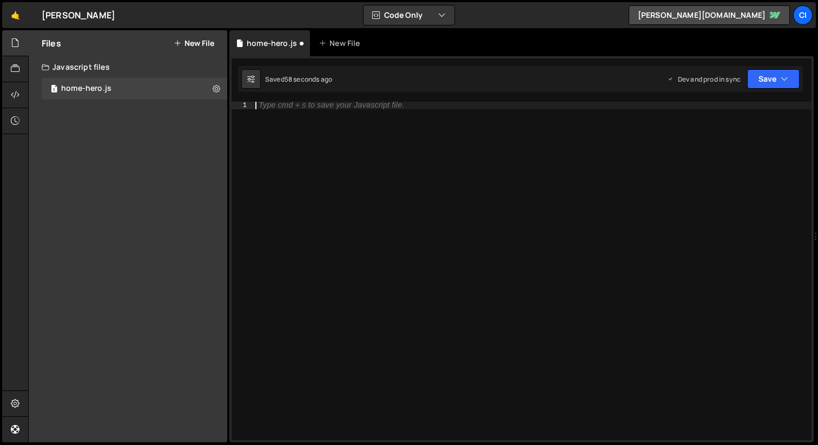
paste textarea "});"
type textarea "});"
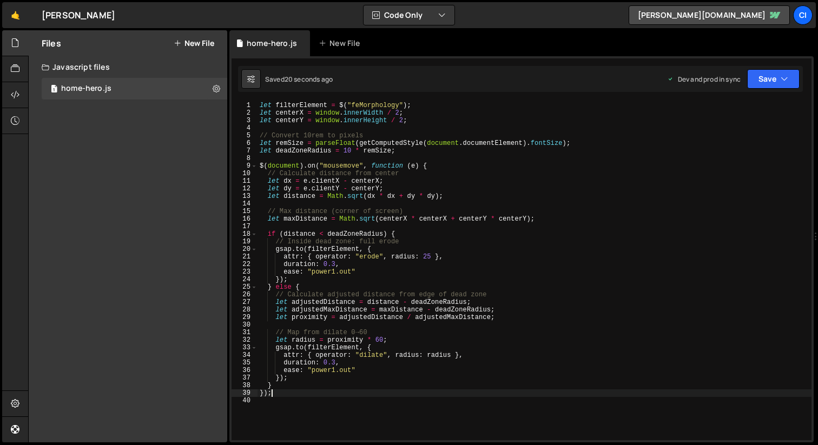
click at [430, 202] on div "let filterElement = $ ( "feMorphology" ) ; let centerX = window . innerWidth / …" at bounding box center [535, 279] width 554 height 354
type textarea "});"
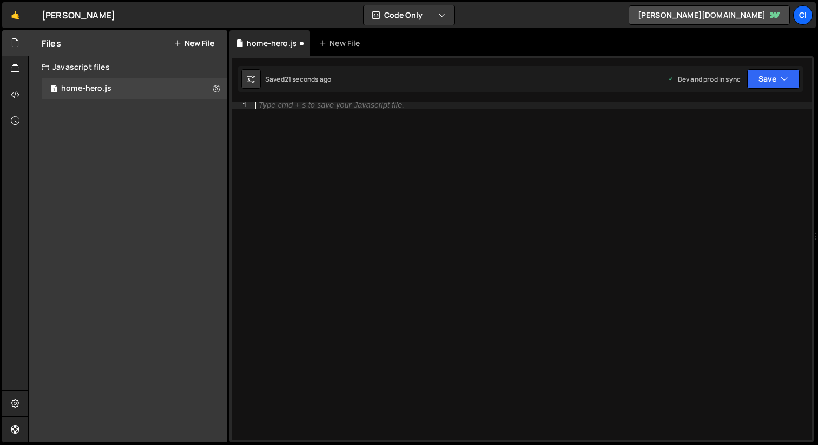
paste textarea "});"
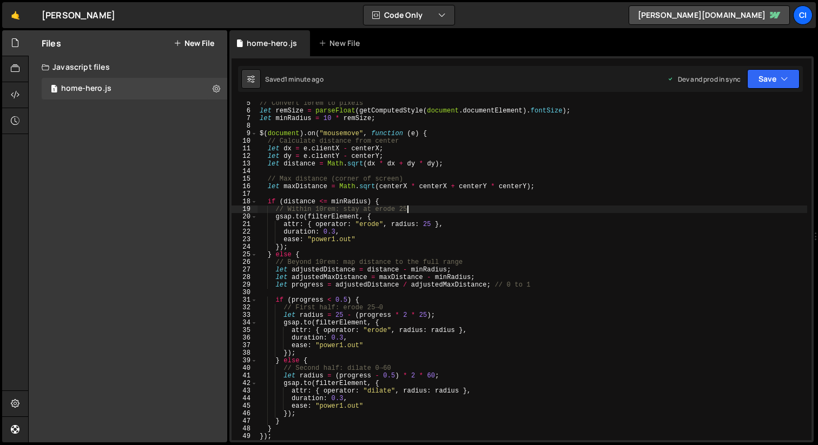
click at [424, 213] on div "// Convert 10rem to pixels let remSize = parseFloat ( getComputedStyle ( docume…" at bounding box center [533, 277] width 550 height 354
type textarea "});"
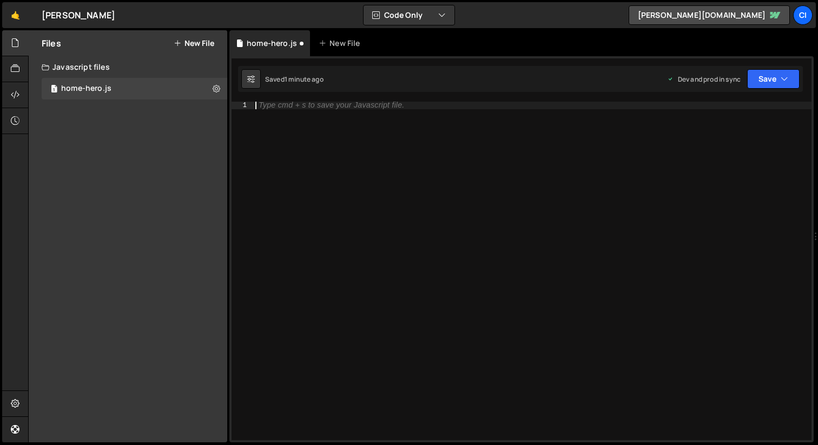
paste textarea "});"
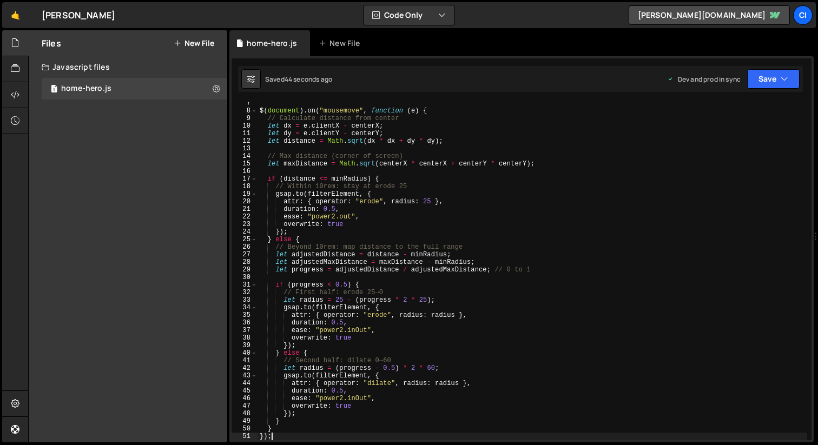
click at [541, 320] on div "$ ( document ) . on ( "mousemove" , function ( e ) { // Calculate distance from…" at bounding box center [533, 277] width 550 height 354
type textarea "} });"
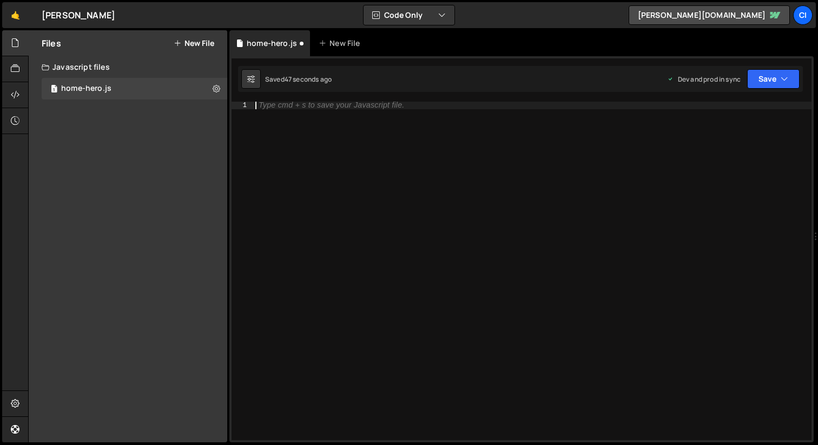
type textarea "});"
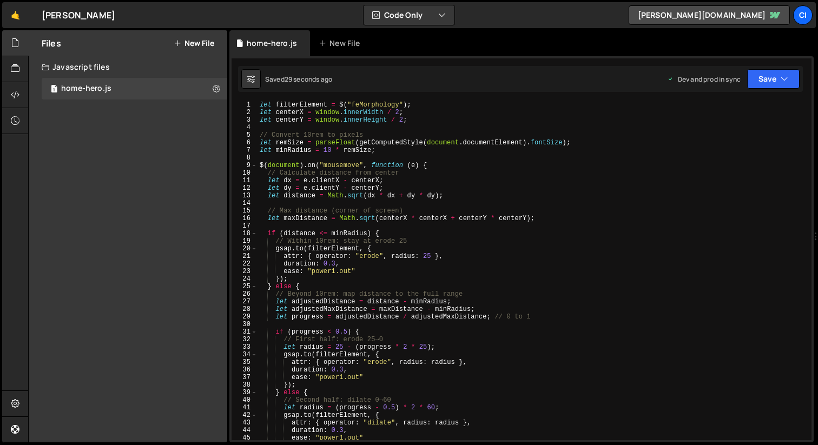
scroll to position [1, 0]
click at [330, 147] on div "let filterElement = $ ( "feMorphology" ) ; let centerX = window . innerWidth / …" at bounding box center [533, 278] width 550 height 354
drag, startPoint x: 330, startPoint y: 152, endPoint x: 324, endPoint y: 153, distance: 5.5
click at [324, 153] on div "let filterElement = $ ( "feMorphology" ) ; let centerX = window . innerWidth / …" at bounding box center [533, 278] width 550 height 354
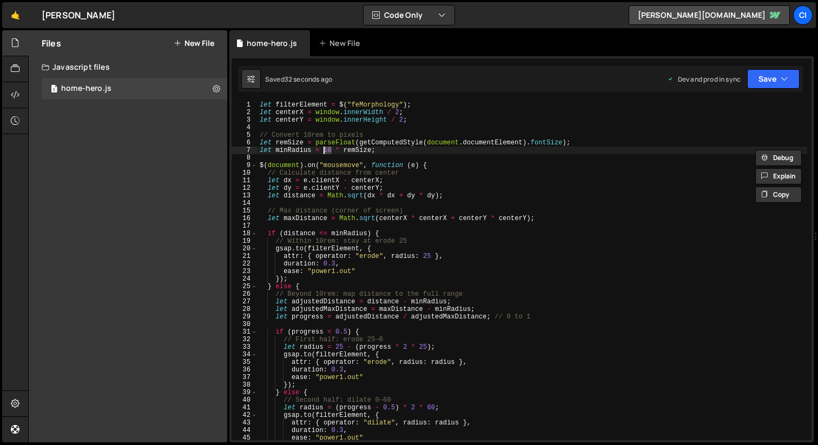
type textarea "let minRadius = 5 * remSize;"
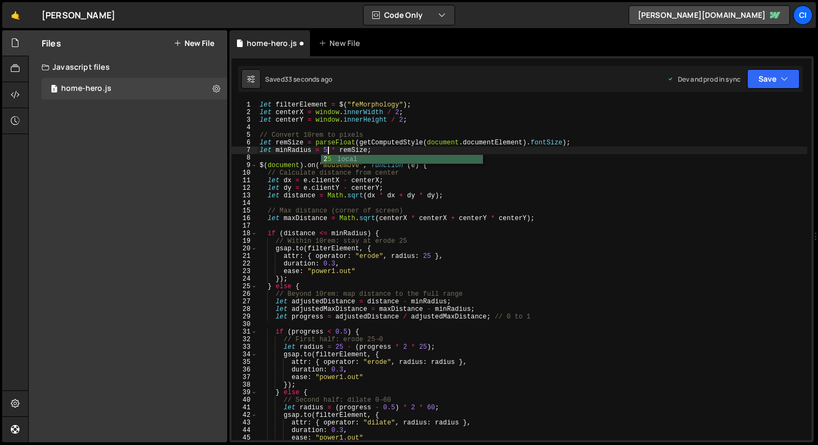
scroll to position [0, 5]
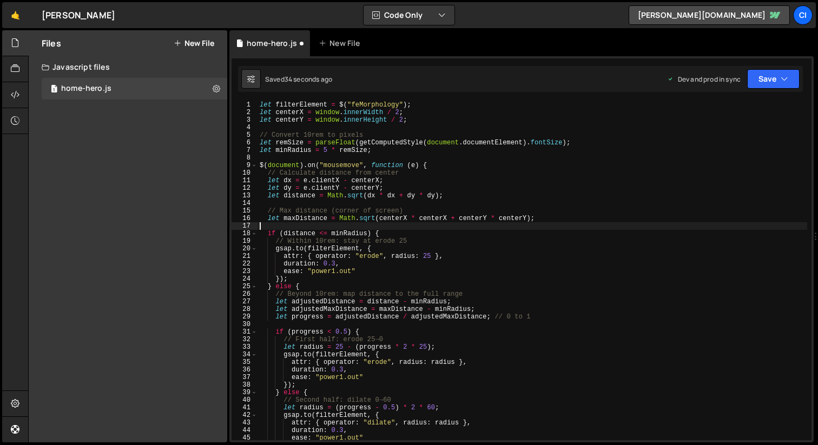
click at [612, 223] on div "let filterElement = $ ( "feMorphology" ) ; let centerX = window . innerWidth / …" at bounding box center [533, 278] width 550 height 354
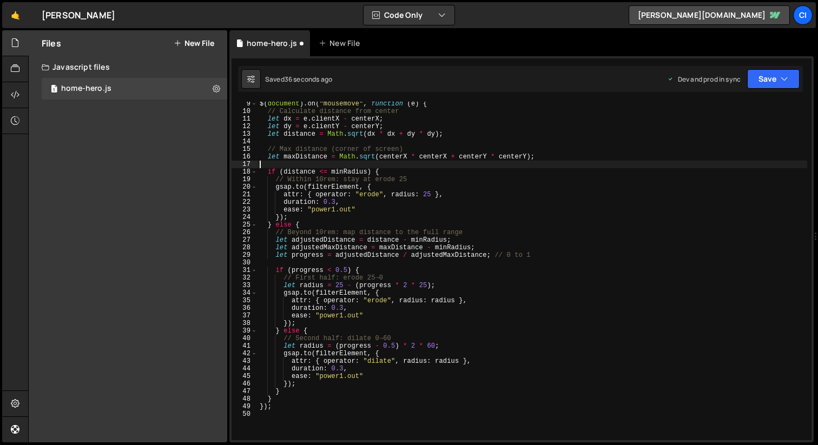
scroll to position [79, 0]
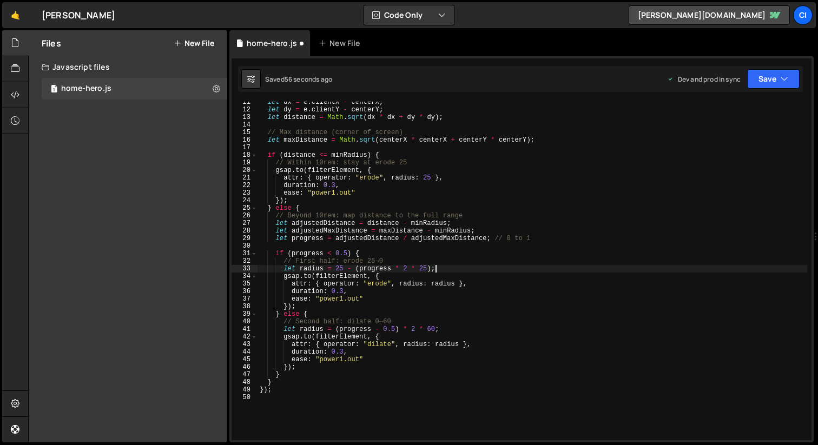
click at [699, 269] on div "let dx = e . clientX - centerX ; let dy = e . clientY - centerY ; let distance …" at bounding box center [533, 276] width 550 height 354
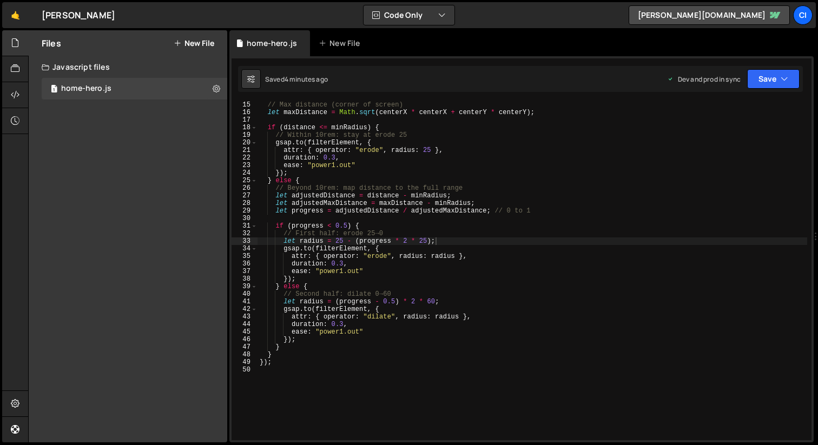
scroll to position [110, 0]
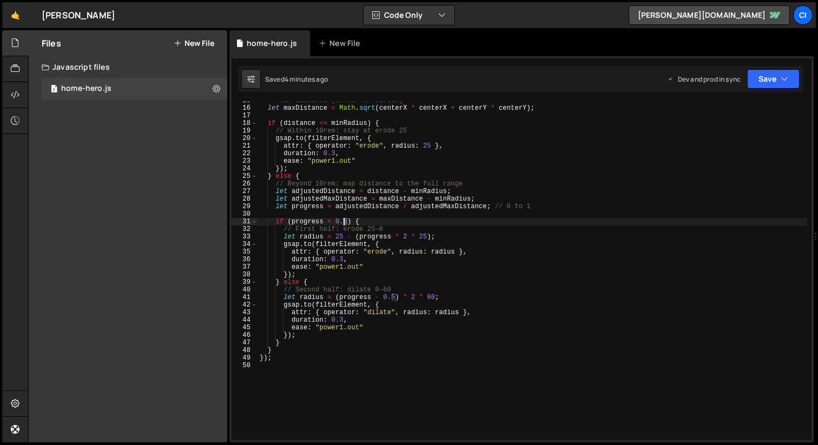
click at [345, 224] on div "// Max distance (corner of screen) let maxDistance = Math . sqrt ( centerX * ce…" at bounding box center [533, 274] width 550 height 354
click at [544, 329] on div "// Max distance (corner of screen) let maxDistance = Math . sqrt ( centerX * ce…" at bounding box center [533, 274] width 550 height 354
click at [396, 299] on div "// Max distance (corner of screen) let maxDistance = Math . sqrt ( centerX * ce…" at bounding box center [533, 274] width 550 height 354
click at [391, 298] on div "// Max distance (corner of screen) let maxDistance = Math . sqrt ( centerX * ce…" at bounding box center [533, 274] width 550 height 354
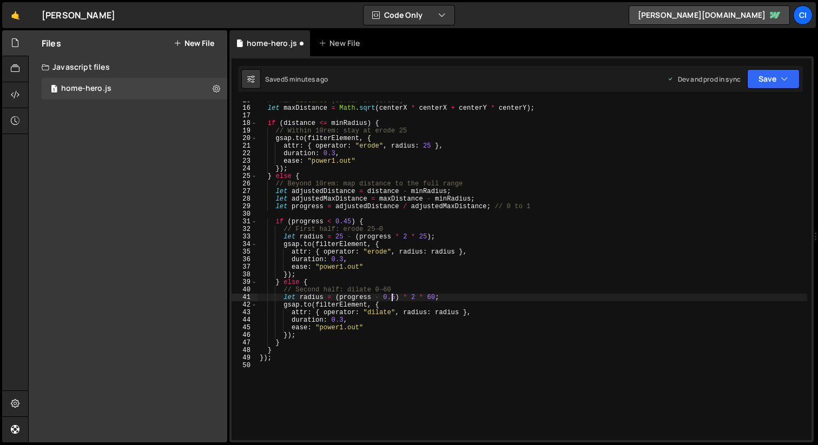
scroll to position [0, 11]
click at [425, 356] on div "// Max distance (corner of screen) let maxDistance = Math . sqrt ( centerX * ce…" at bounding box center [533, 274] width 550 height 354
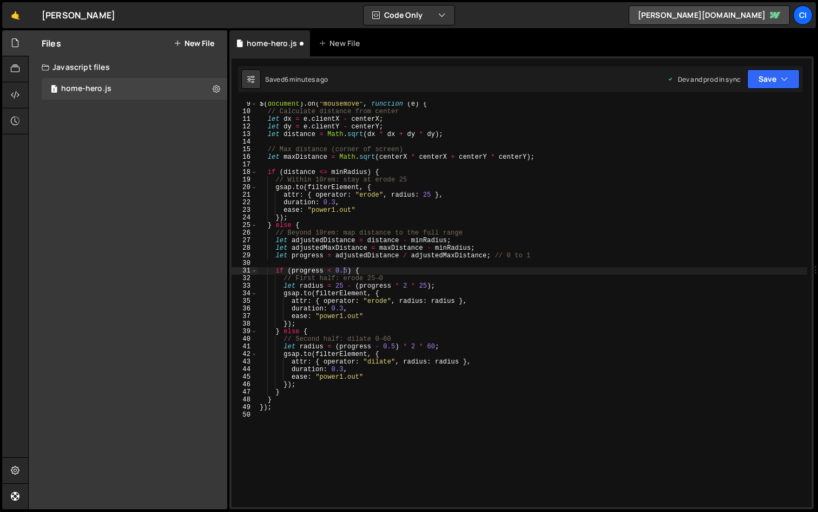
scroll to position [16, 0]
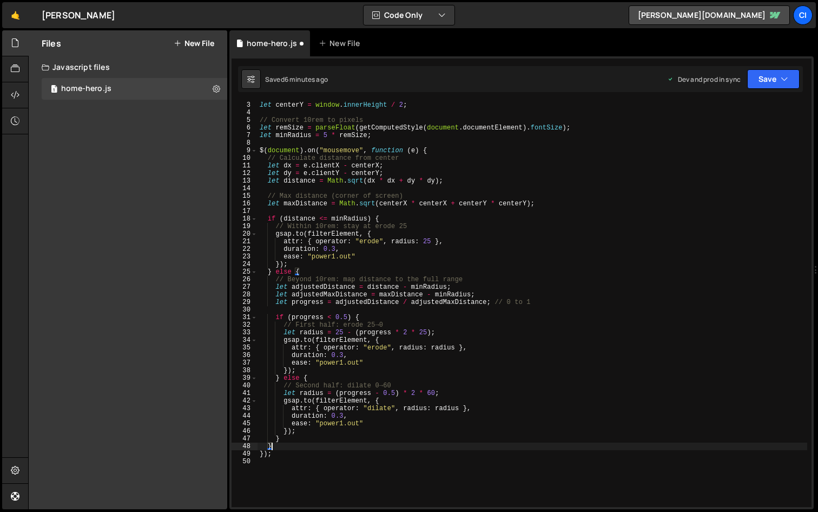
drag, startPoint x: 383, startPoint y: 448, endPoint x: 377, endPoint y: 447, distance: 6.0
click at [377, 445] on div "let centerY = window . innerHeight / 2 ; // Convert 10rem to pixels let remSize…" at bounding box center [533, 311] width 550 height 420
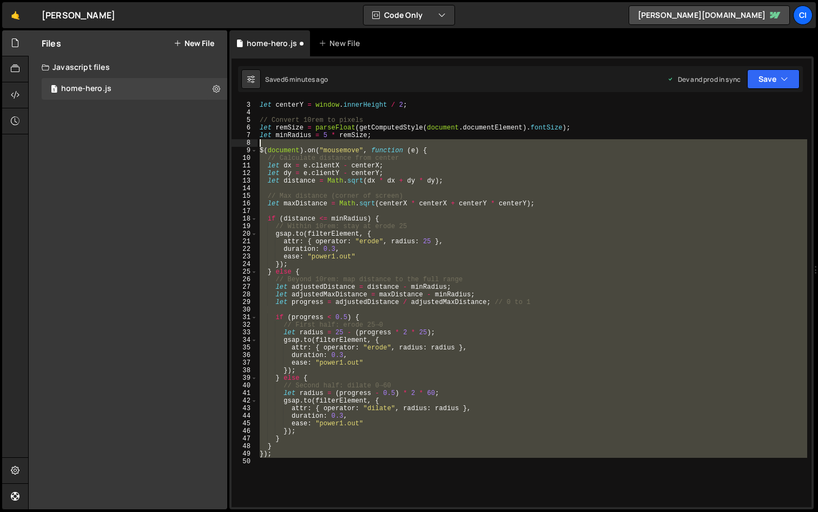
scroll to position [15, 0]
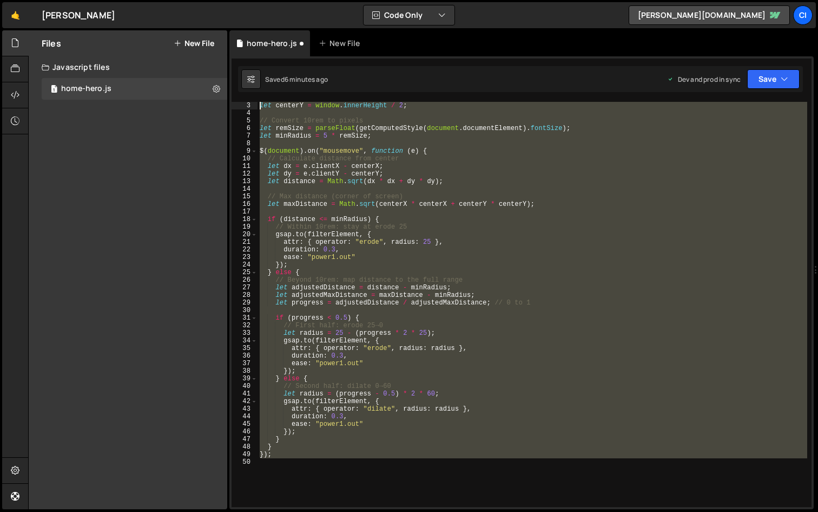
drag, startPoint x: 389, startPoint y: 458, endPoint x: 251, endPoint y: 106, distance: 377.8
click at [251, 106] on div "} 3 4 5 6 7 8 9 10 11 12 13 14 15 16 17 18 19 20 21 22 23 24 25 26 27 28 29 30 …" at bounding box center [522, 304] width 580 height 405
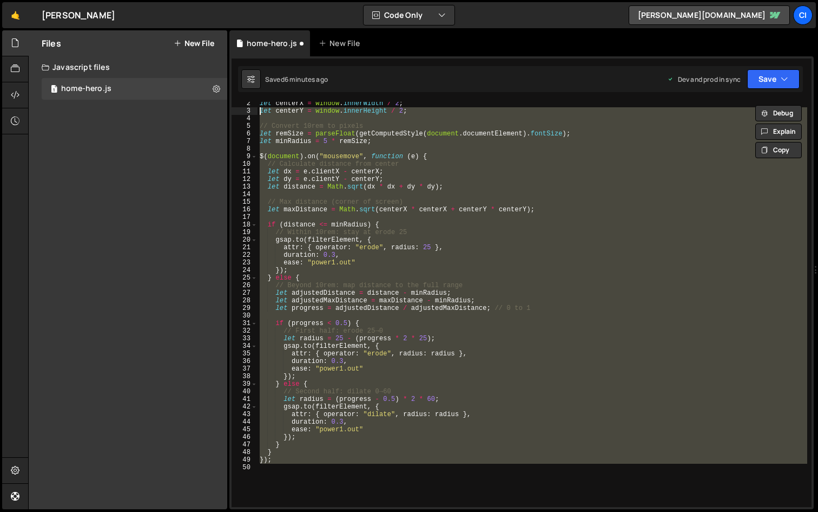
scroll to position [0, 0]
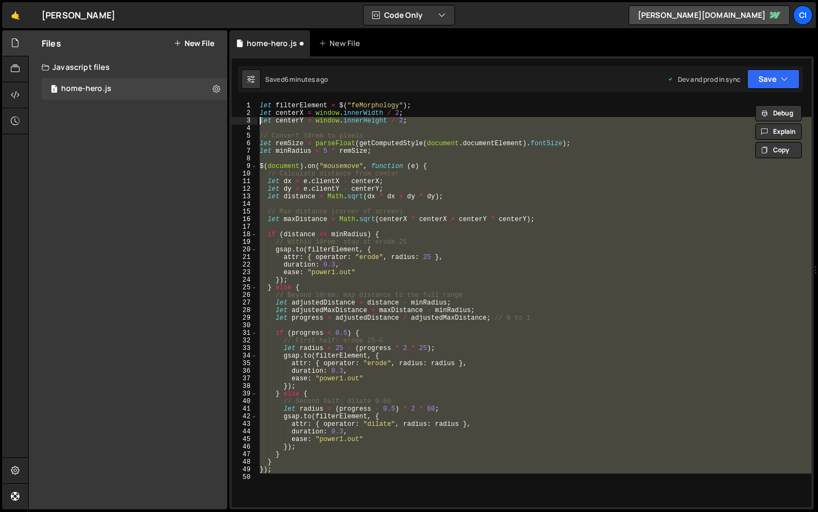
type textarea "});"
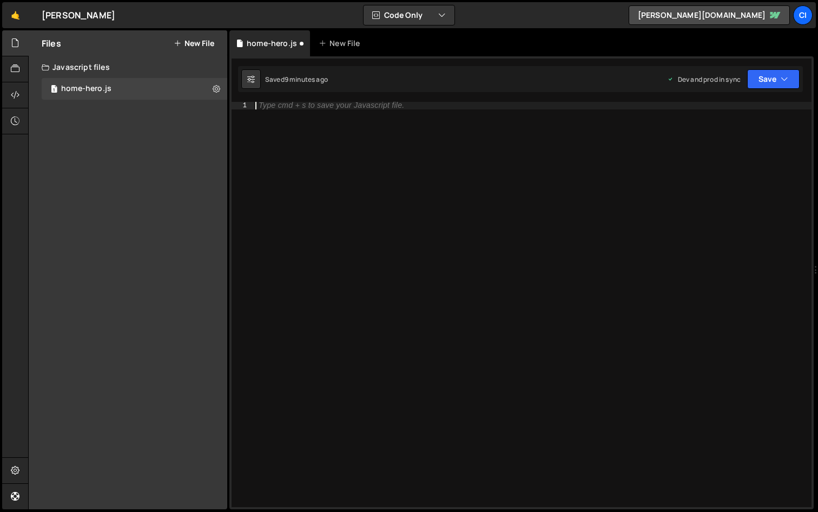
paste textarea "});"
type textarea "});"
